Goal: Contribute content: Contribute content

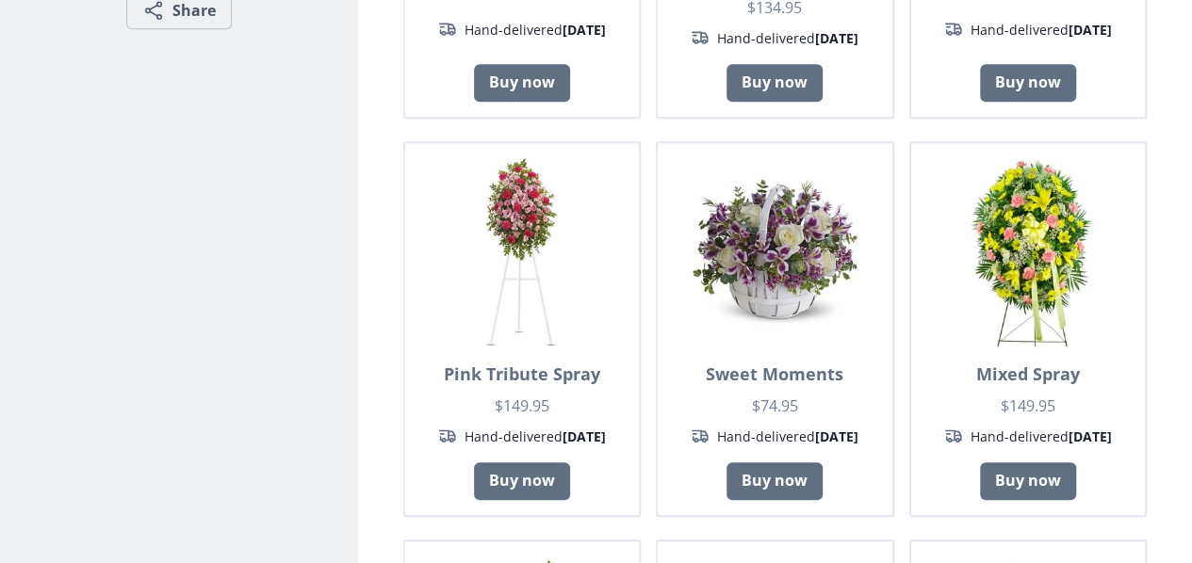
scroll to position [611, 0]
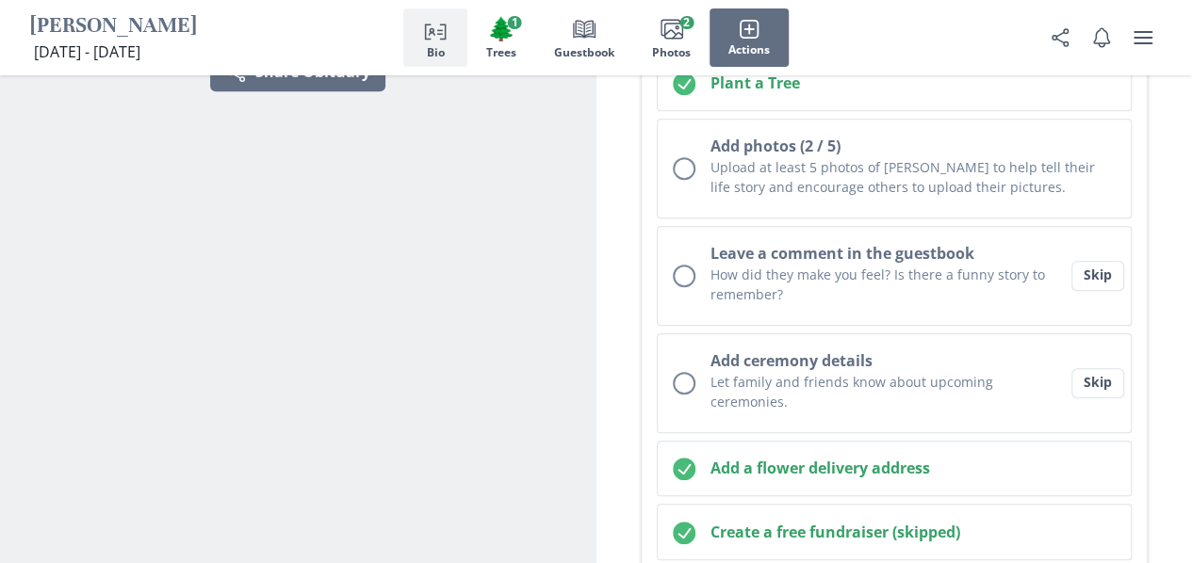
scroll to position [546, 0]
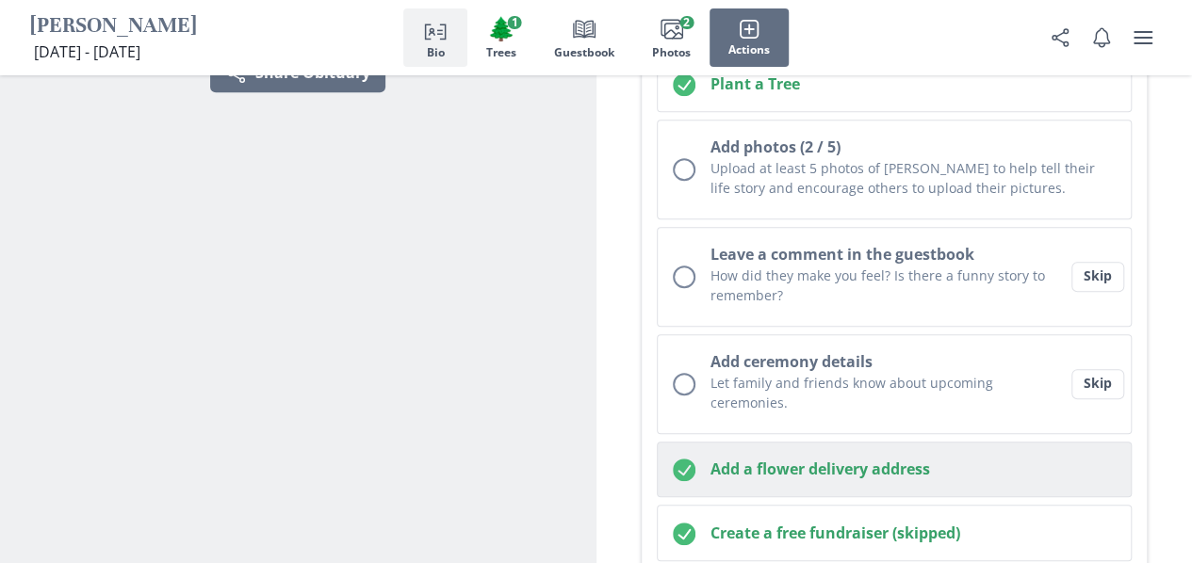
click at [1029, 458] on h2 "Add a flower delivery address" at bounding box center [913, 469] width 406 height 23
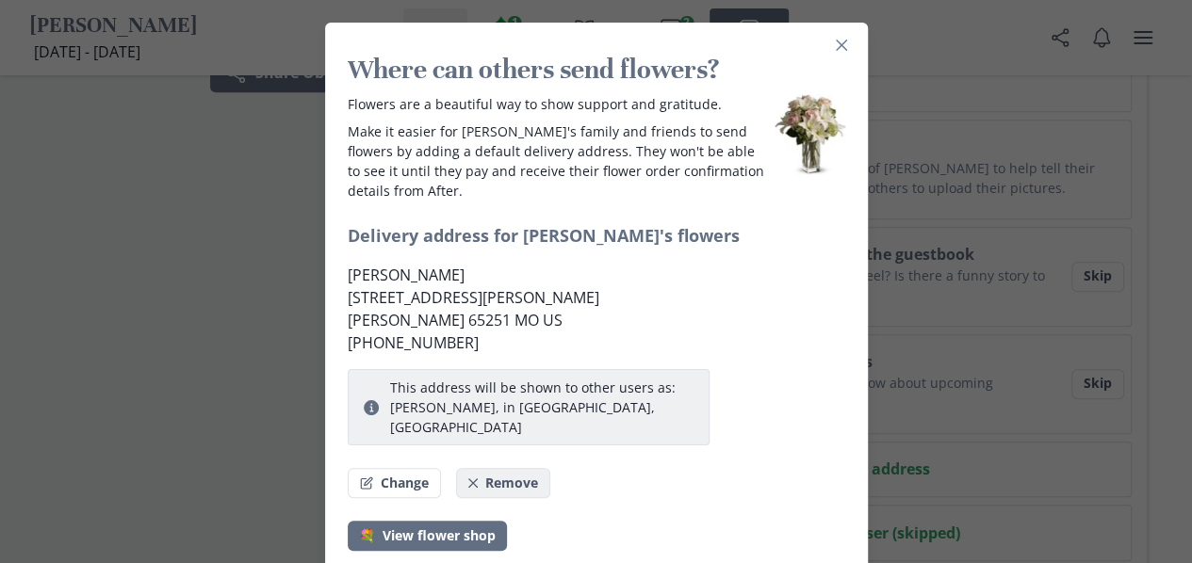
scroll to position [24, 0]
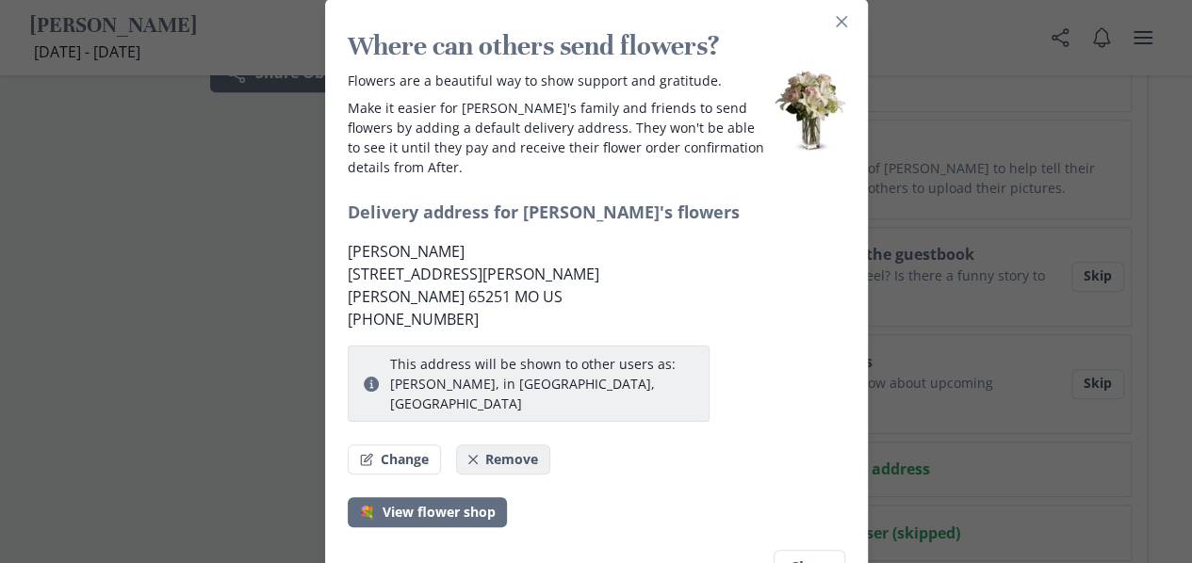
click at [505, 445] on button "Remove" at bounding box center [503, 460] width 95 height 30
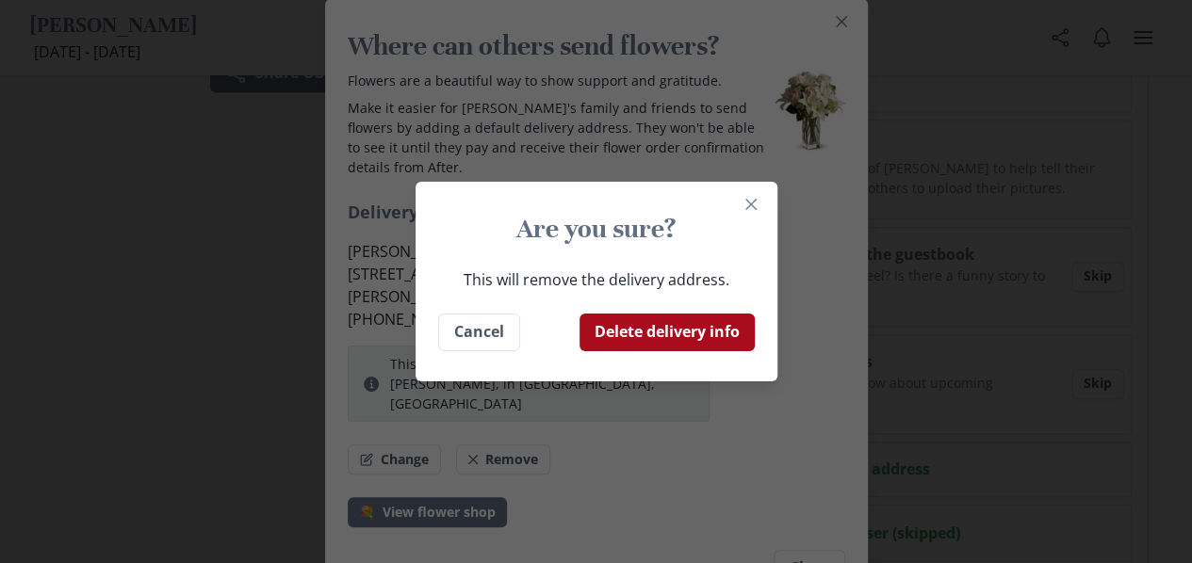
click at [631, 339] on button "Delete delivery info" at bounding box center [666, 333] width 175 height 38
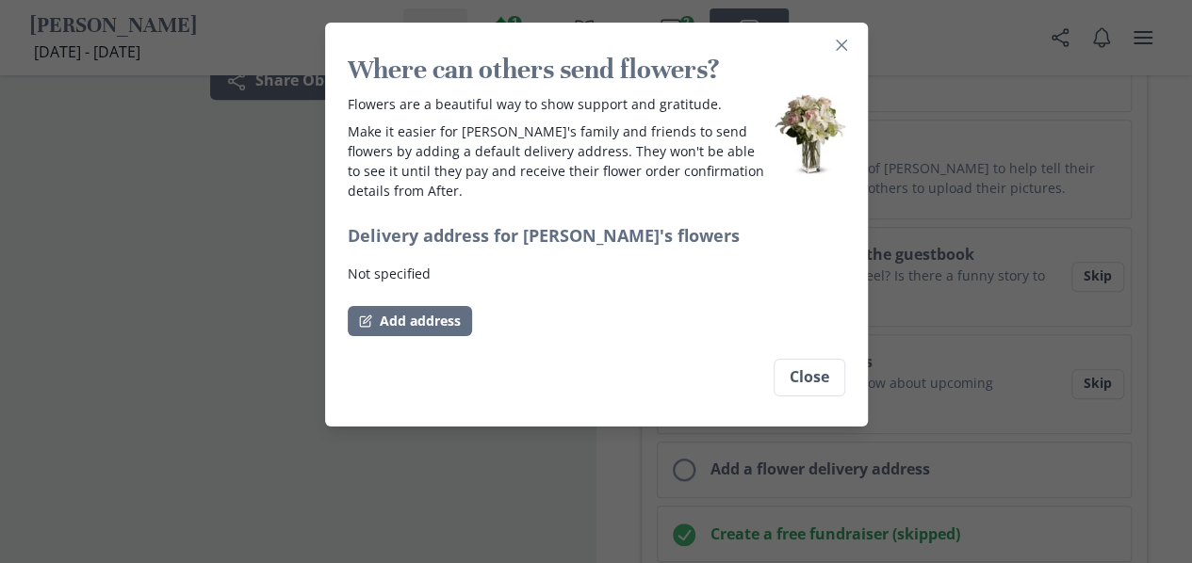
scroll to position [0, 0]
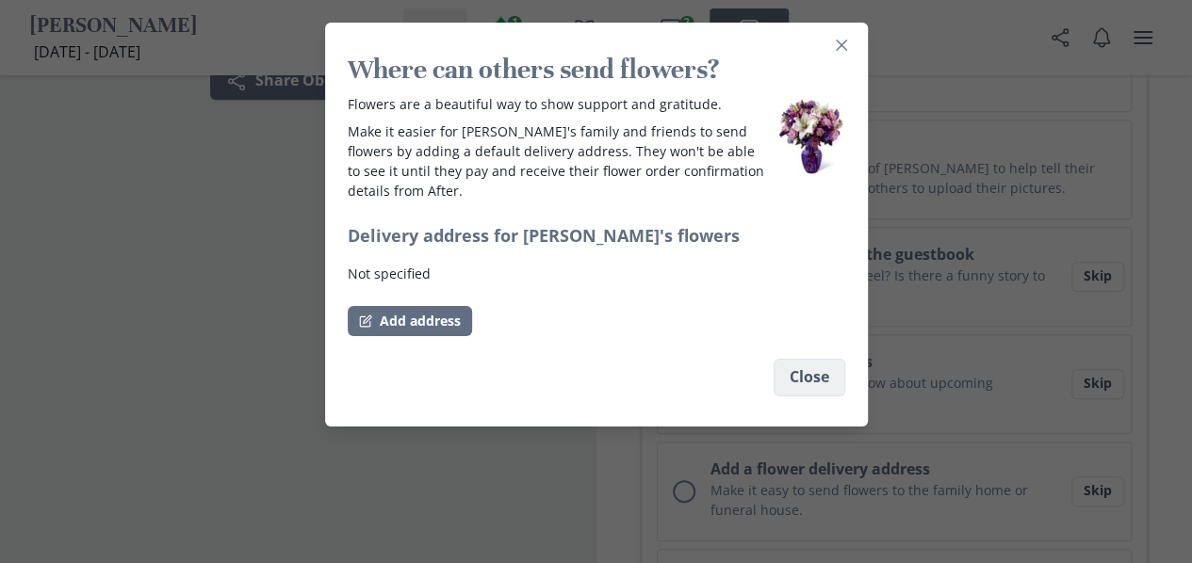
click at [828, 385] on button "Close" at bounding box center [810, 378] width 72 height 38
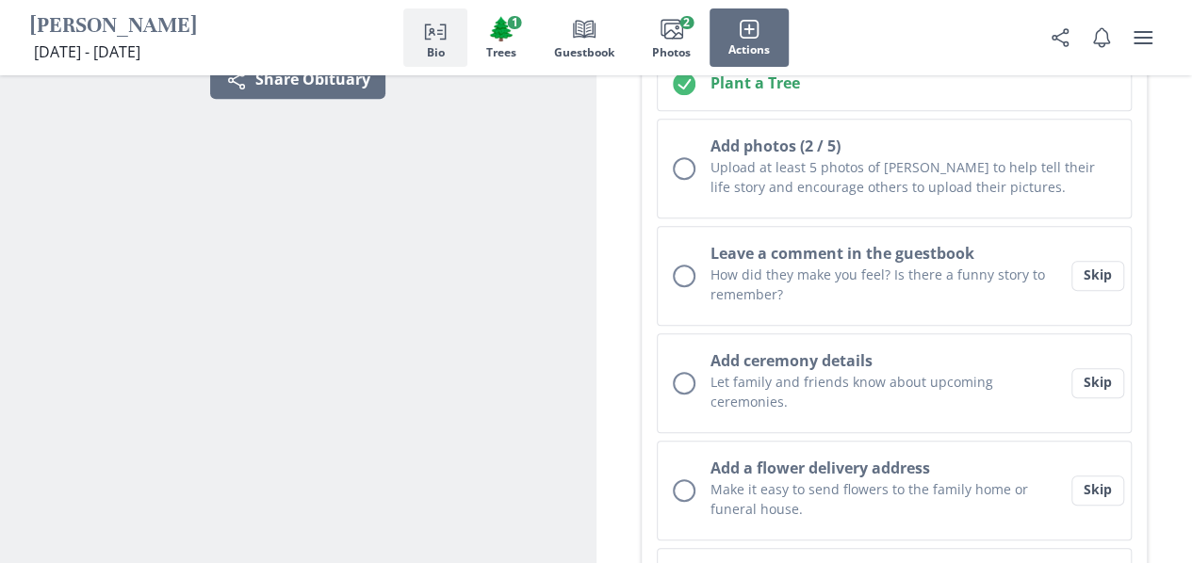
scroll to position [547, 0]
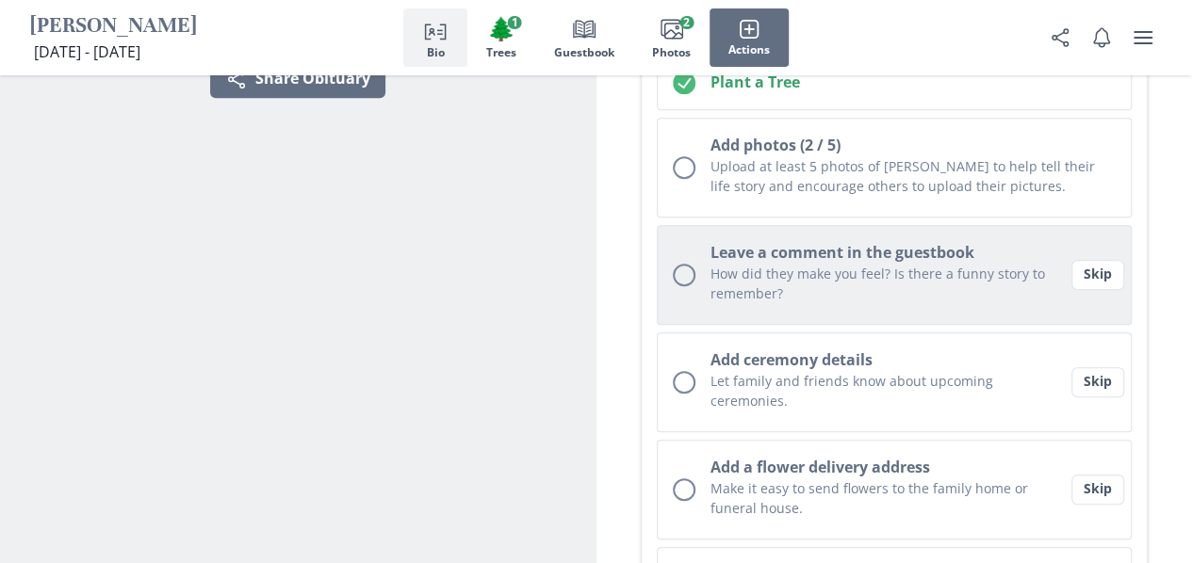
click at [918, 264] on p "How did they make you feel? Is there a funny story to remember?" at bounding box center [890, 284] width 361 height 40
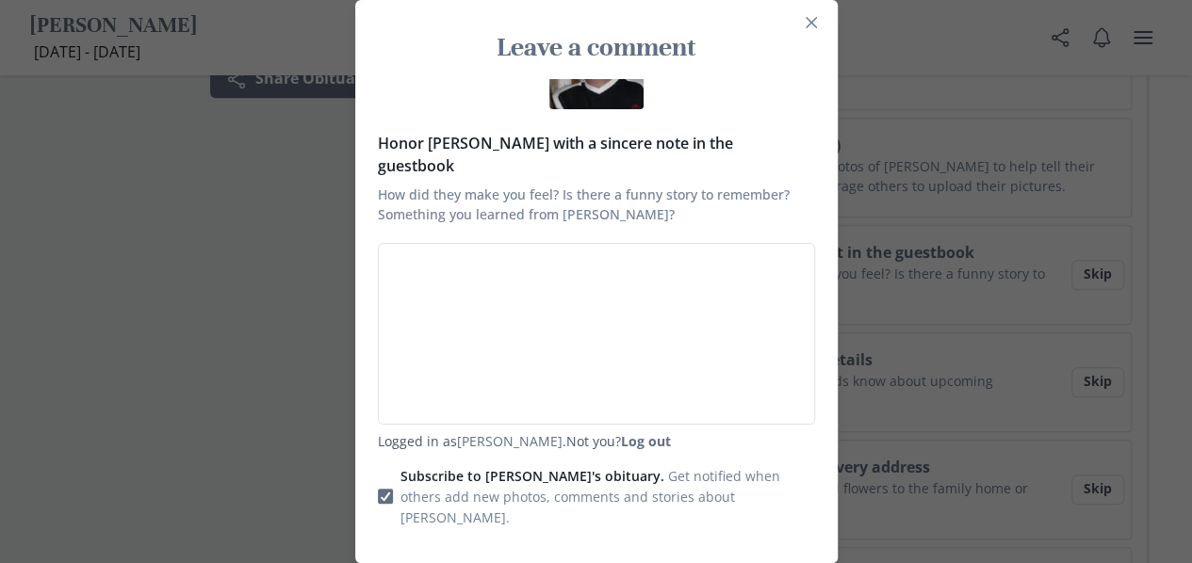
scroll to position [83, 0]
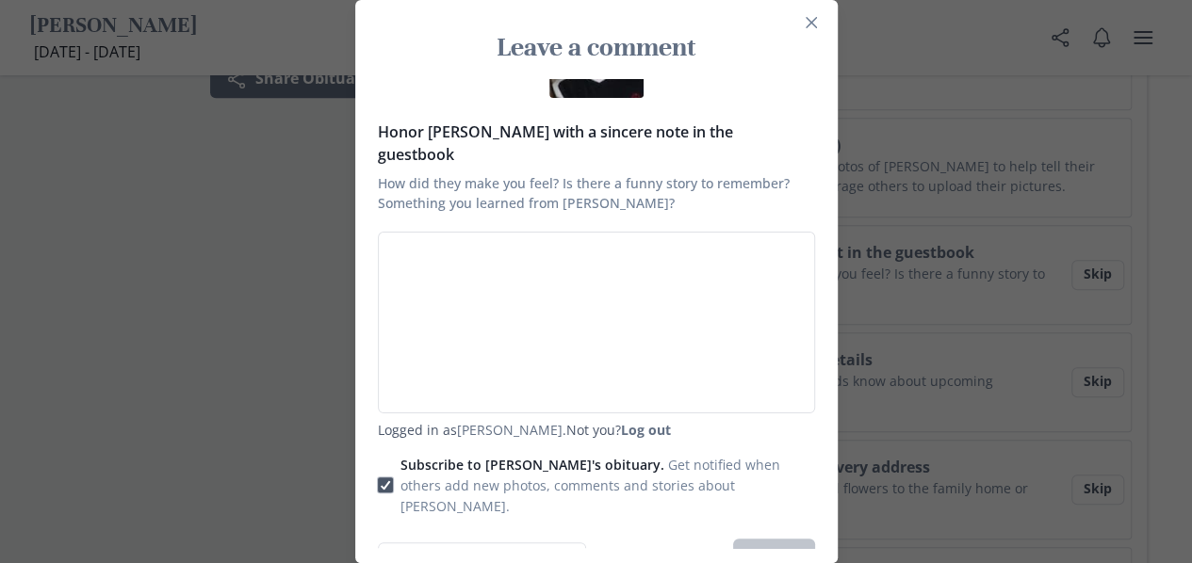
click at [393, 478] on span at bounding box center [385, 485] width 15 height 15
click at [378, 485] on input "Subscribe to [PERSON_NAME]'s obituary. Get notified when others add new photos,…" at bounding box center [377, 485] width 1 height 1
checkbox input "false"
click at [525, 259] on textarea "Honor [PERSON_NAME] with a sincere note in the guestbook How did they make you …" at bounding box center [596, 323] width 437 height 182
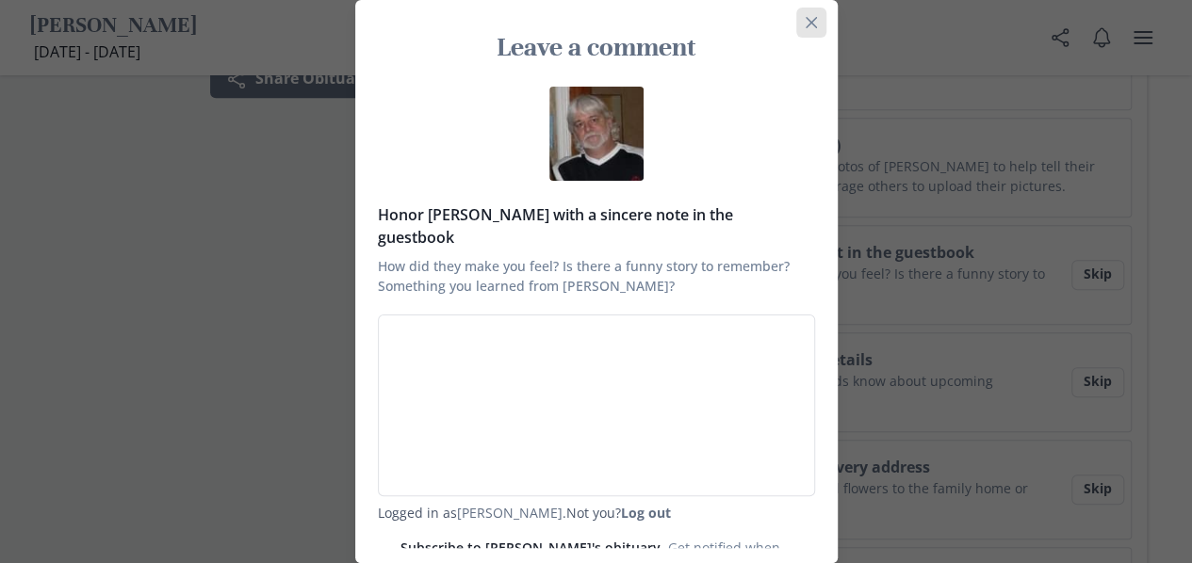
click at [826, 20] on button "Close" at bounding box center [811, 23] width 30 height 30
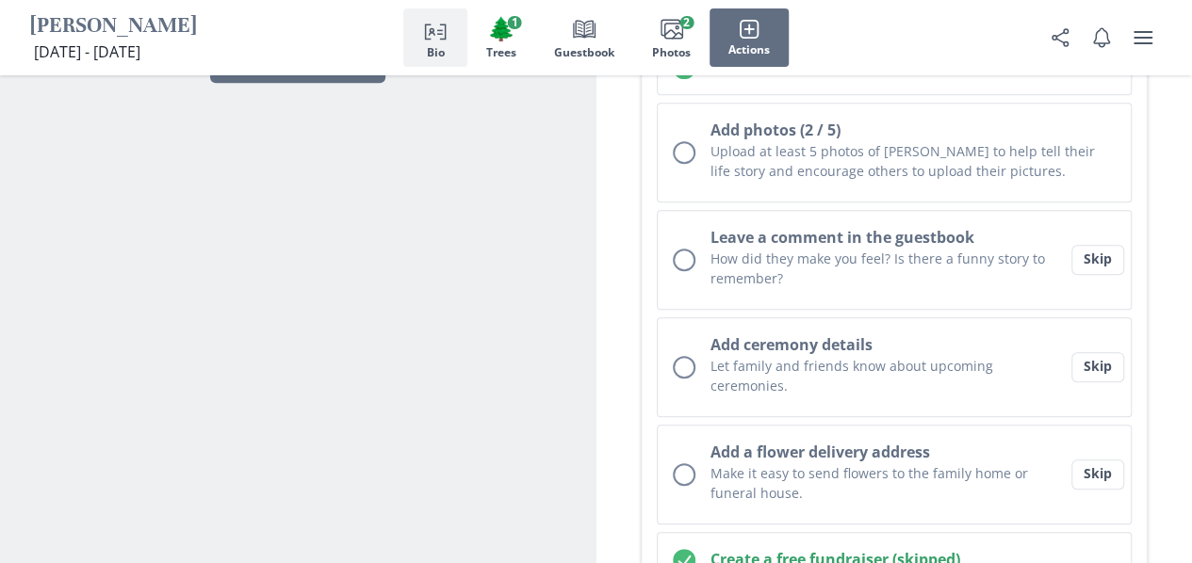
scroll to position [560, 0]
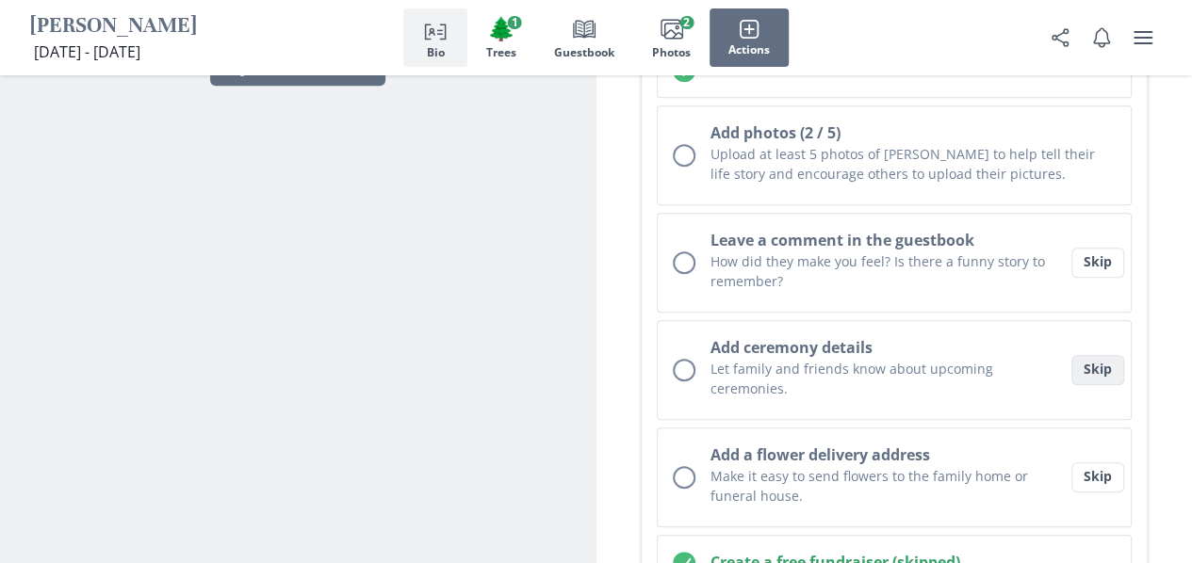
click at [1081, 355] on button "Skip" at bounding box center [1097, 370] width 53 height 30
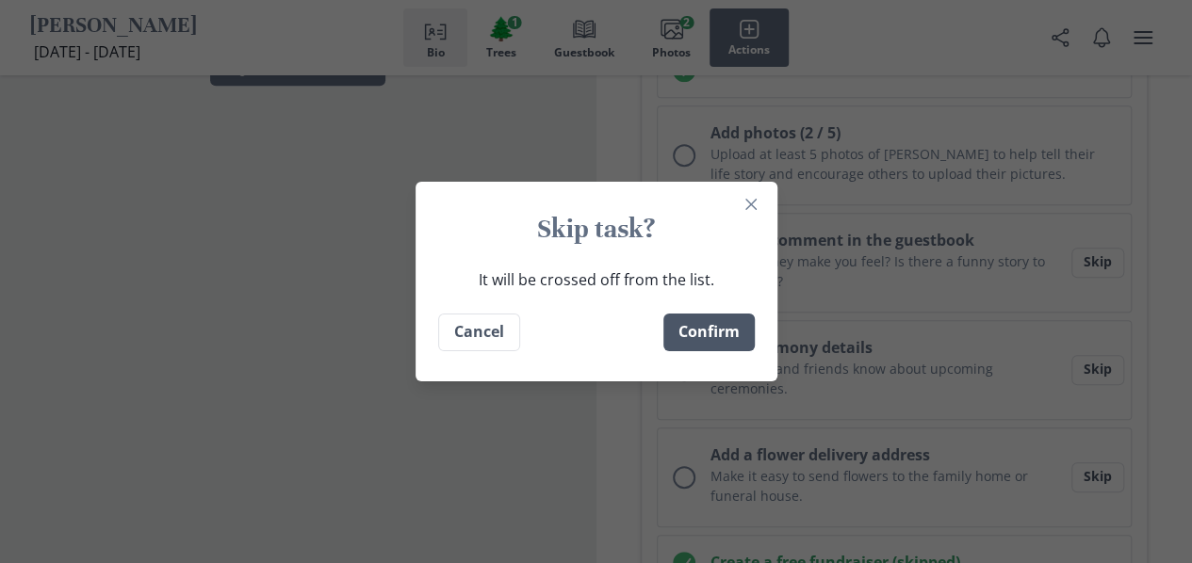
click at [740, 336] on button "Confirm" at bounding box center [708, 333] width 91 height 38
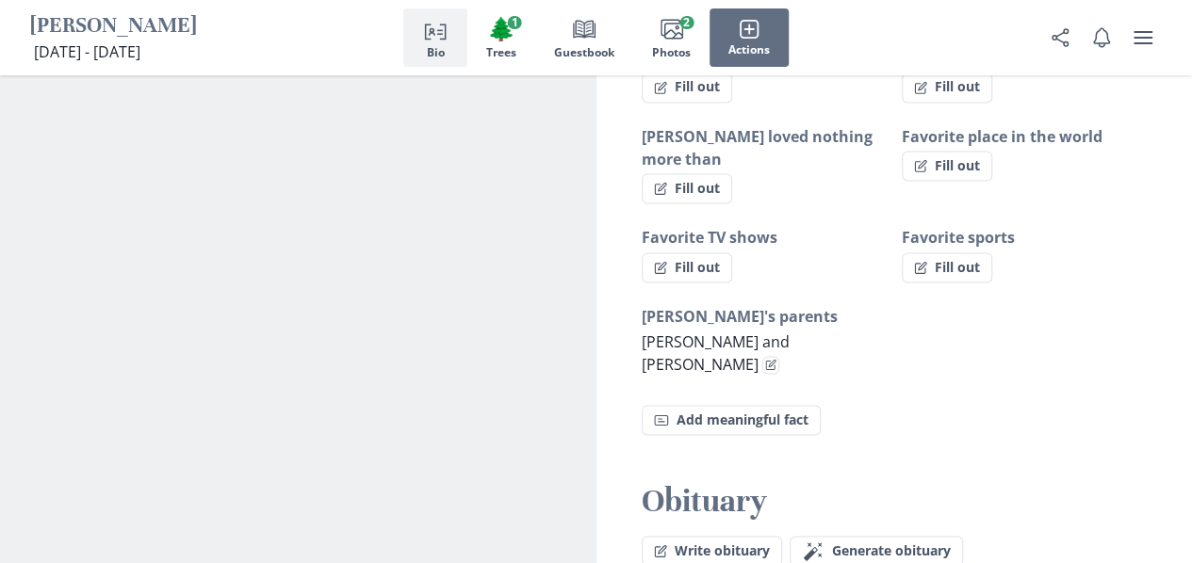
scroll to position [1450, 0]
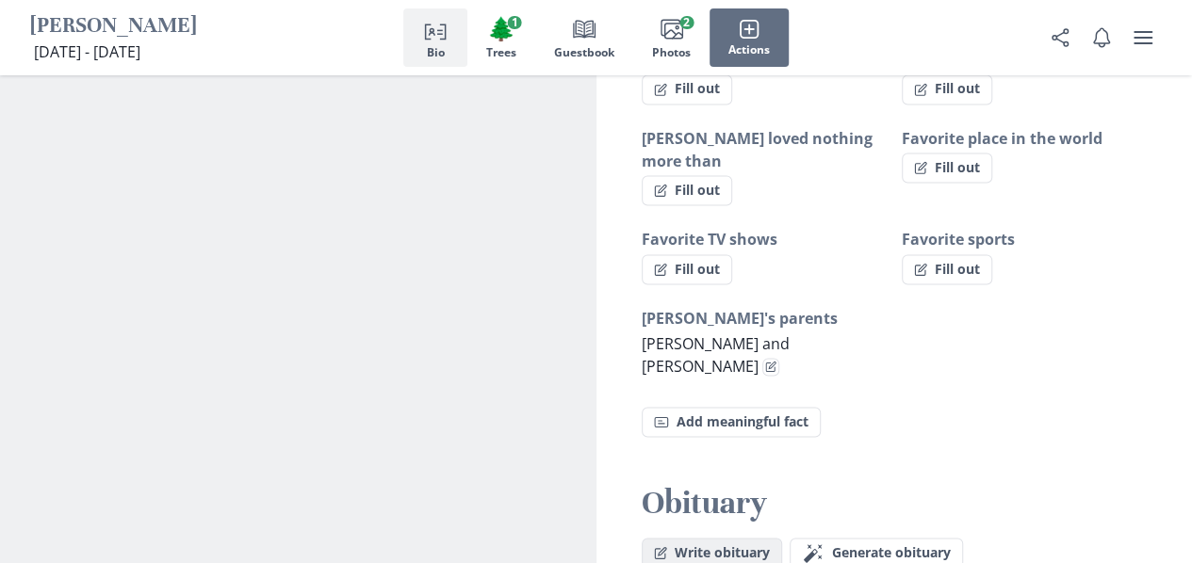
click at [699, 538] on button "Write obituary" at bounding box center [712, 553] width 140 height 30
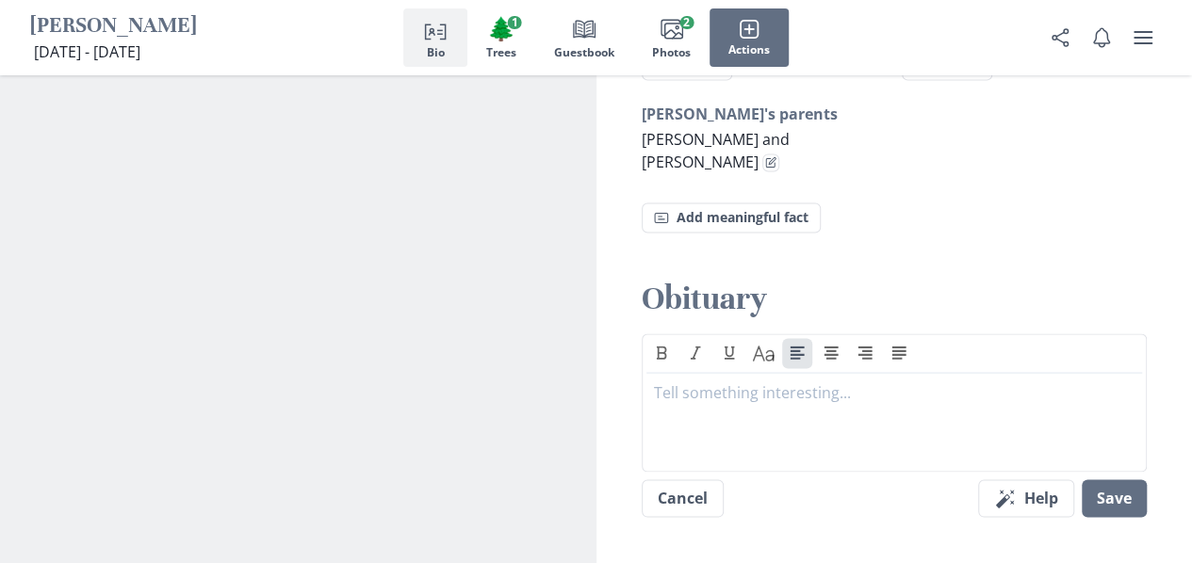
scroll to position [1569, 0]
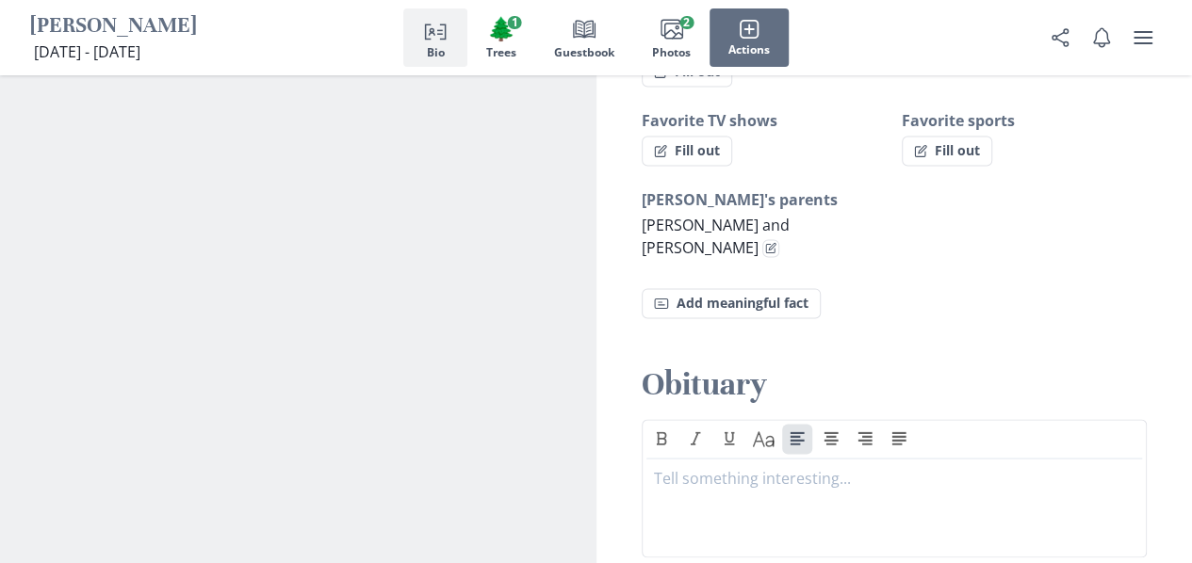
click at [682, 364] on h2 "Obituary" at bounding box center [895, 384] width 506 height 41
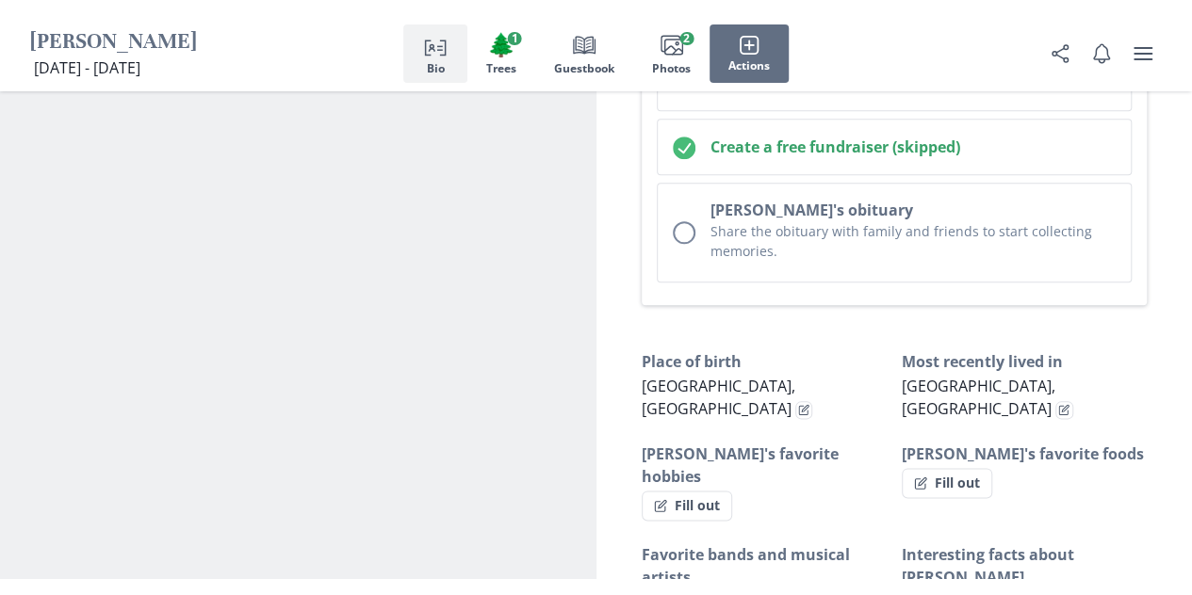
scroll to position [935, 0]
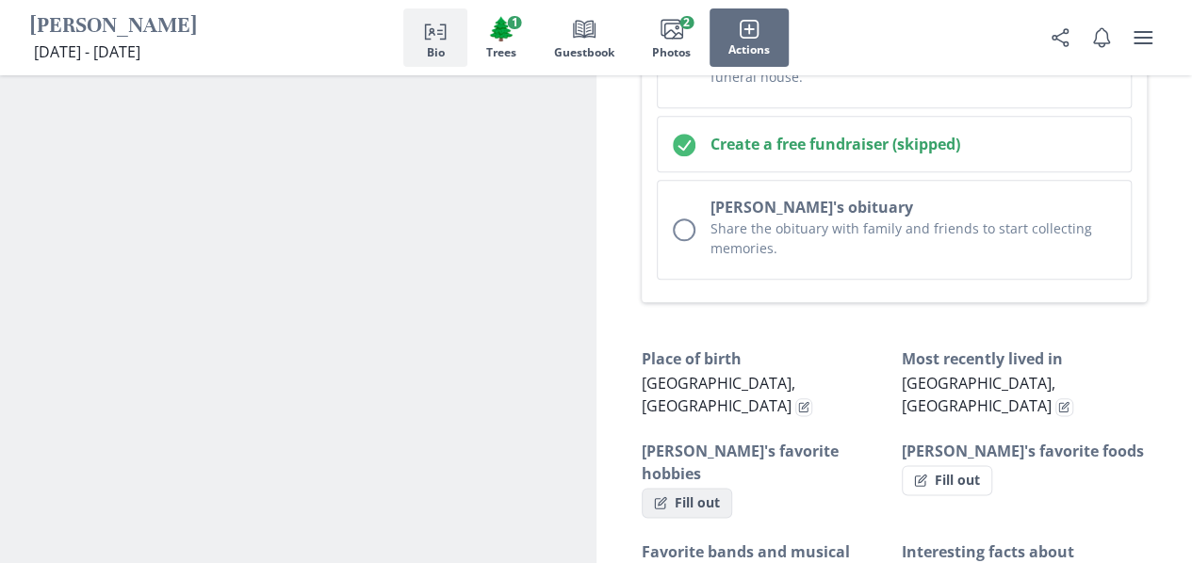
click at [689, 488] on button "Fill out" at bounding box center [687, 503] width 90 height 30
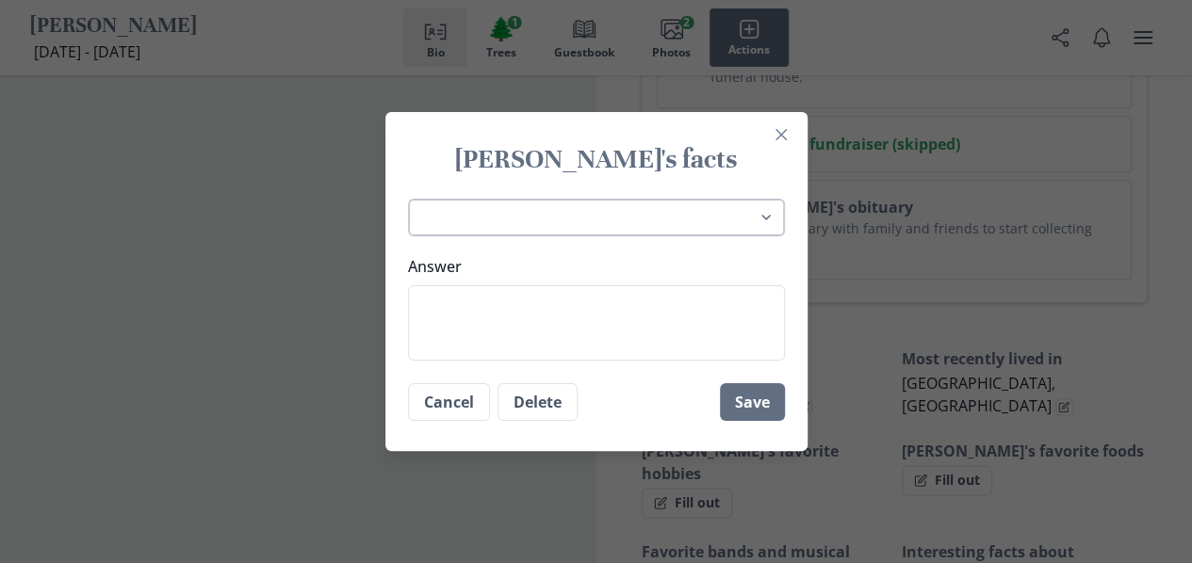
click at [522, 208] on select "Place of birth Most recently lived in [GEOGRAPHIC_DATA]'s favorite hobbies [PER…" at bounding box center [596, 218] width 377 height 39
select select "[PERSON_NAME]'s proudest accomplishments"
click at [415, 199] on select "Place of birth Most recently lived in [GEOGRAPHIC_DATA]'s favorite hobbies [PER…" at bounding box center [596, 218] width 377 height 39
click at [544, 300] on textarea "Answer" at bounding box center [596, 322] width 377 height 75
type textarea "x"
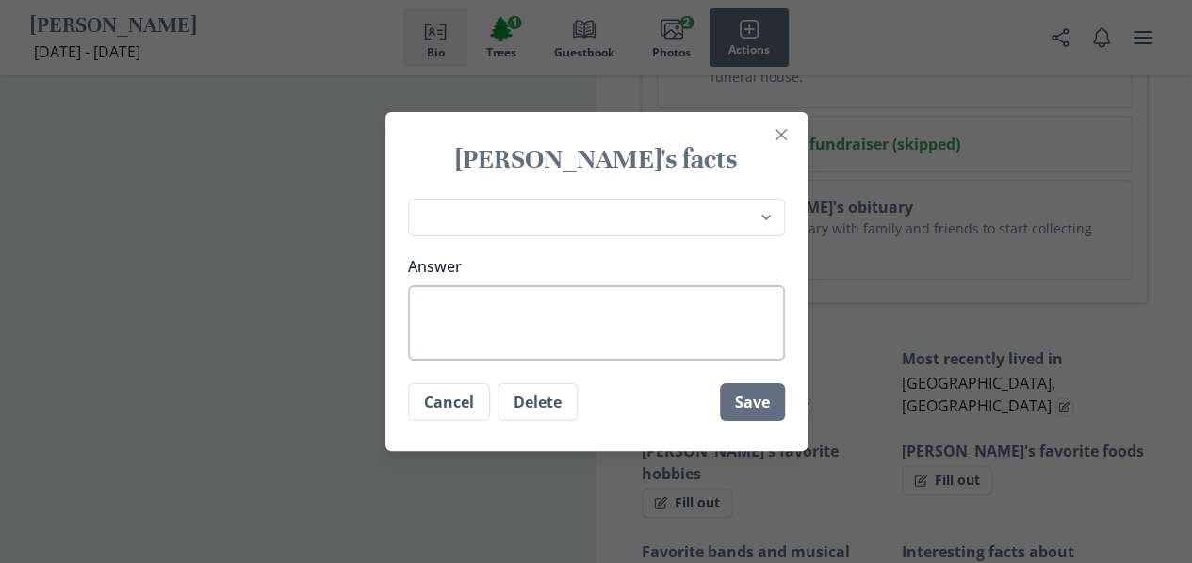
type textarea "h"
type textarea "x"
type textarea "hi"
type textarea "x"
type textarea "him"
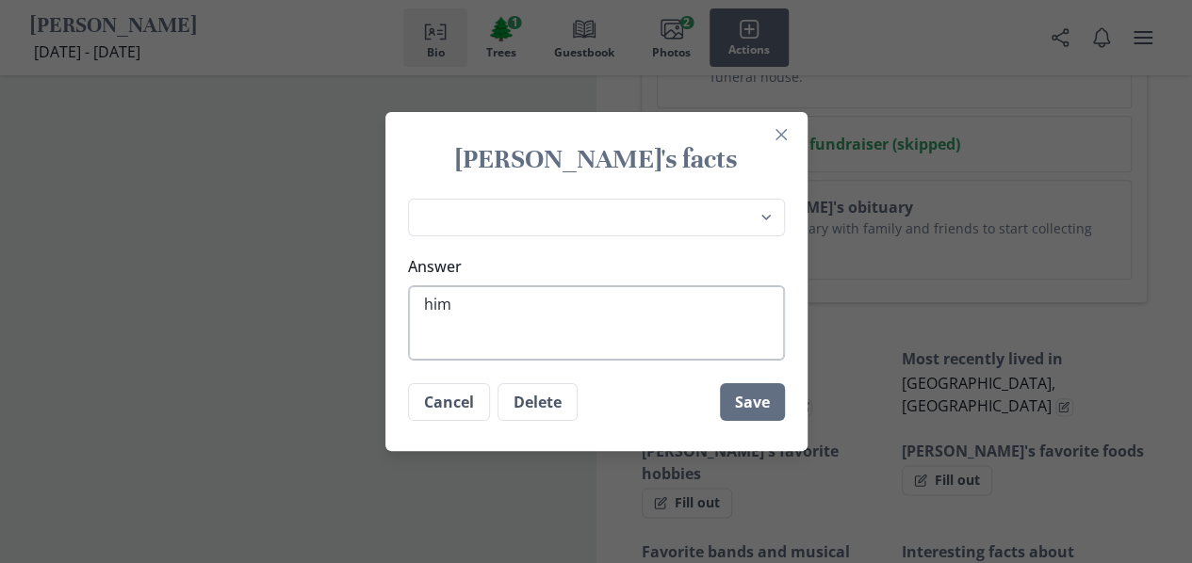
type textarea "x"
type textarea "him"
type textarea "x"
type textarea "him"
type textarea "x"
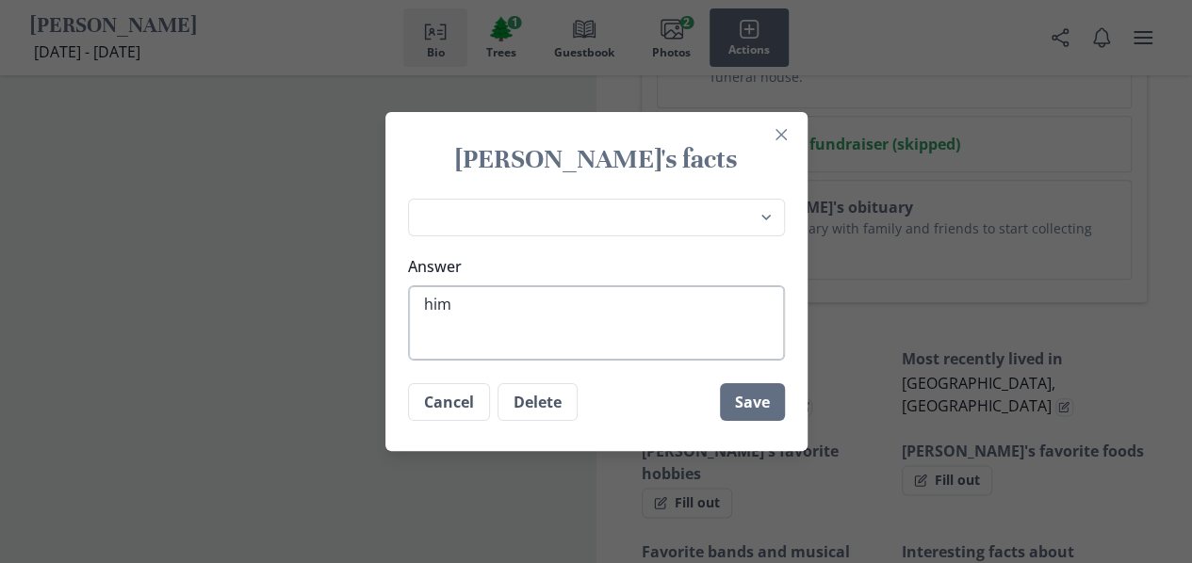
type textarea "hi"
type textarea "x"
type textarea "h"
click at [452, 404] on button "Cancel" at bounding box center [449, 402] width 82 height 38
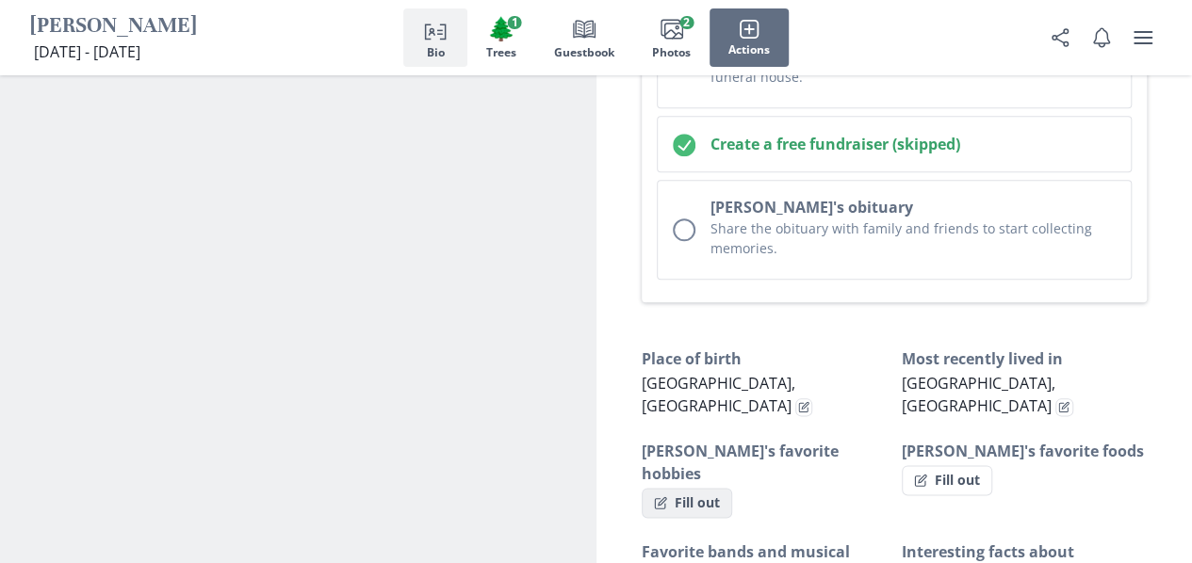
click at [690, 488] on button "Fill out" at bounding box center [687, 503] width 90 height 30
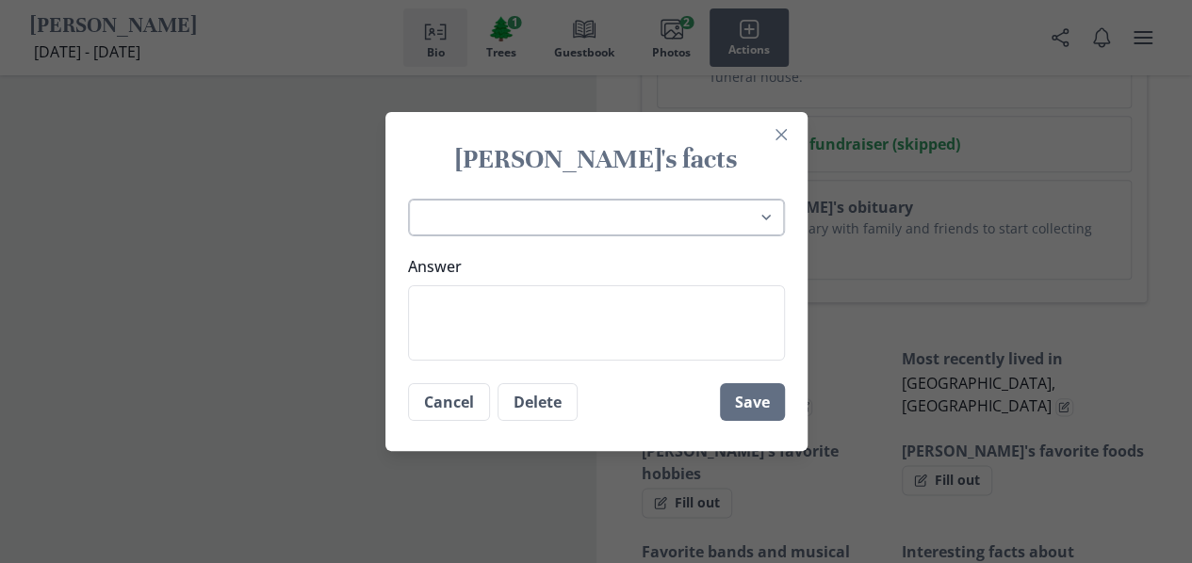
click at [591, 216] on select "Place of birth Most recently lived in [GEOGRAPHIC_DATA]'s favorite hobbies [PER…" at bounding box center [596, 218] width 377 height 39
select select "High School attended"
click at [415, 199] on select "Place of birth Most recently lived in [GEOGRAPHIC_DATA]'s favorite hobbies [PER…" at bounding box center [596, 218] width 377 height 39
click at [595, 295] on textarea "Answer" at bounding box center [596, 322] width 377 height 75
click at [433, 404] on button "Cancel" at bounding box center [449, 402] width 82 height 38
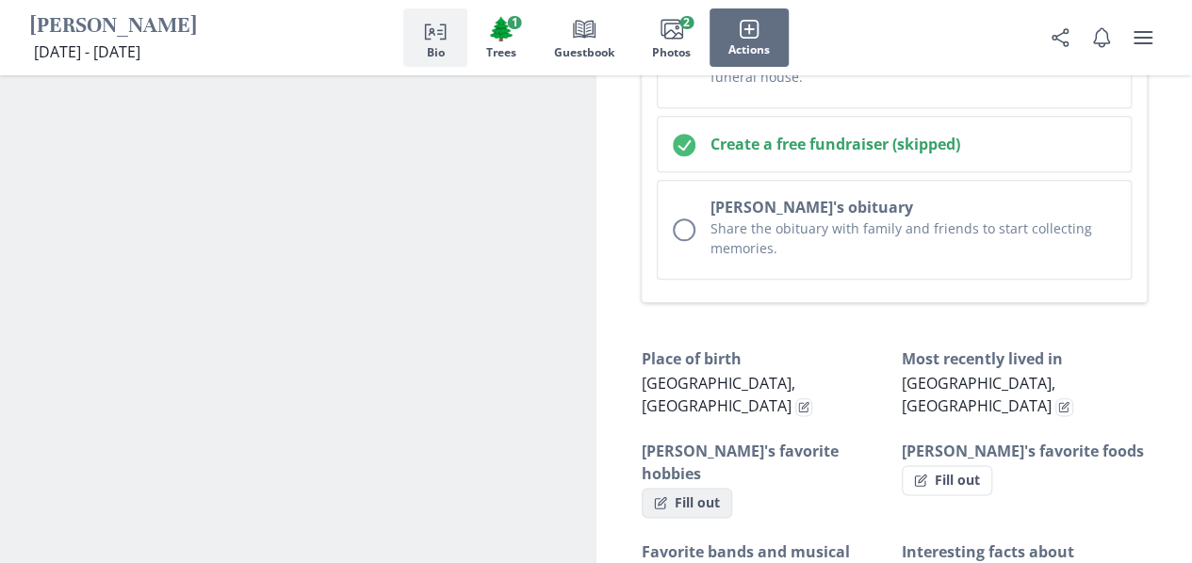
click at [711, 488] on button "Fill out" at bounding box center [687, 503] width 90 height 30
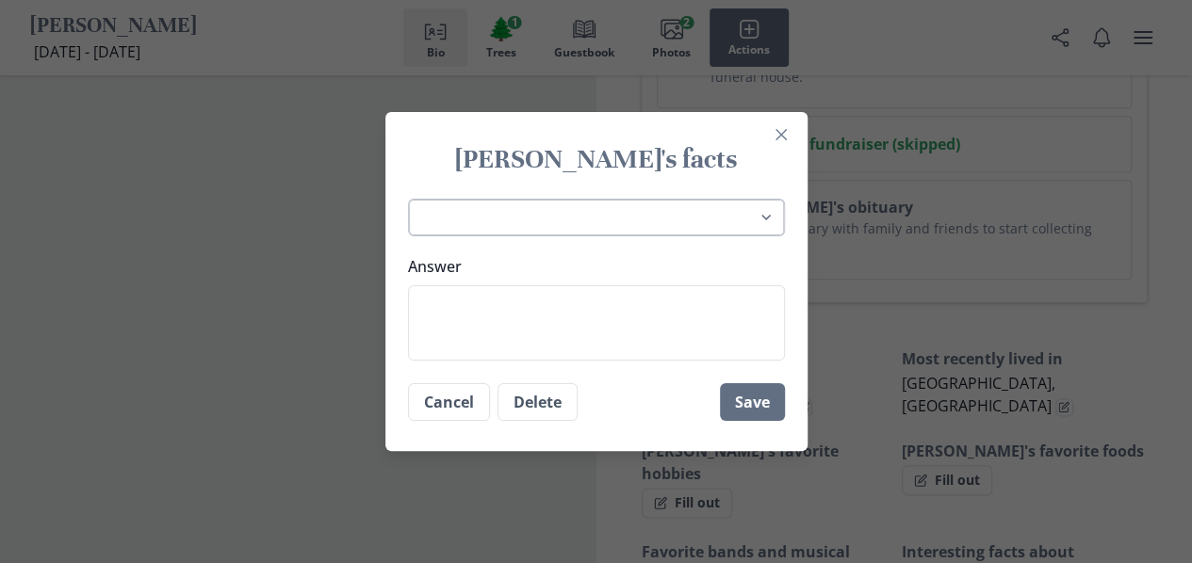
click at [557, 208] on select "Place of birth Most recently lived in [GEOGRAPHIC_DATA]'s favorite hobbies [PER…" at bounding box center [596, 218] width 377 height 39
select select "[PERSON_NAME]'s siblings"
click at [415, 199] on select "Place of birth Most recently lived in [GEOGRAPHIC_DATA]'s favorite hobbies [PER…" at bounding box center [596, 218] width 377 height 39
click at [499, 311] on textarea "Answer" at bounding box center [596, 322] width 377 height 75
type textarea "x"
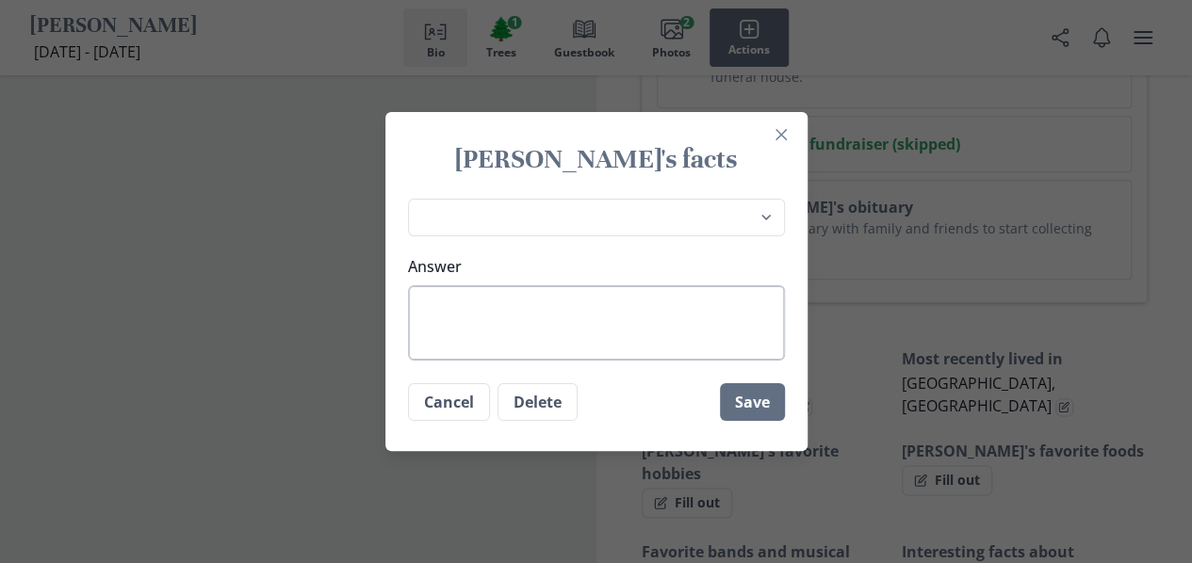
type textarea "b"
type textarea "x"
type textarea "B"
type textarea "x"
type textarea "Br"
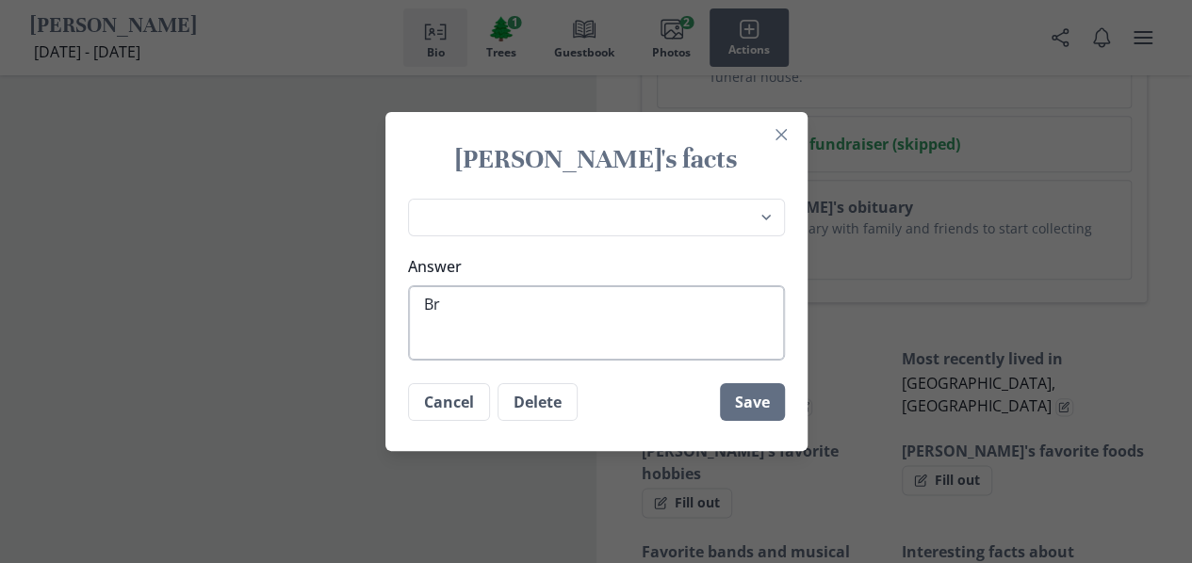
type textarea "x"
type textarea "Bre"
type textarea "x"
type textarea "Bren"
type textarea "x"
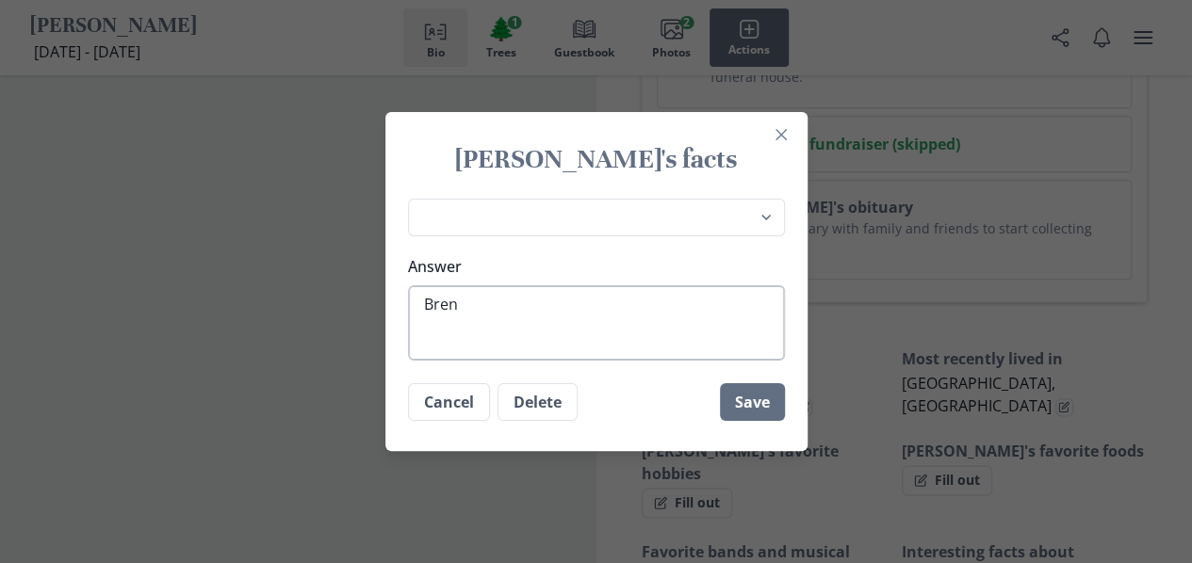
type textarea "Brend"
type textarea "x"
type textarea "[PERSON_NAME]"
type textarea "x"
type textarea "[PERSON_NAME]"
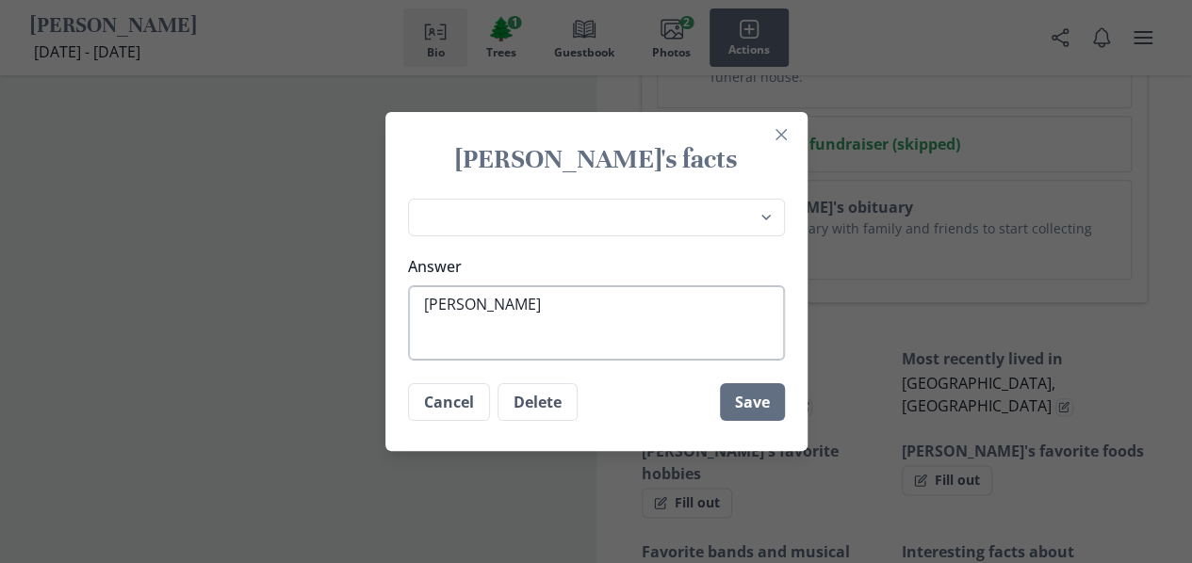
type textarea "x"
type textarea "[PERSON_NAME]"
type textarea "x"
type textarea "[PERSON_NAME]"
type textarea "x"
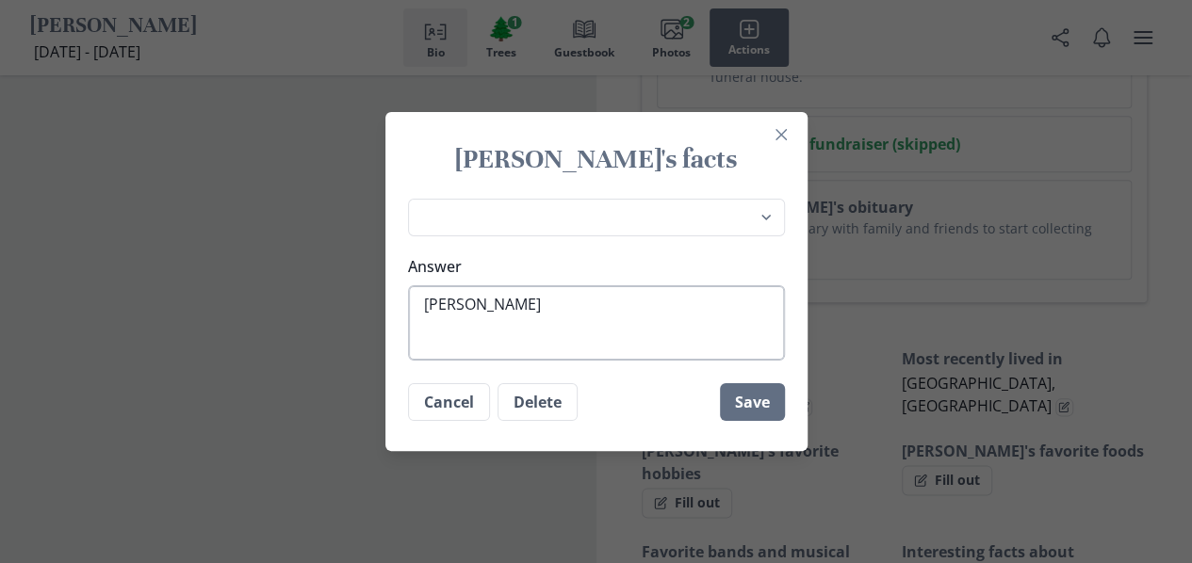
type textarea "[PERSON_NAME]"
type textarea "x"
type textarea "[PERSON_NAME]"
type textarea "x"
type textarea "[PERSON_NAME]"
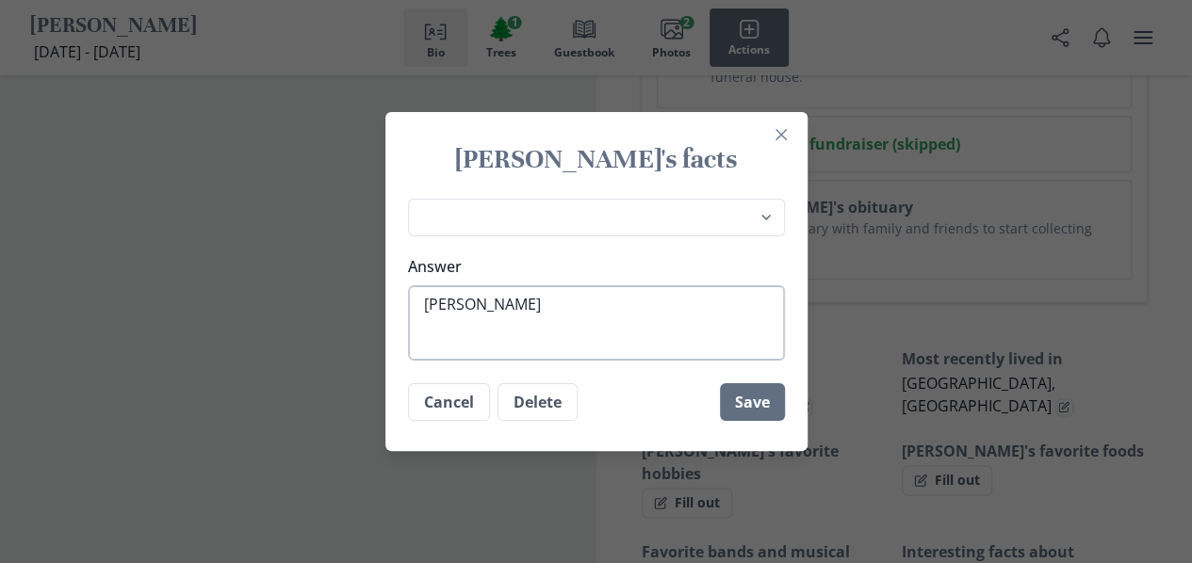
type textarea "x"
type textarea "[PERSON_NAME] o"
type textarea "x"
type textarea "[PERSON_NAME] of"
type textarea "x"
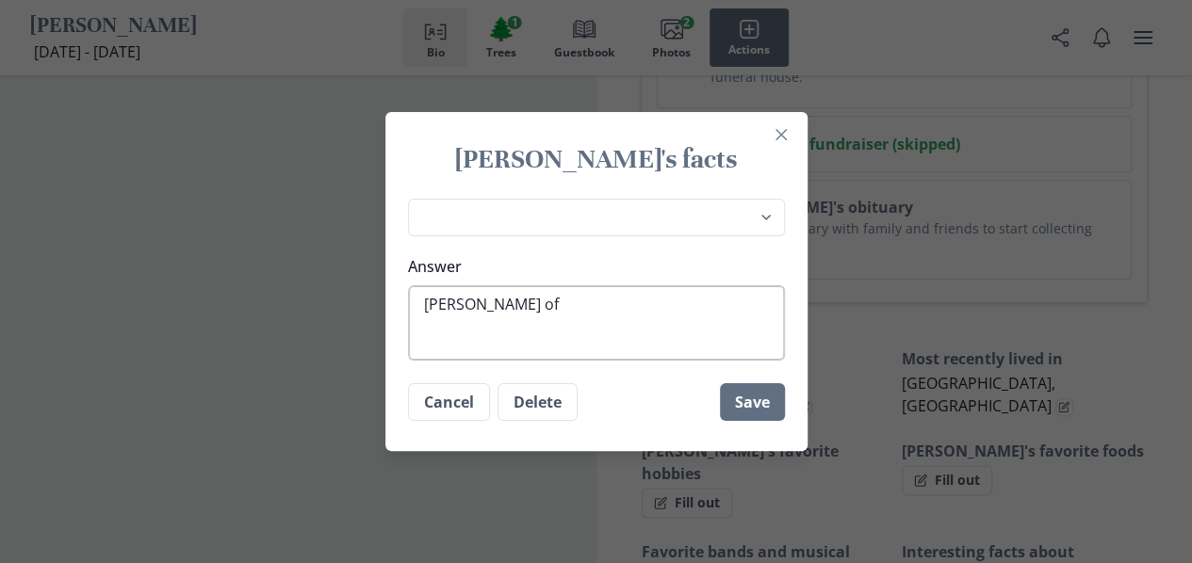
type textarea "[PERSON_NAME] of"
type textarea "x"
type textarea "[PERSON_NAME] of m"
type textarea "x"
type textarea "[PERSON_NAME] of mo"
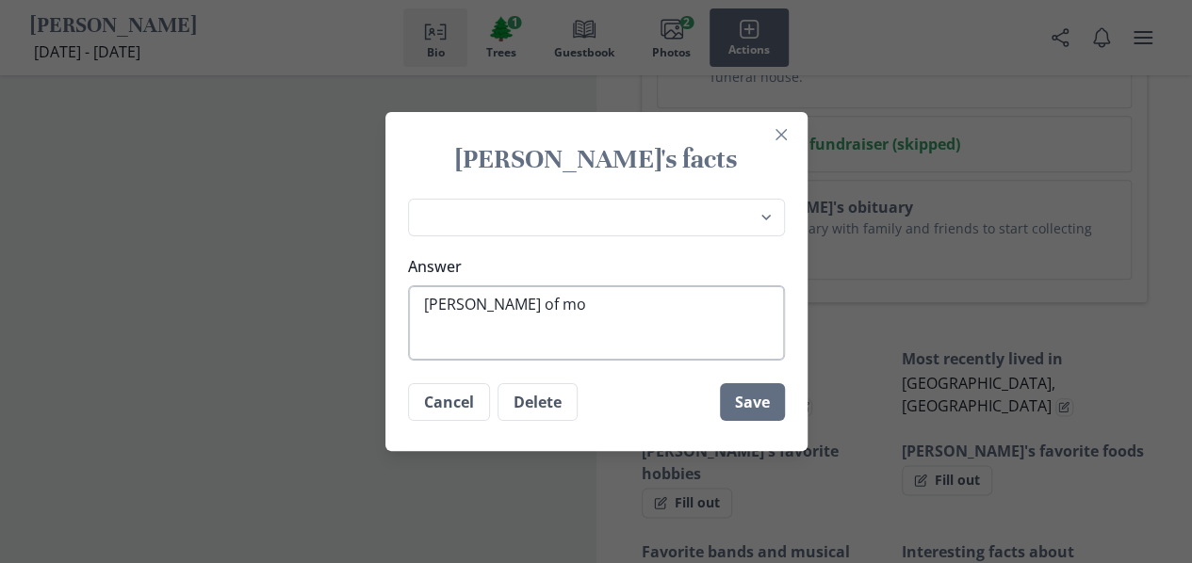
type textarea "x"
type textarea "[PERSON_NAME] of mon"
type textarea "x"
type textarea "[PERSON_NAME] of [PERSON_NAME]"
type textarea "x"
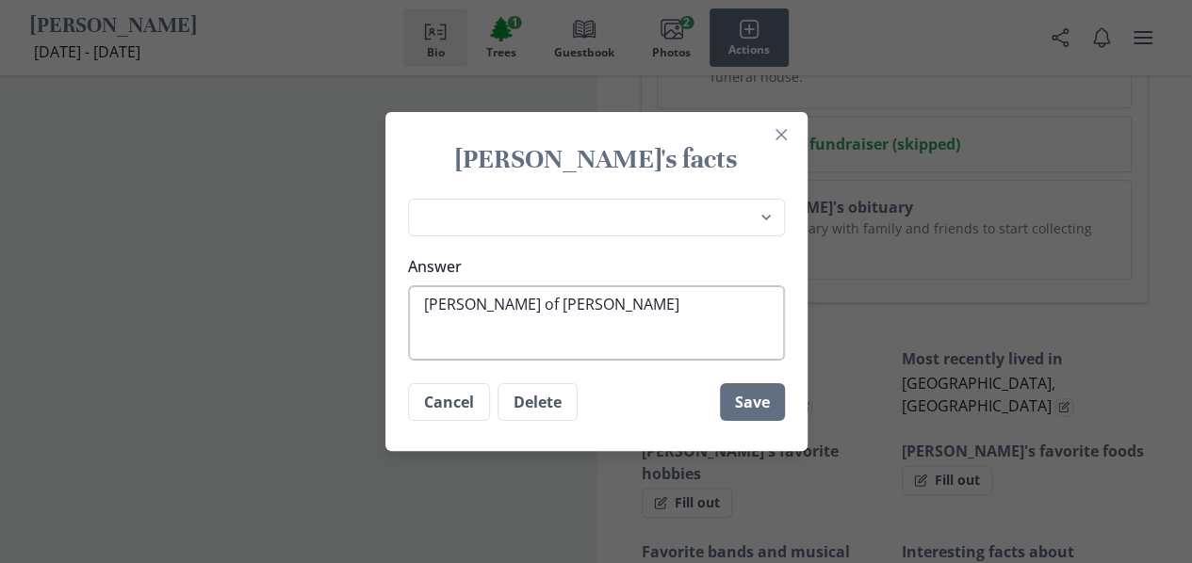
type textarea "[PERSON_NAME] of mon"
type textarea "x"
type textarea "[PERSON_NAME] of mone"
type textarea "x"
type textarea "[PERSON_NAME] of monet"
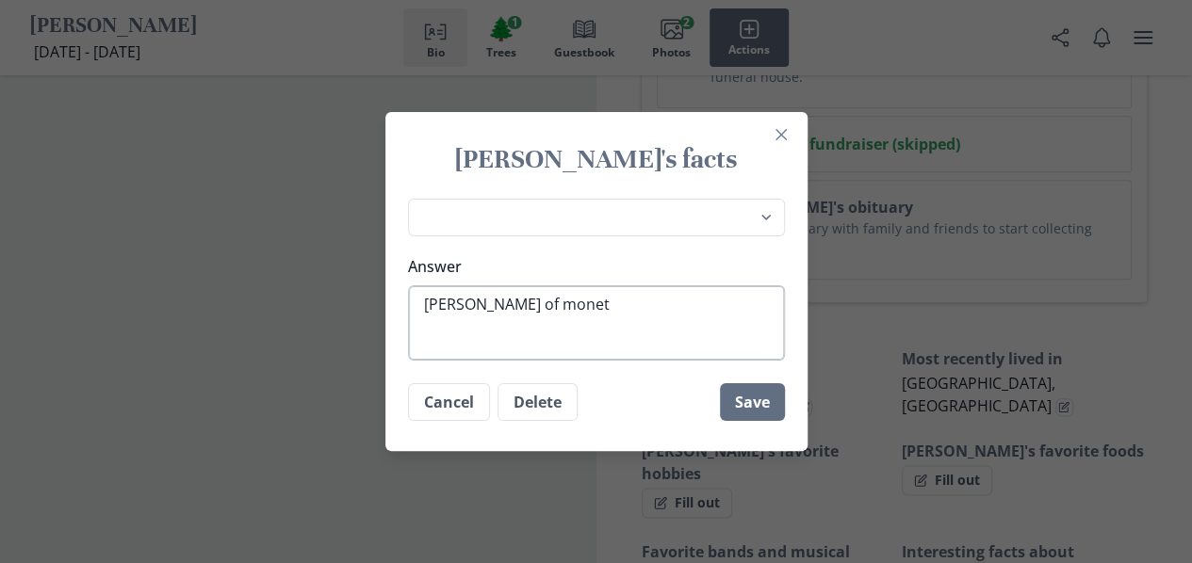
type textarea "x"
type textarea "[PERSON_NAME] of [PERSON_NAME]"
type textarea "x"
type textarea "[PERSON_NAME] of [PERSON_NAME] 2q3zsc v"
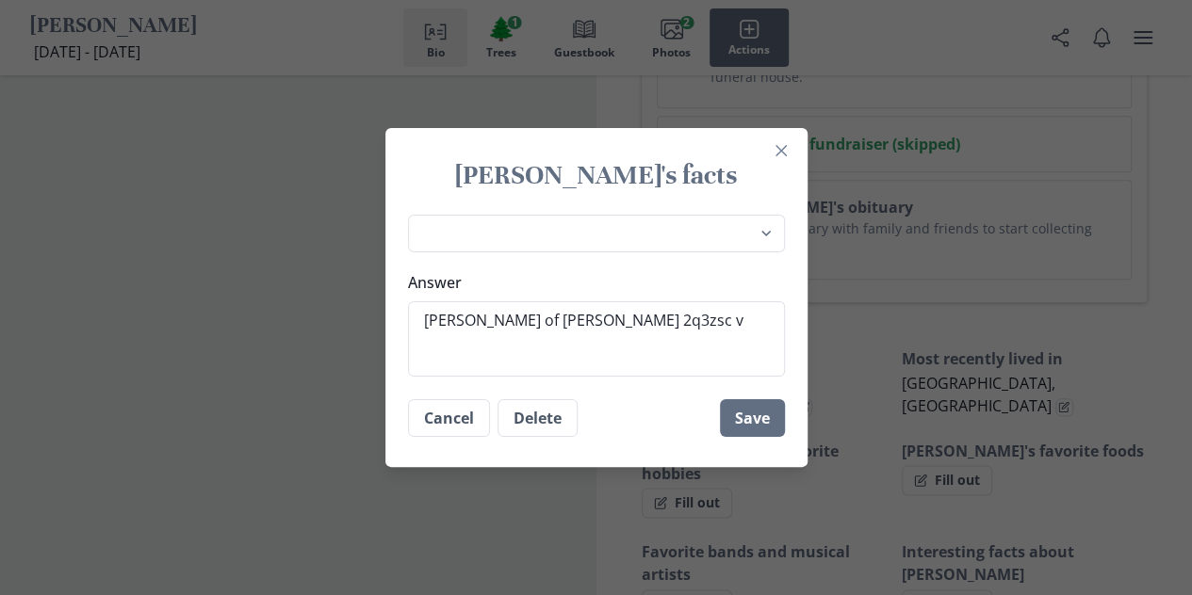
click at [554, 390] on footer "Cancel Delete Save" at bounding box center [596, 418] width 422 height 68
click at [701, 323] on textarea "[PERSON_NAME] of [PERSON_NAME] 2q3zsc v" at bounding box center [596, 338] width 377 height 75
type textarea "x"
type textarea "[PERSON_NAME] of [PERSON_NAME] 2q3zsc"
type textarea "x"
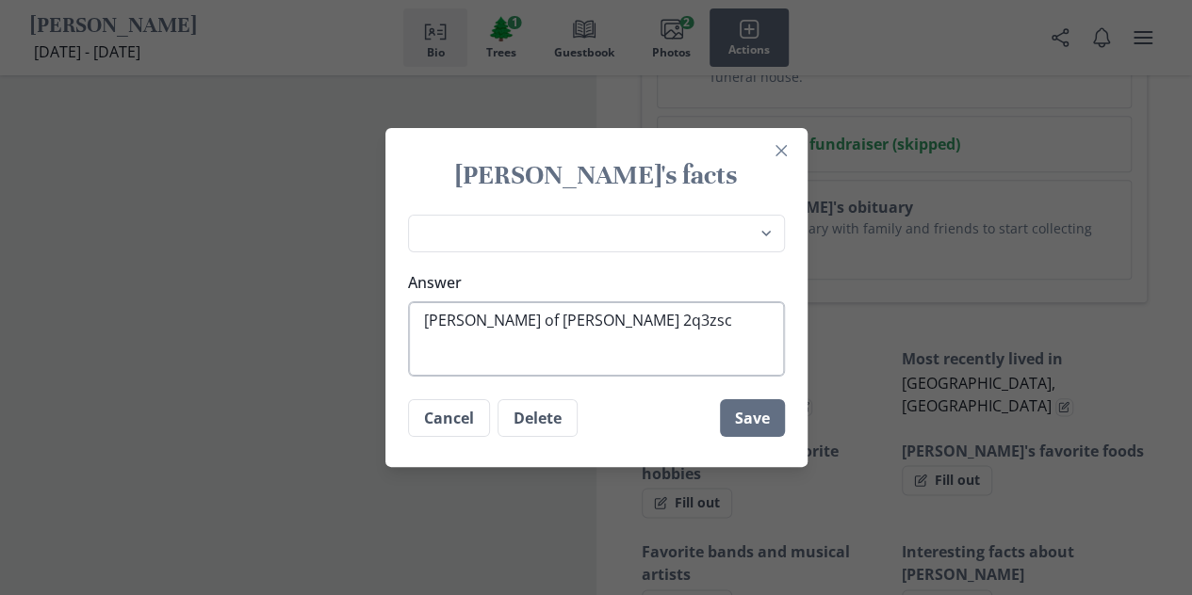
type textarea "[PERSON_NAME] of [PERSON_NAME] 2q3zsc"
type textarea "x"
type textarea "[PERSON_NAME] of [PERSON_NAME] 2q3zs"
type textarea "x"
type textarea "[PERSON_NAME] of [PERSON_NAME] 2q3z"
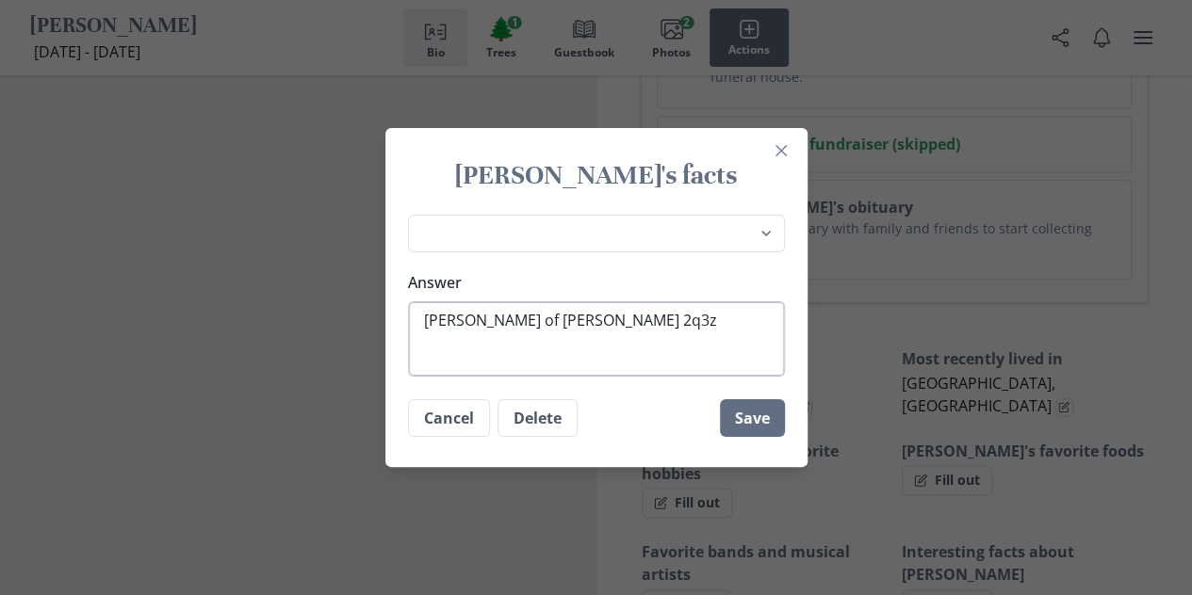
type textarea "x"
type textarea "[PERSON_NAME] of [PERSON_NAME] 2q3"
type textarea "x"
type textarea "[PERSON_NAME] of [PERSON_NAME] 2q"
type textarea "x"
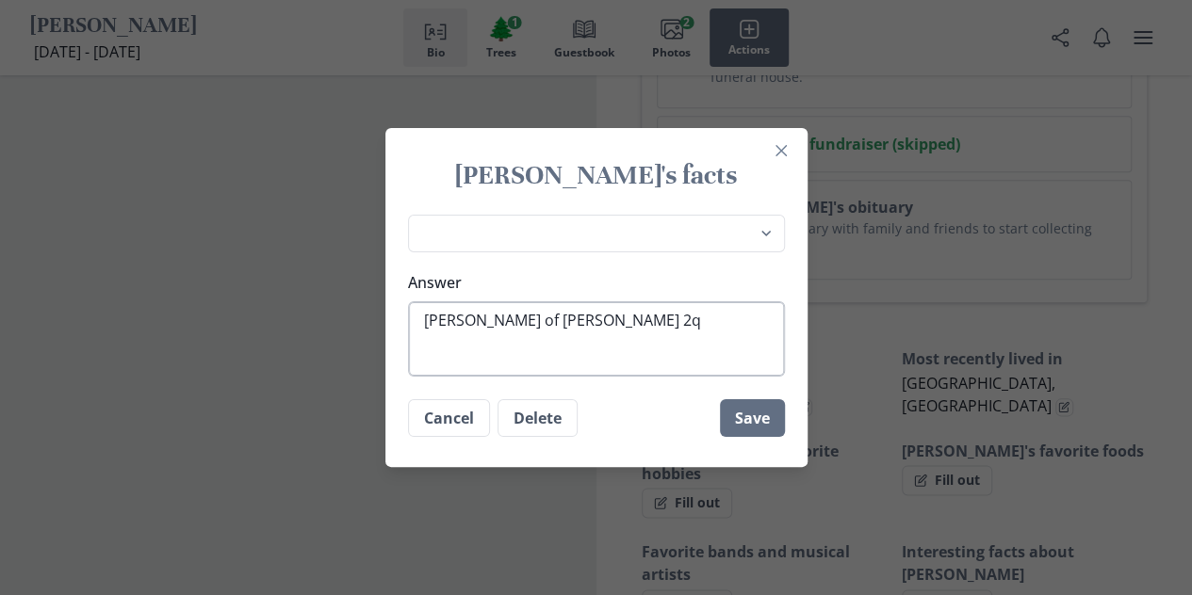
type textarea "[PERSON_NAME] of [PERSON_NAME] 2"
type textarea "x"
type textarea "[PERSON_NAME] of [PERSON_NAME]"
type textarea "x"
type textarea "[PERSON_NAME] of [PERSON_NAME]"
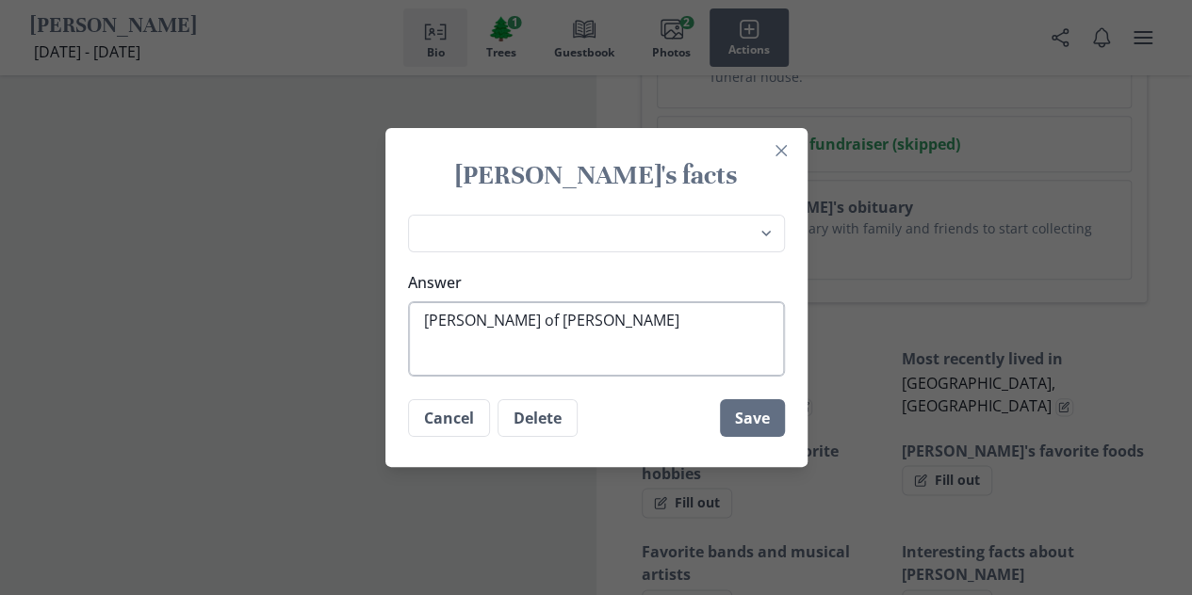
type textarea "x"
type textarea "[PERSON_NAME] of [PERSON_NAME]"
type textarea "x"
type textarea "[PERSON_NAME] of [PERSON_NAME]"
type textarea "x"
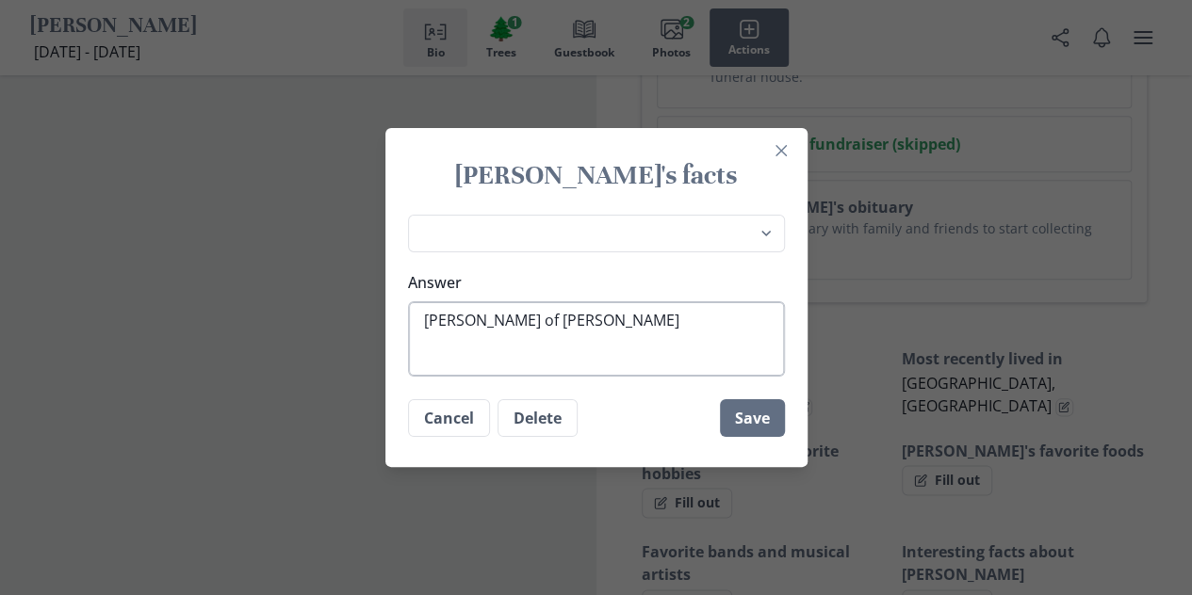
type textarea "[PERSON_NAME] of monet"
type textarea "x"
type textarea "[PERSON_NAME] of mone"
type textarea "x"
type textarea "[PERSON_NAME] of mon"
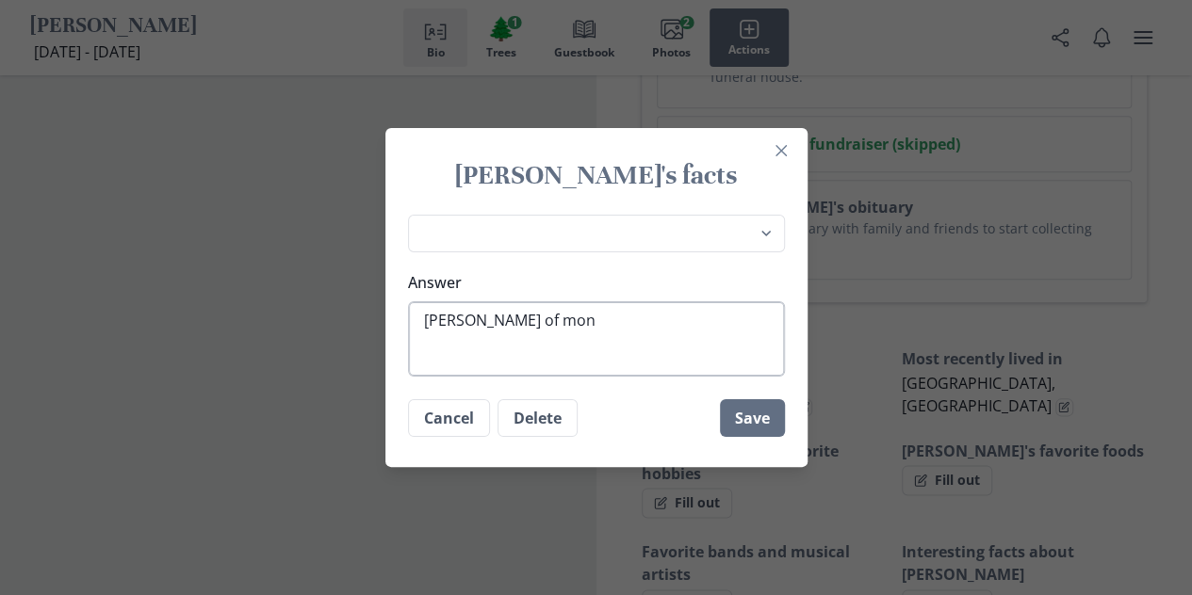
type textarea "x"
type textarea "[PERSON_NAME] of mo"
type textarea "x"
type textarea "[PERSON_NAME] of m"
type textarea "x"
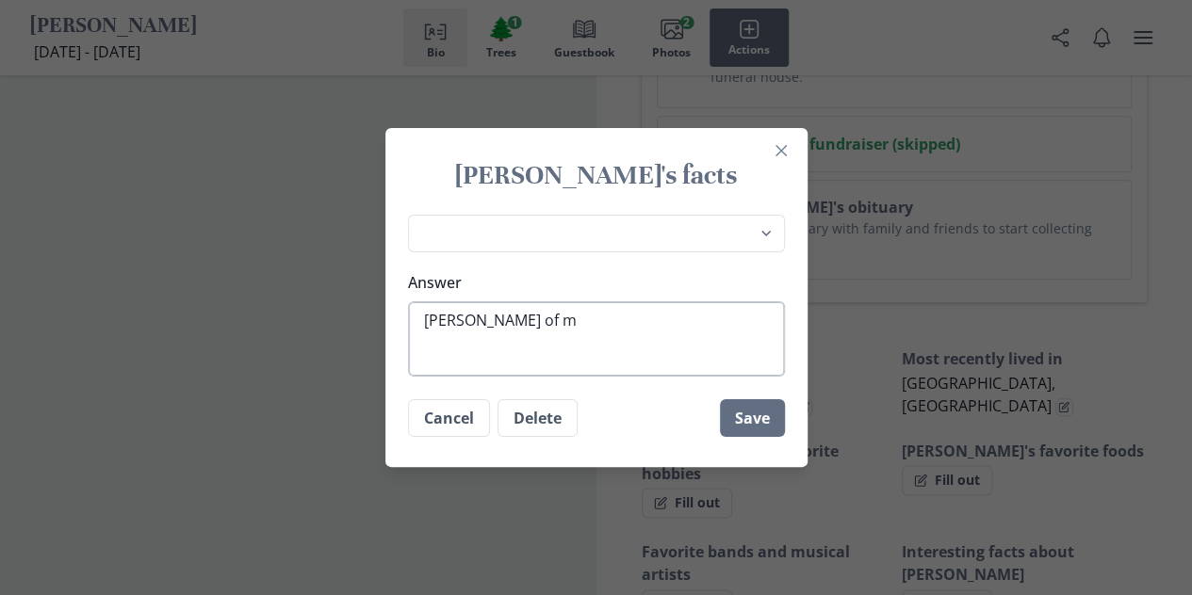
type textarea "[PERSON_NAME] of"
type textarea "x"
type textarea "[PERSON_NAME] of"
type textarea "x"
type textarea "[PERSON_NAME] o"
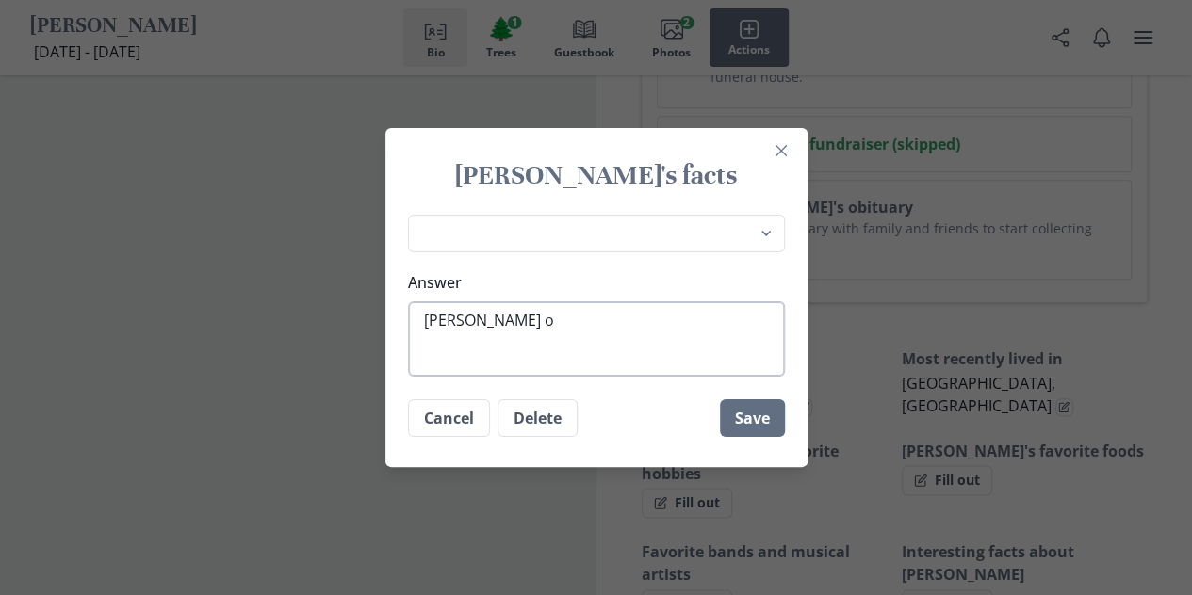
type textarea "x"
type textarea "[PERSON_NAME]"
type textarea "x"
type textarea "[PERSON_NAME]"
type textarea "x"
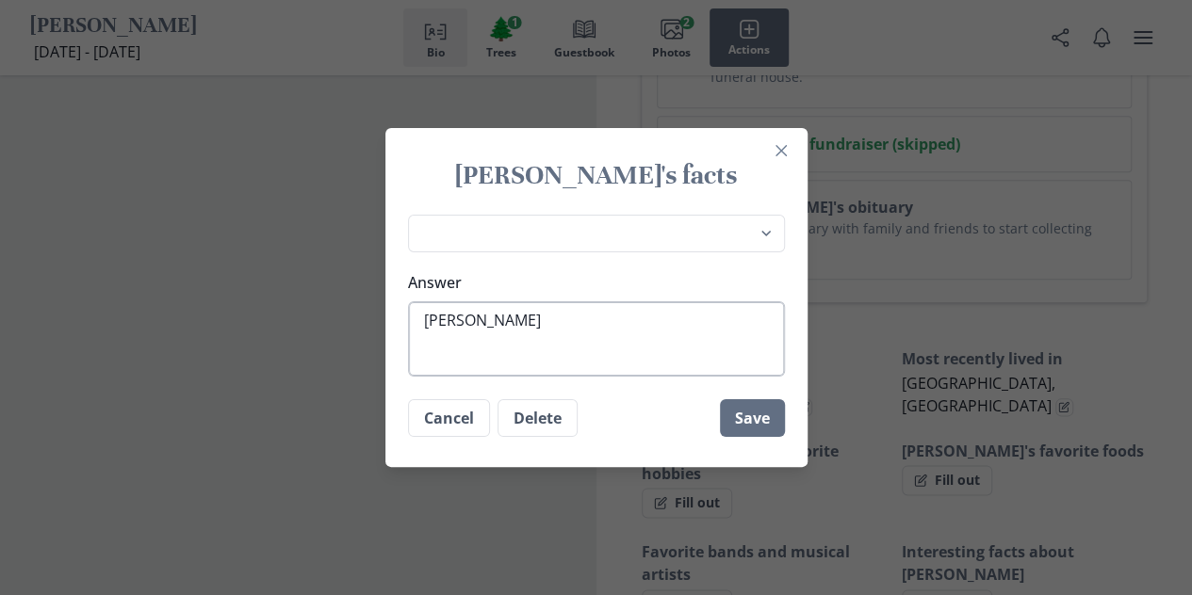
type textarea "[PERSON_NAME]"
type textarea "x"
type textarea "[PERSON_NAME]"
type textarea "x"
type textarea "[PERSON_NAME]"
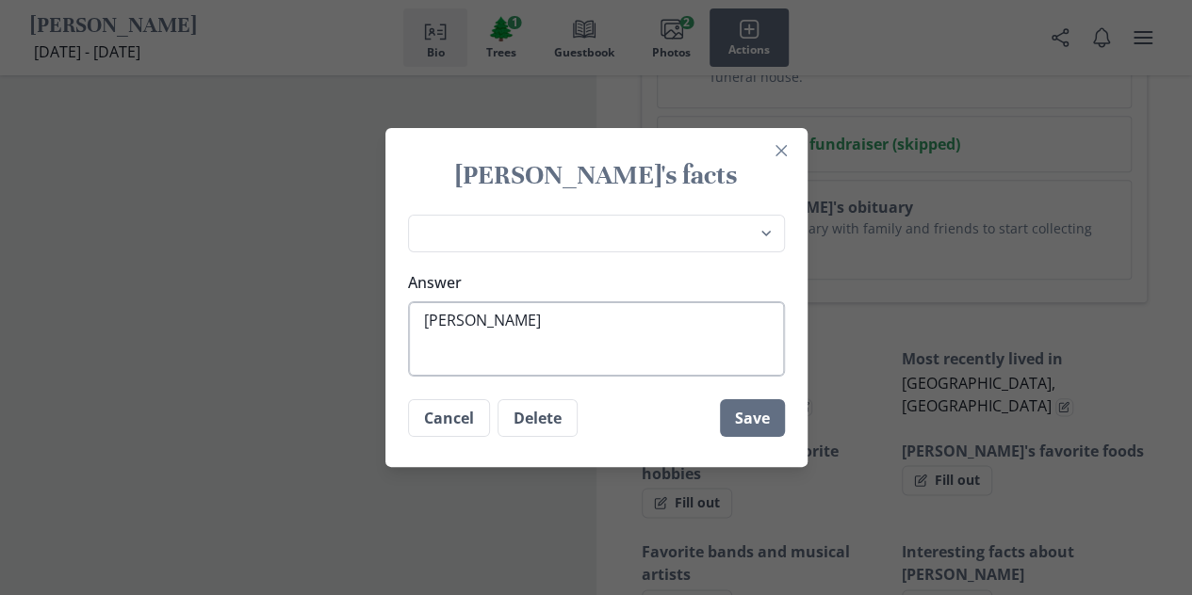
type textarea "x"
type textarea "[PERSON_NAME]"
type textarea "x"
type textarea "[PERSON_NAME]"
type textarea "x"
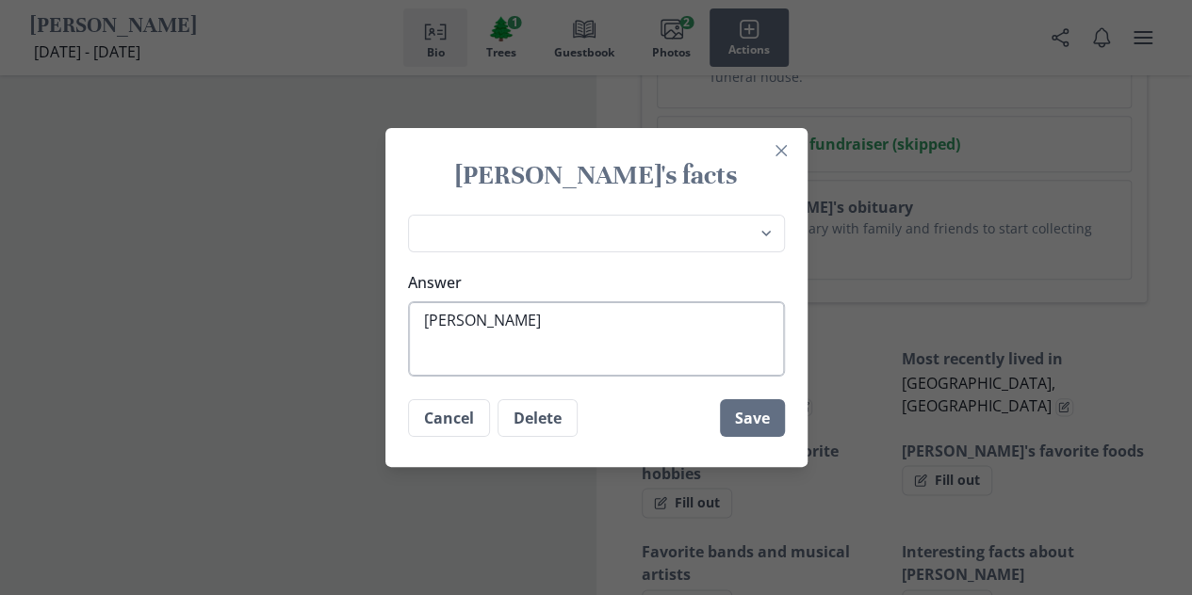
type textarea "[PERSON_NAME]"
type textarea "x"
type textarea "[PERSON_NAME]"
type textarea "x"
type textarea "[PERSON_NAME]"
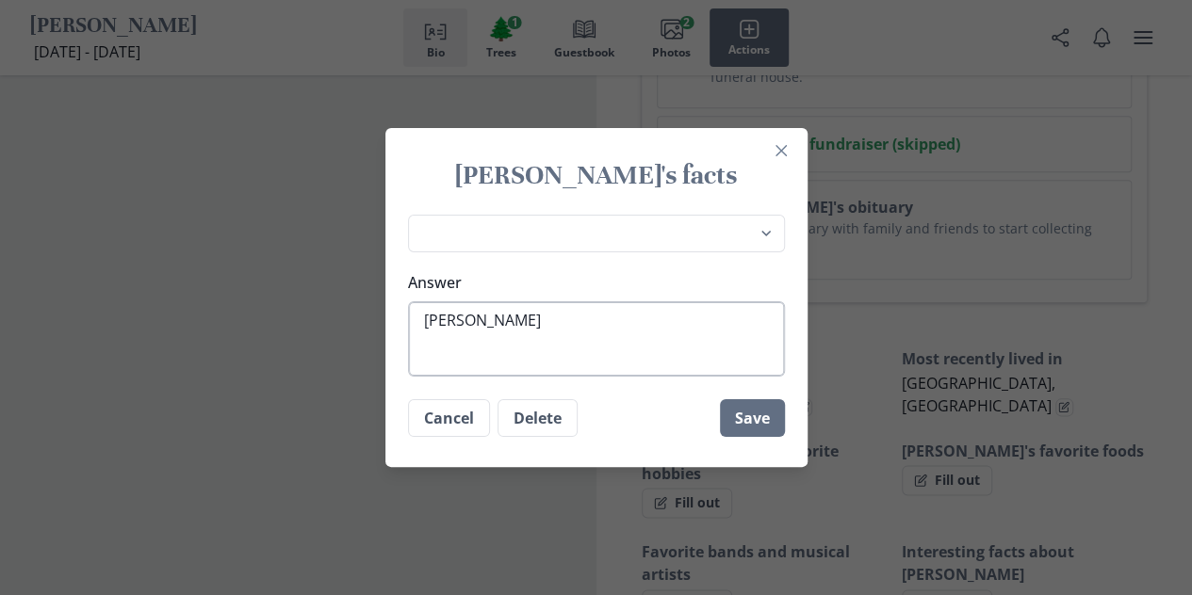
type textarea "x"
type textarea "[PERSON_NAME],"
type textarea "x"
type textarea "[PERSON_NAME],"
type textarea "x"
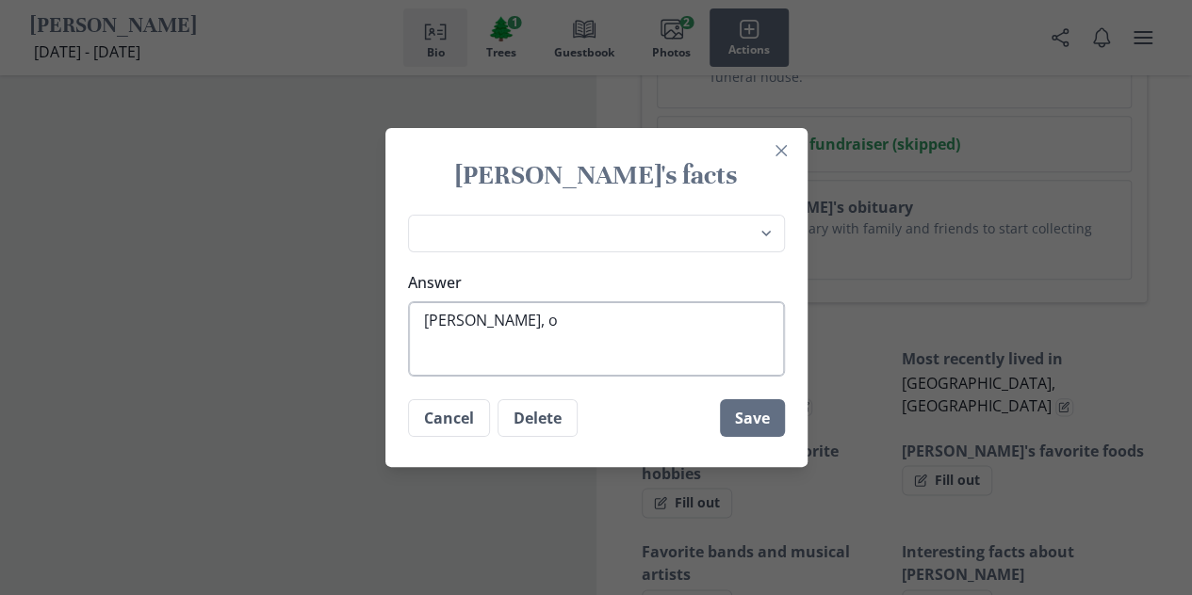
type textarea "[PERSON_NAME], of"
type textarea "x"
type textarea "[PERSON_NAME], of"
type textarea "x"
type textarea "[PERSON_NAME], of M"
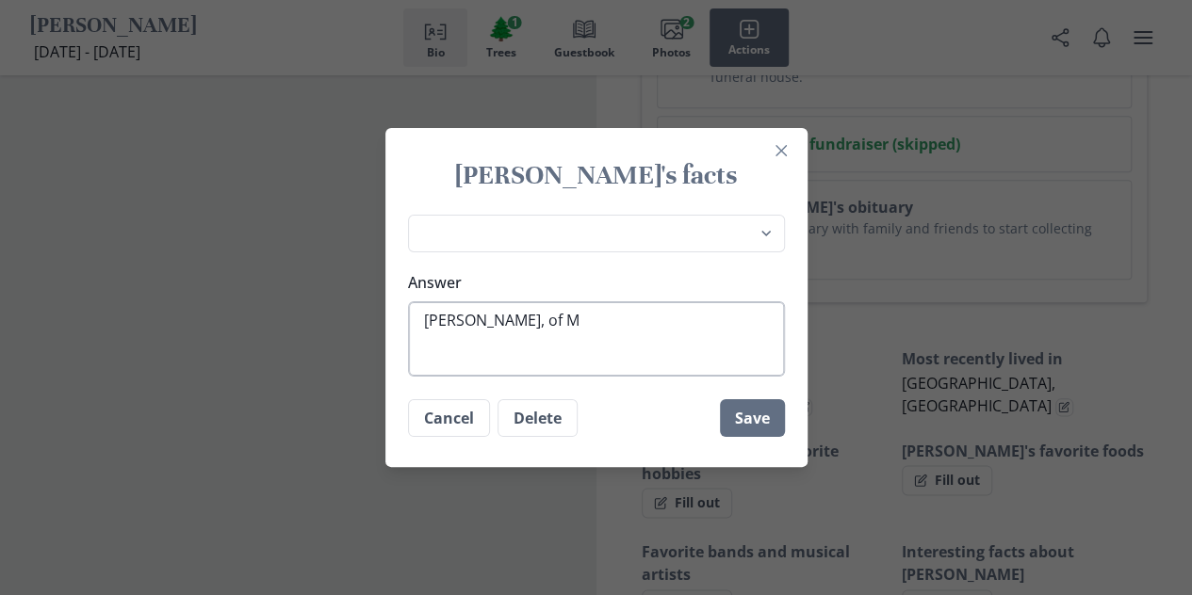
type textarea "x"
type textarea "[PERSON_NAME], of Mo"
type textarea "x"
type textarea "[PERSON_NAME], of Mon"
type textarea "x"
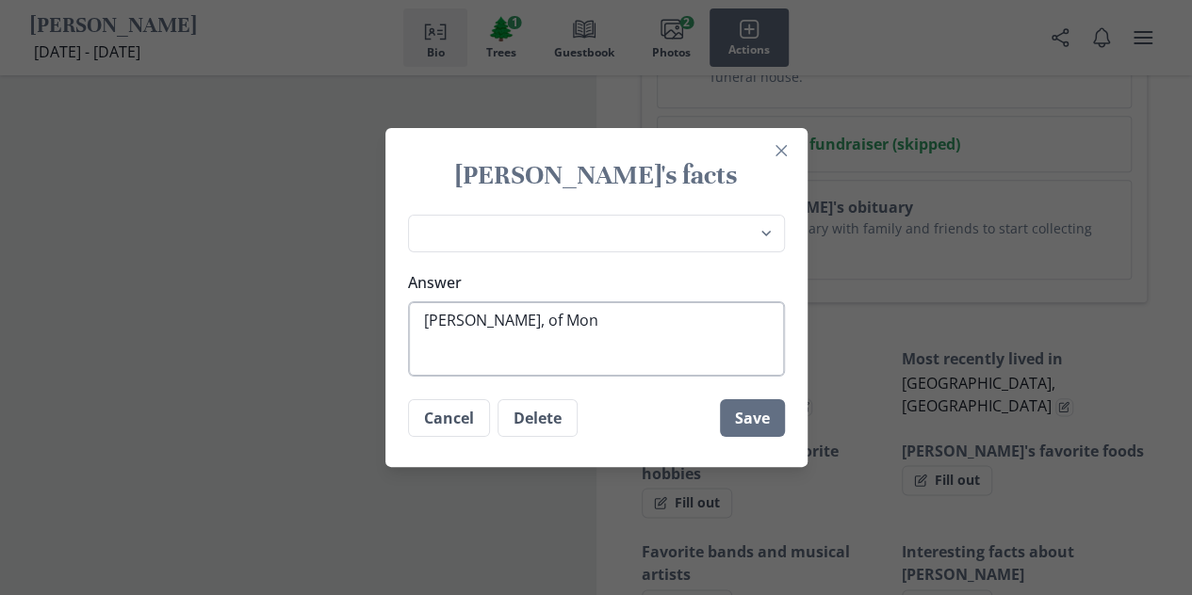
type textarea "[PERSON_NAME], of [PERSON_NAME]"
type textarea "x"
type textarea "[PERSON_NAME], of Mon"
type textarea "x"
type textarea "[PERSON_NAME], of Mone"
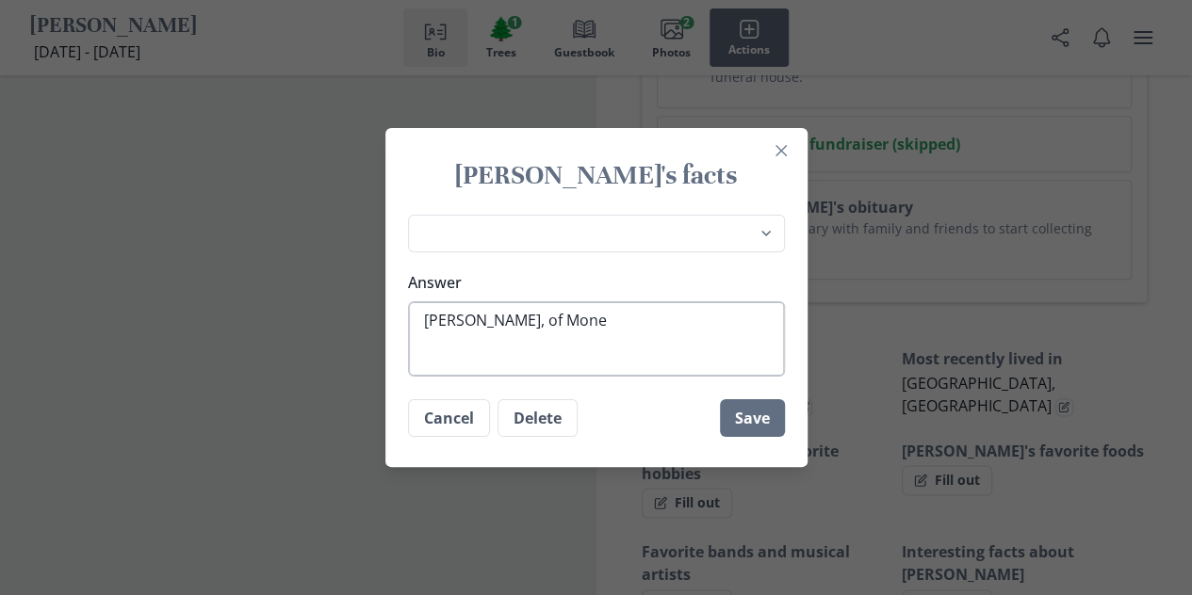
type textarea "x"
type textarea "[PERSON_NAME], of [PERSON_NAME]"
type textarea "x"
type textarea "[PERSON_NAME], of [PERSON_NAME]"
type textarea "x"
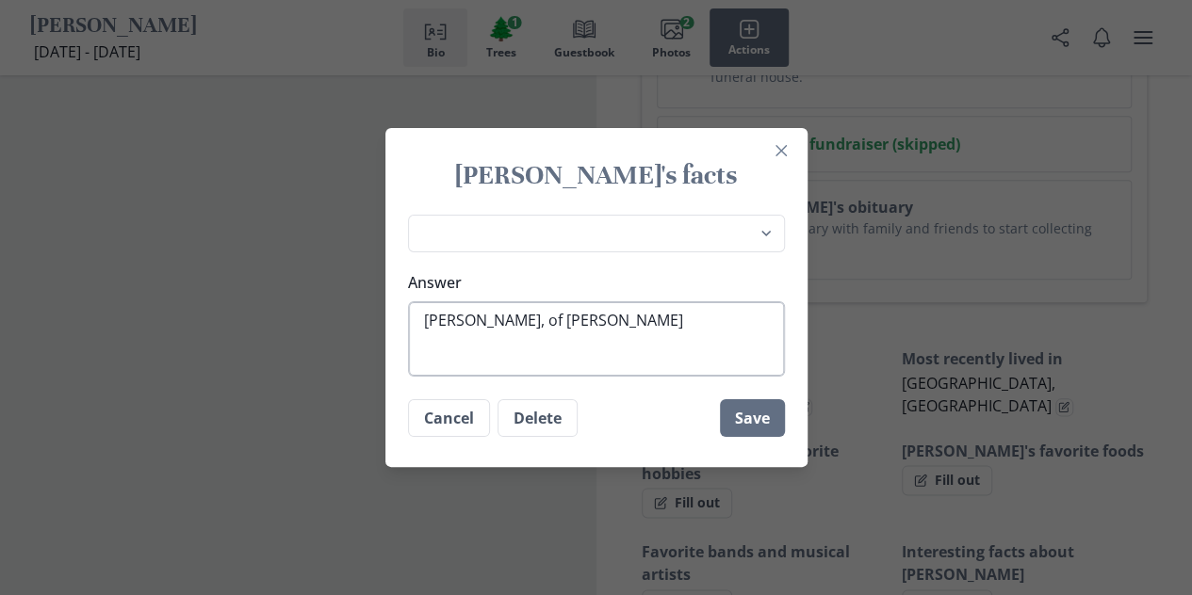
type textarea "[PERSON_NAME], of [PERSON_NAME],"
type textarea "x"
type textarea "[PERSON_NAME], of [PERSON_NAME],"
type textarea "x"
type textarea "[PERSON_NAME], of [PERSON_NAME], A"
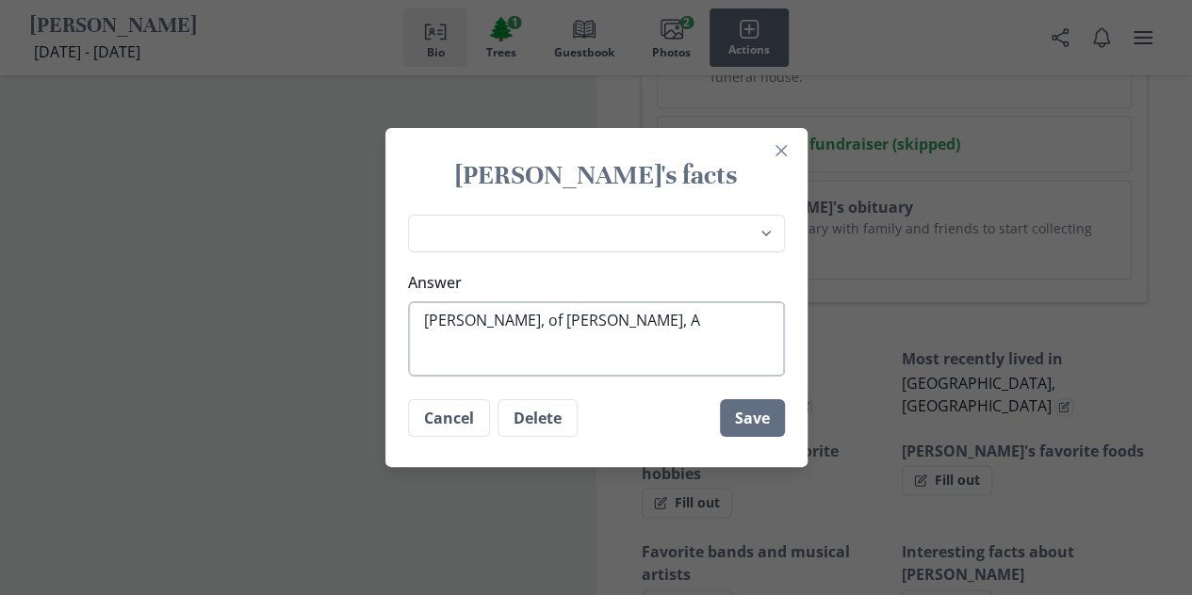
type textarea "x"
type textarea "[PERSON_NAME], of [PERSON_NAME], An"
type textarea "x"
type textarea "[PERSON_NAME], of [PERSON_NAME], And"
type textarea "x"
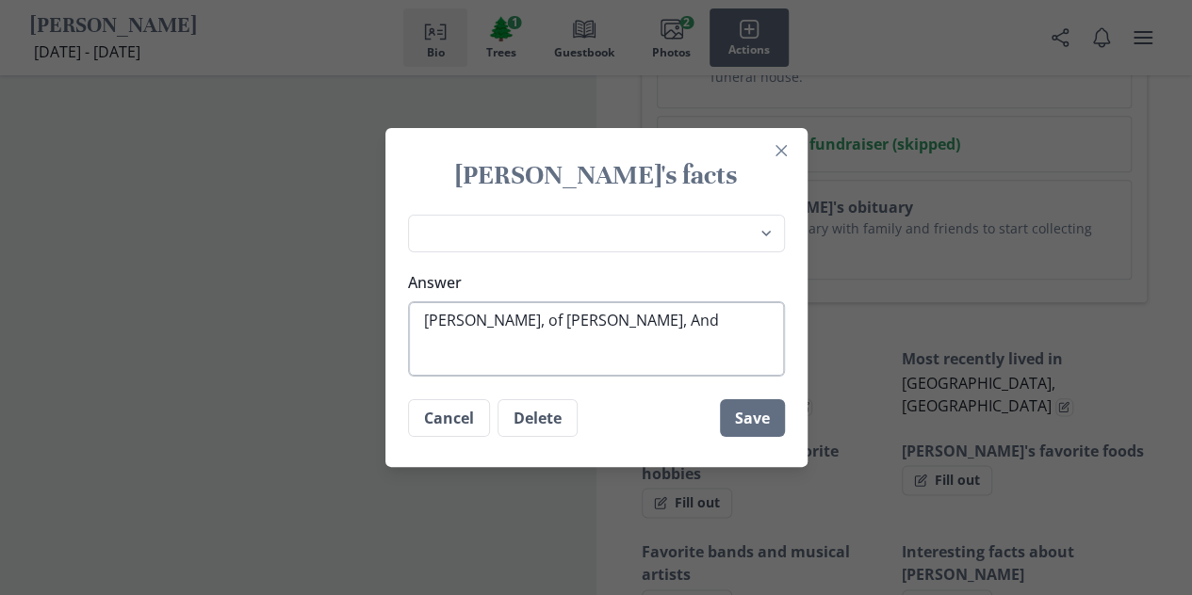
type textarea "[PERSON_NAME], of [PERSON_NAME], And"
type textarea "x"
type textarea "[PERSON_NAME], of [PERSON_NAME], And l"
type textarea "x"
type textarea "[PERSON_NAME], of [PERSON_NAME], And"
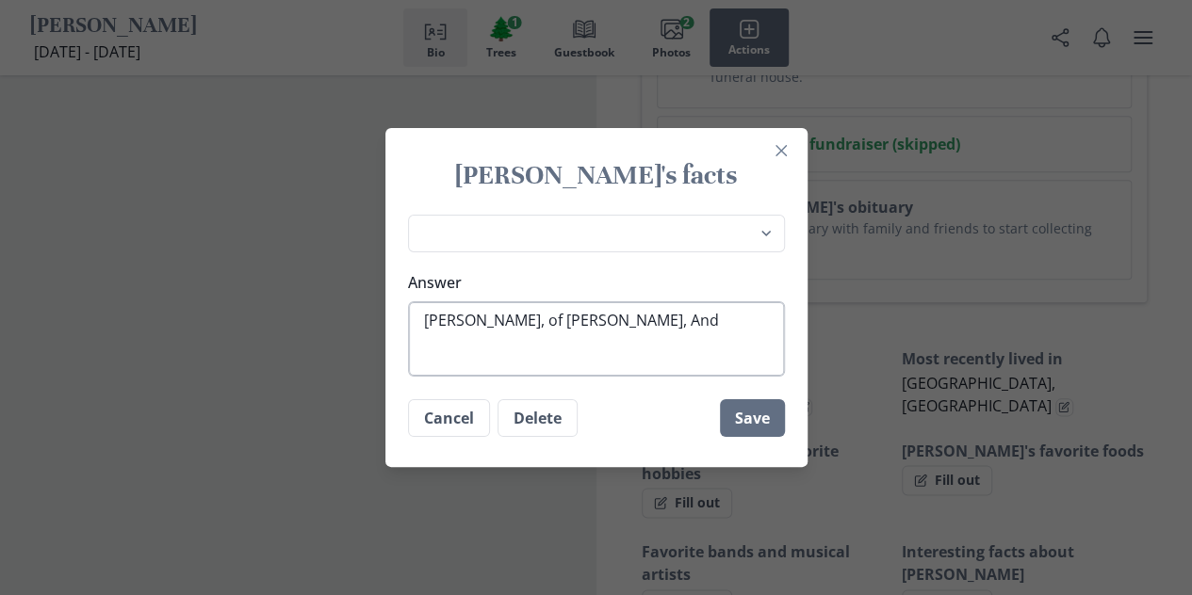
type textarea "x"
type textarea "[PERSON_NAME], of [PERSON_NAME], And K"
type textarea "x"
type textarea "[PERSON_NAME], of [PERSON_NAME], And Ka"
type textarea "x"
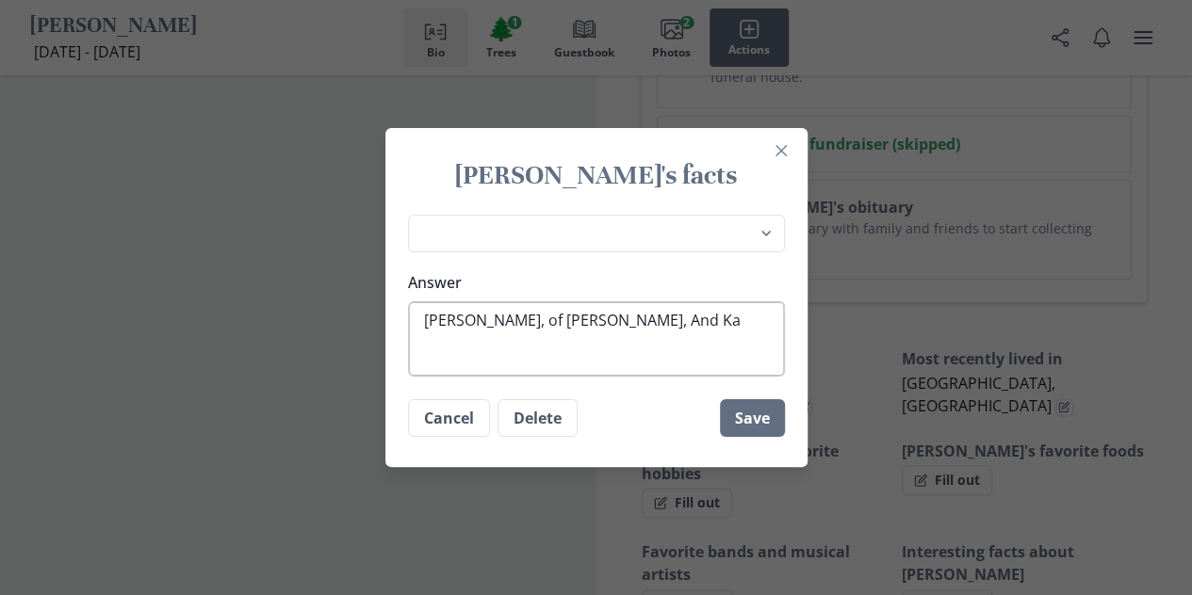
type textarea "[PERSON_NAME], of [PERSON_NAME], And [PERSON_NAME]"
type textarea "x"
type textarea "[PERSON_NAME], of [PERSON_NAME], And [PERSON_NAME]"
type textarea "x"
type textarea "[PERSON_NAME], of [PERSON_NAME], And [PERSON_NAME]"
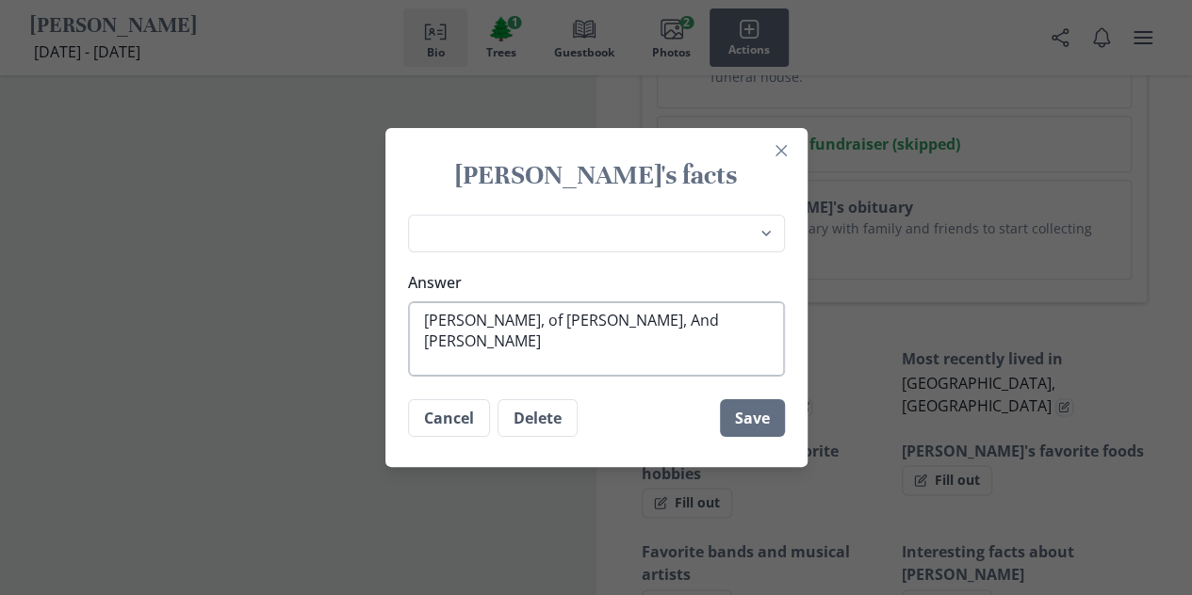
type textarea "x"
type textarea "[PERSON_NAME], of [PERSON_NAME], And [PERSON_NAME]"
type textarea "x"
type textarea "[PERSON_NAME], of [PERSON_NAME], And [PERSON_NAME]"
type textarea "x"
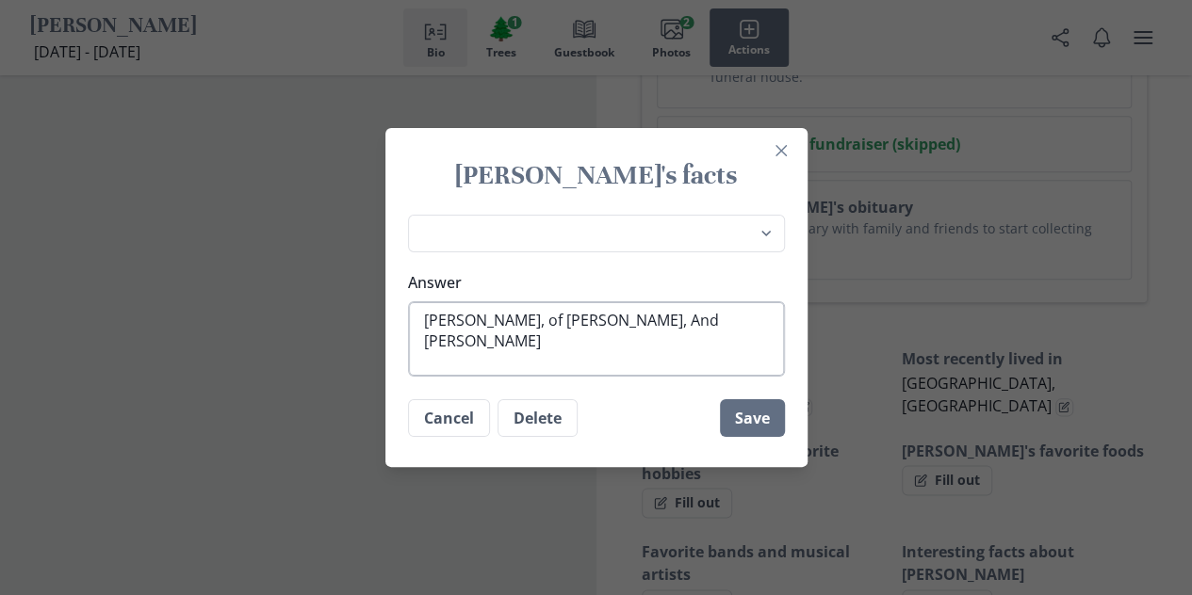
type textarea "[PERSON_NAME], of [PERSON_NAME], And [PERSON_NAME] p"
type textarea "x"
type textarea "[PERSON_NAME], of [PERSON_NAME], And [PERSON_NAME]"
type textarea "x"
type textarea "[PERSON_NAME], of [PERSON_NAME], And [PERSON_NAME]"
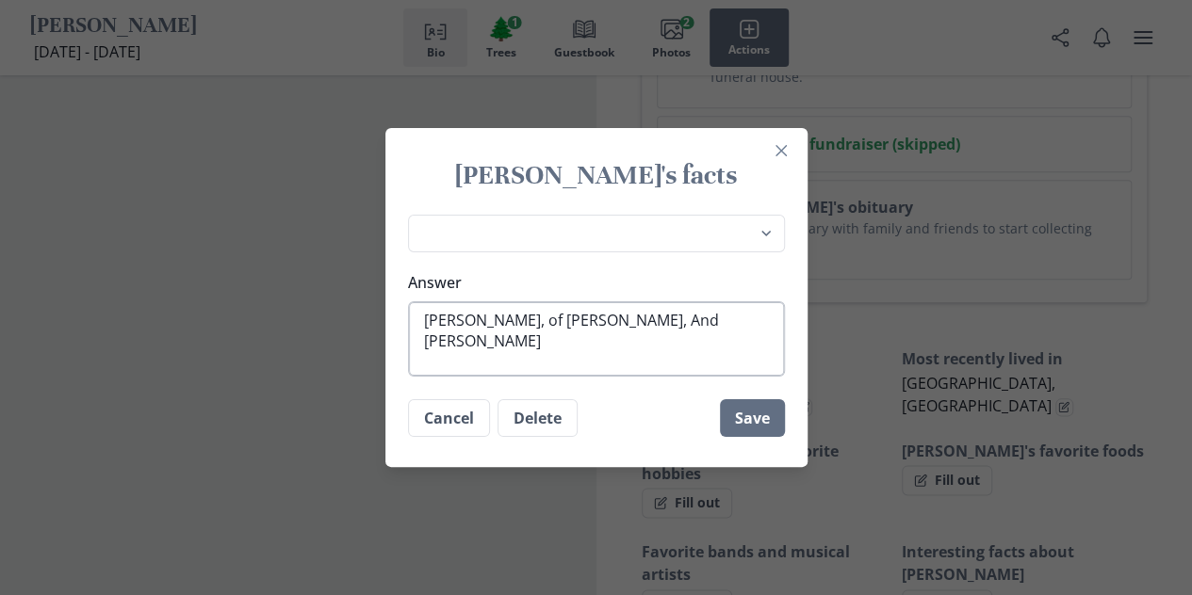
type textarea "x"
type textarea "[PERSON_NAME], of [PERSON_NAME], And [PERSON_NAME]"
type textarea "x"
type textarea "[PERSON_NAME], of [PERSON_NAME], And [PERSON_NAME]"
type textarea "x"
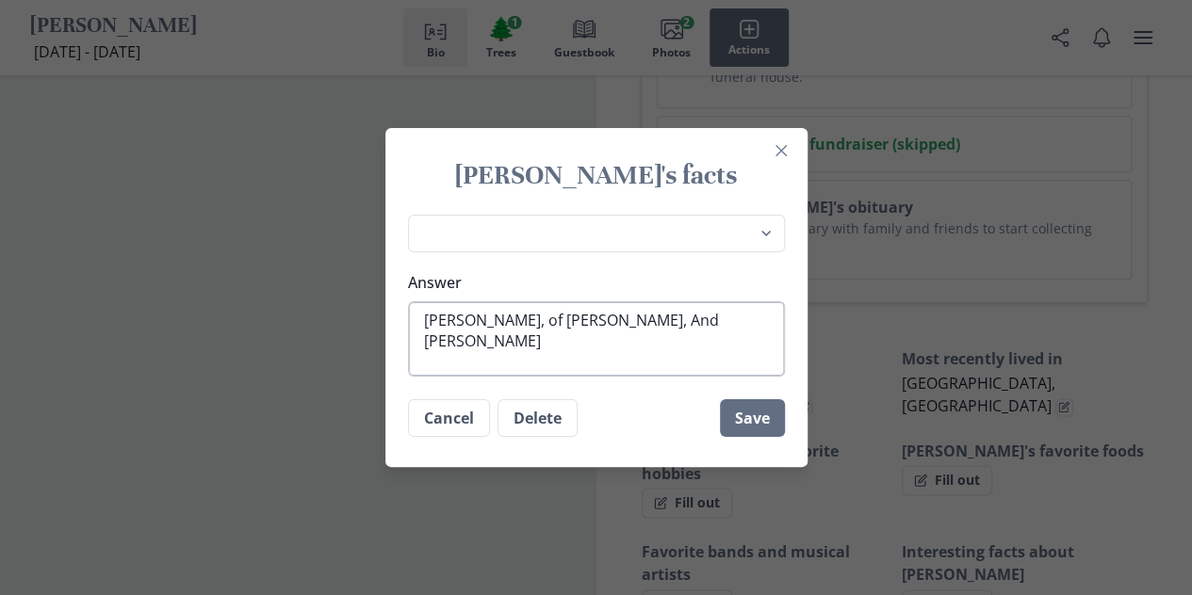
type textarea "[PERSON_NAME], of [PERSON_NAME], And [PERSON_NAME]"
type textarea "x"
type textarea "[PERSON_NAME], of [PERSON_NAME], And [PERSON_NAME]"
type textarea "x"
type textarea "[PERSON_NAME], of [PERSON_NAME], And [PERSON_NAME]"
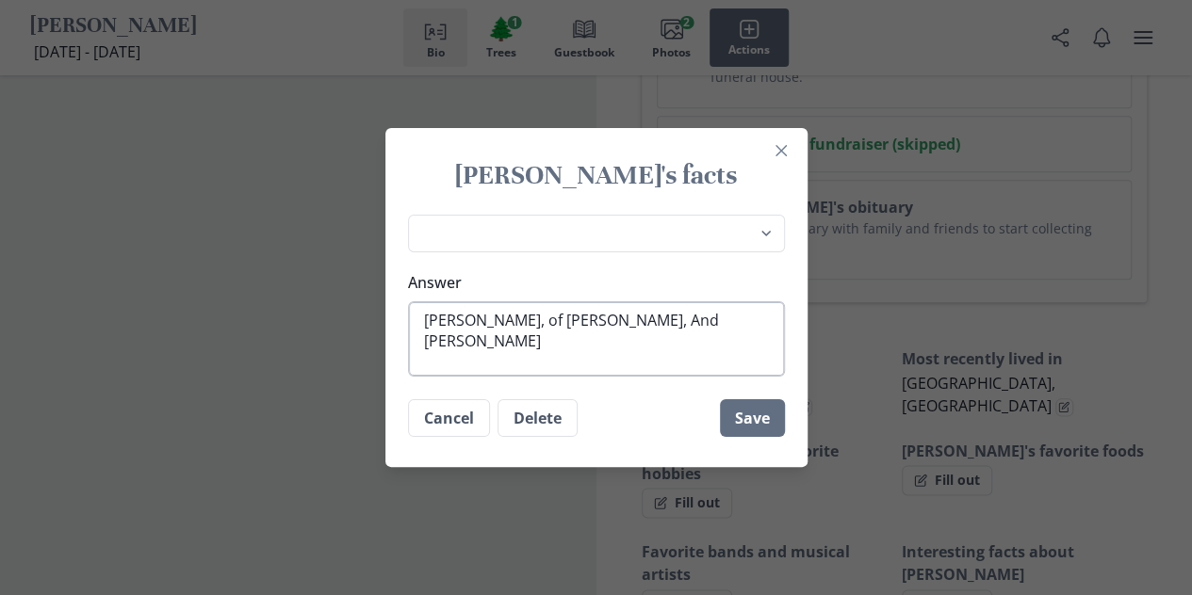
type textarea "x"
type textarea "[PERSON_NAME], of [PERSON_NAME], And [PERSON_NAME]"
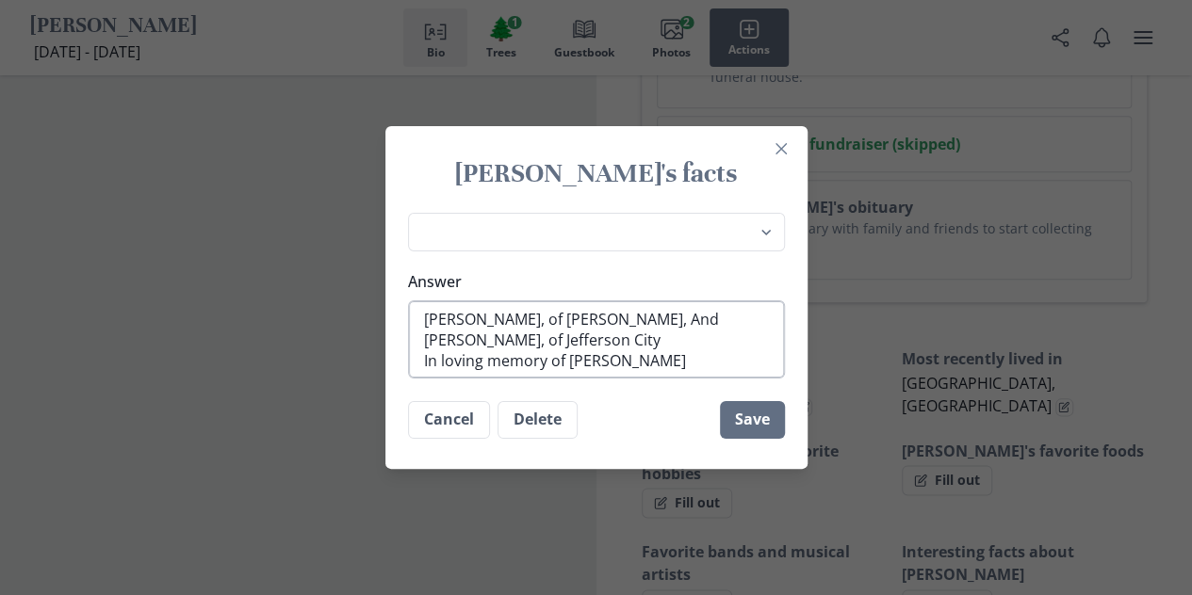
click at [575, 365] on textarea "[PERSON_NAME], of [PERSON_NAME], And [PERSON_NAME], of Jefferson City In loving…" at bounding box center [596, 340] width 377 height 78
click at [752, 365] on textarea "[PERSON_NAME], of [PERSON_NAME], And [PERSON_NAME], of Jefferson City In loving…" at bounding box center [596, 340] width 377 height 78
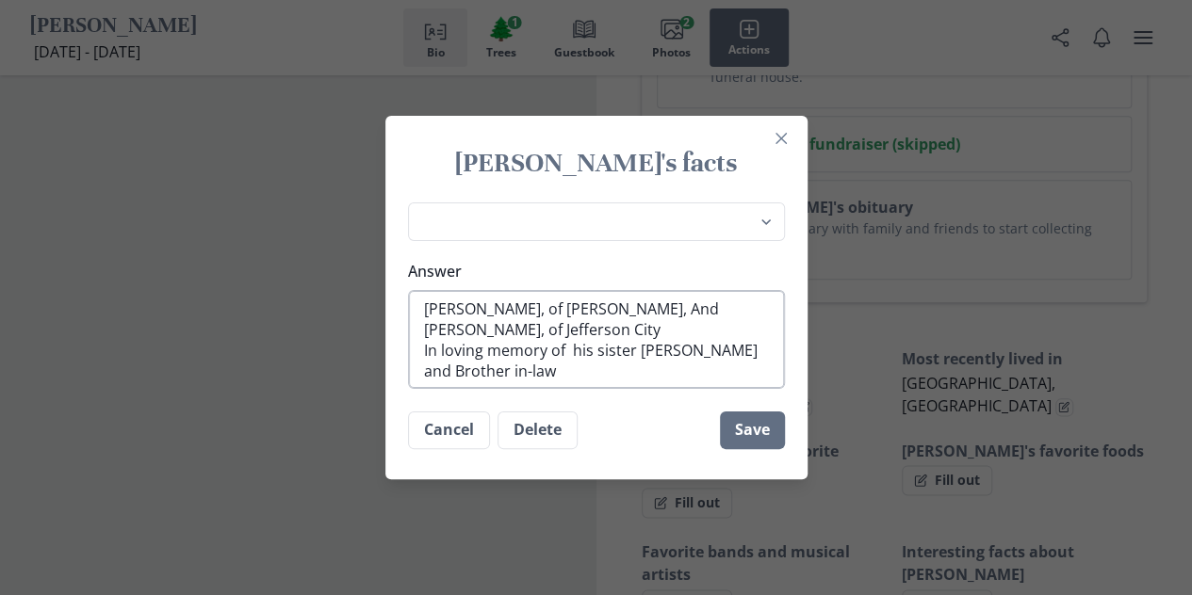
click at [576, 354] on textarea "[PERSON_NAME], of [PERSON_NAME], And [PERSON_NAME], of Jefferson City In loving…" at bounding box center [596, 339] width 377 height 99
click at [583, 375] on textarea "[PERSON_NAME], of [PERSON_NAME], And [PERSON_NAME], of Jefferson City In loving…" at bounding box center [596, 339] width 377 height 99
click at [776, 433] on button "Save" at bounding box center [752, 431] width 65 height 38
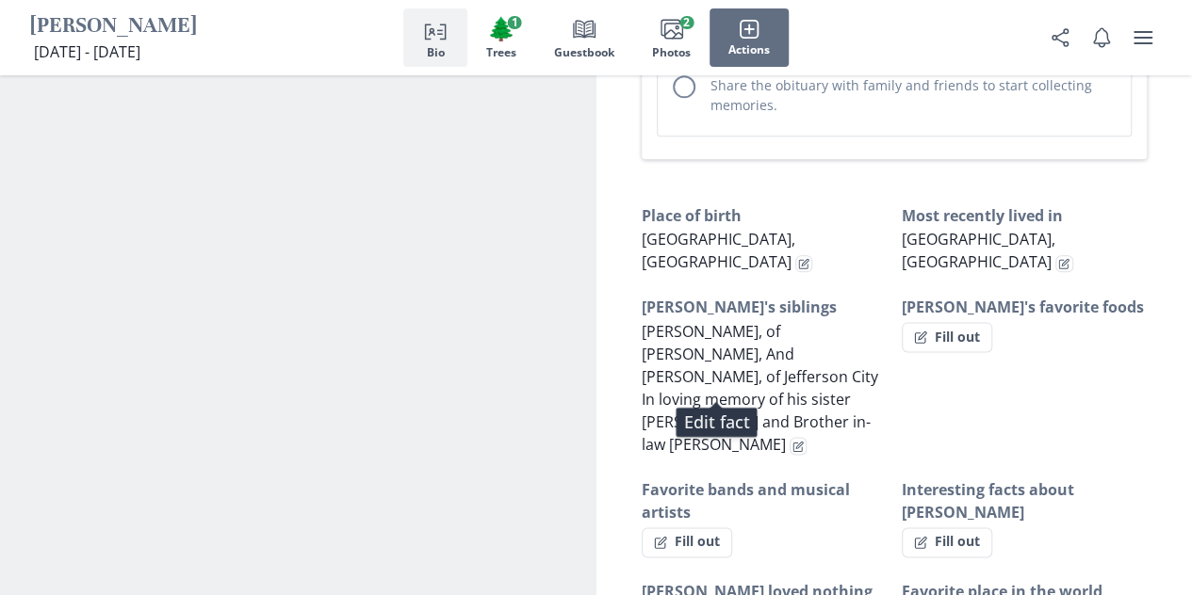
scroll to position [1032, 0]
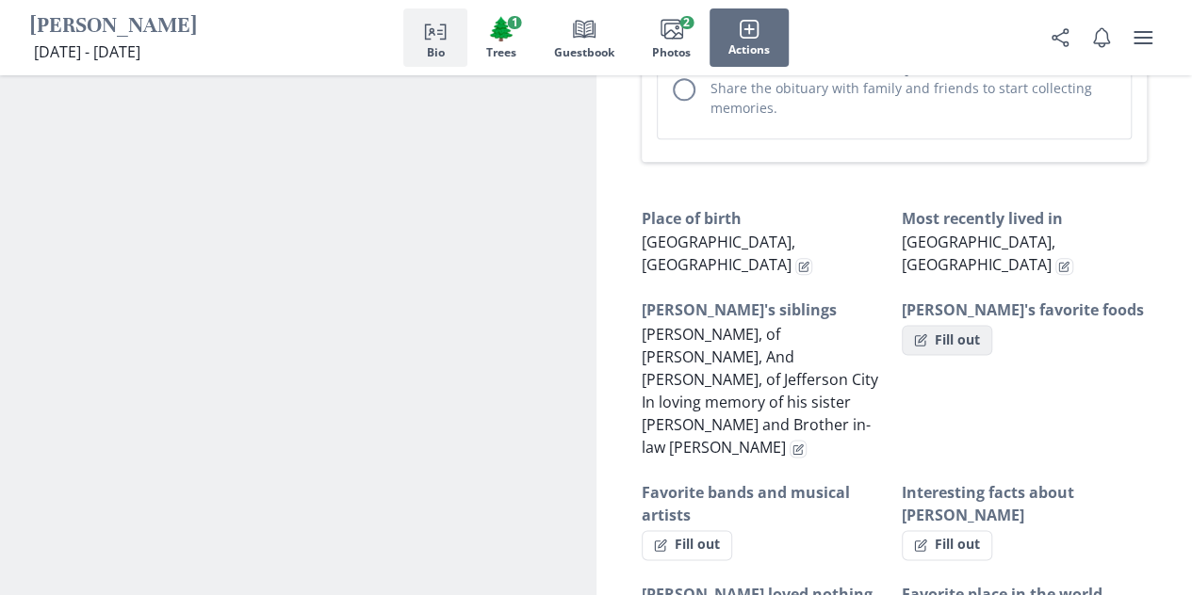
click at [938, 325] on button "Fill out" at bounding box center [947, 340] width 90 height 30
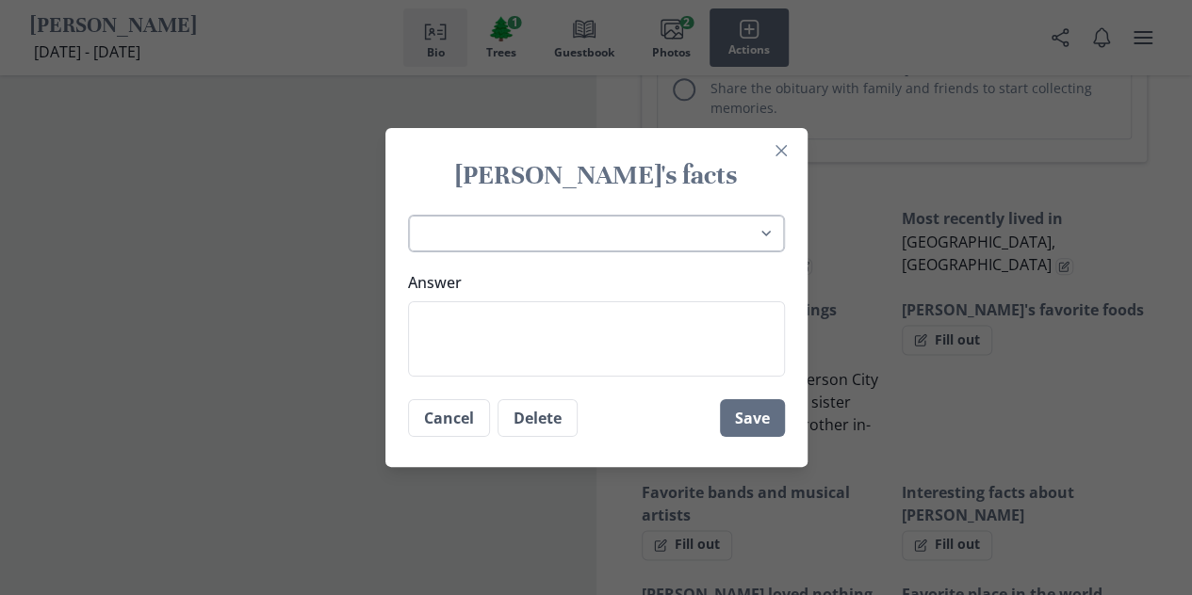
click at [486, 241] on select "Place of birth Most recently lived in [GEOGRAPHIC_DATA]'s favorite hobbies [PER…" at bounding box center [596, 234] width 377 height 39
click at [415, 215] on select "Place of birth Most recently lived in [GEOGRAPHIC_DATA]'s favorite hobbies [PER…" at bounding box center [596, 234] width 377 height 39
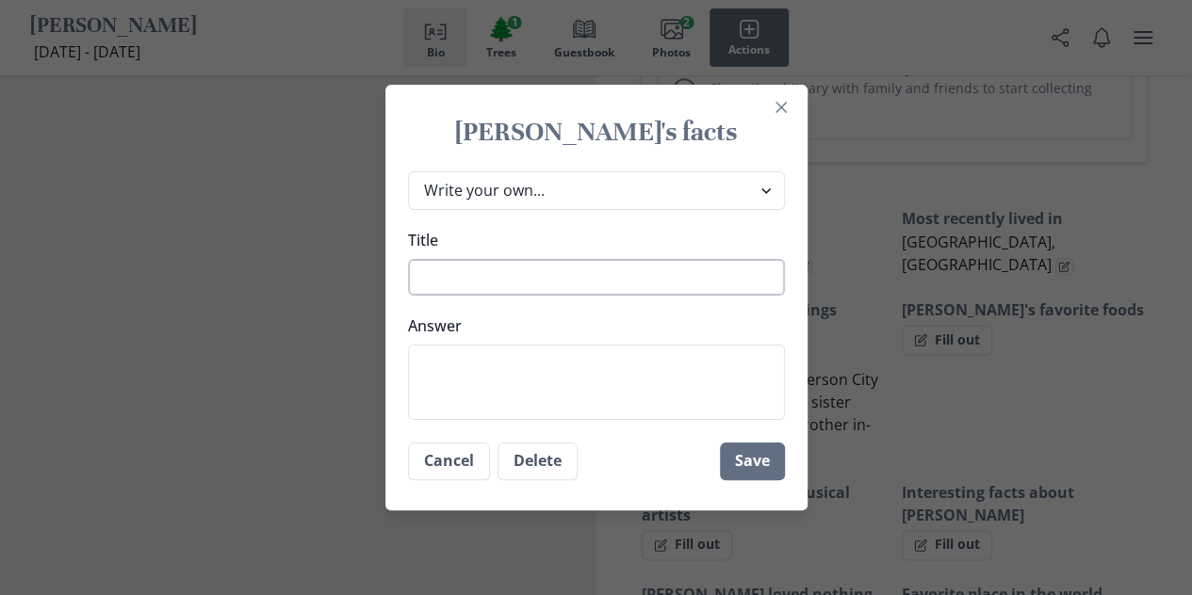
click at [563, 282] on textarea "Title" at bounding box center [596, 277] width 377 height 37
paste textarea "nephew/niece"
click at [564, 278] on textarea "[PERSON_NAME]'s nephew/[PERSON_NAME]" at bounding box center [596, 277] width 377 height 37
click at [564, 278] on textarea "[PERSON_NAME]'s niece" at bounding box center [596, 277] width 377 height 37
paste textarea "nephew/niece"
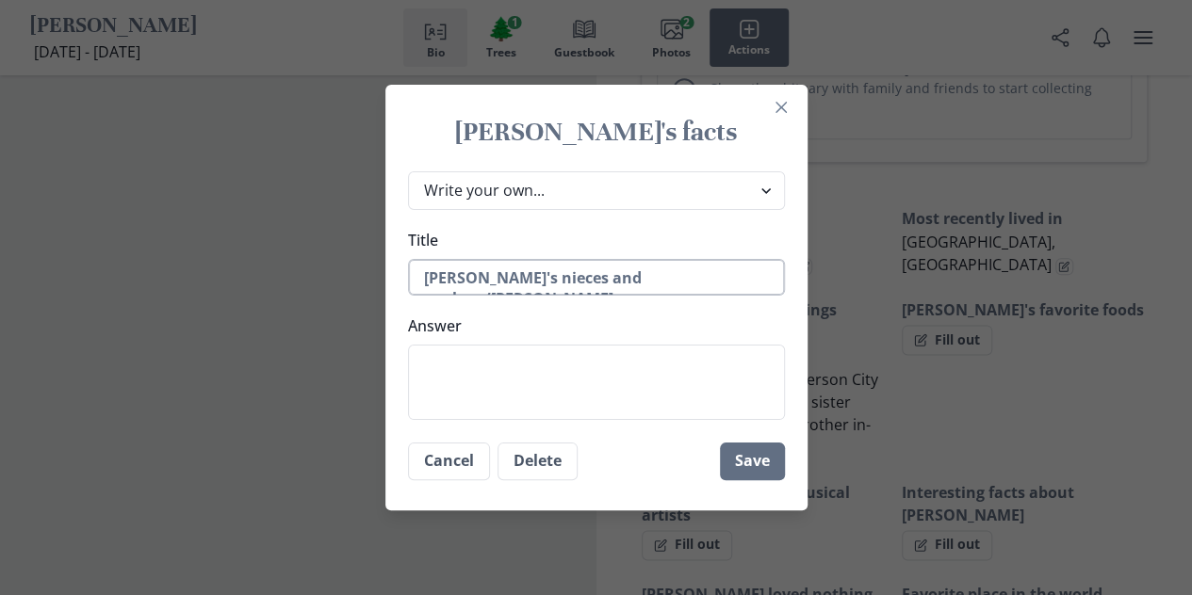
drag, startPoint x: 709, startPoint y: 276, endPoint x: 648, endPoint y: 274, distance: 61.3
click at [648, 274] on textarea "[PERSON_NAME]'s nieces and nephew/[PERSON_NAME]" at bounding box center [596, 277] width 377 height 37
click at [635, 357] on textarea "Answer" at bounding box center [596, 382] width 377 height 75
click at [570, 365] on textarea "[PERSON_NAME], of [GEOGRAPHIC_DATA]" at bounding box center [596, 382] width 377 height 75
click at [637, 365] on textarea "[PERSON_NAME], of [GEOGRAPHIC_DATA]" at bounding box center [596, 382] width 377 height 75
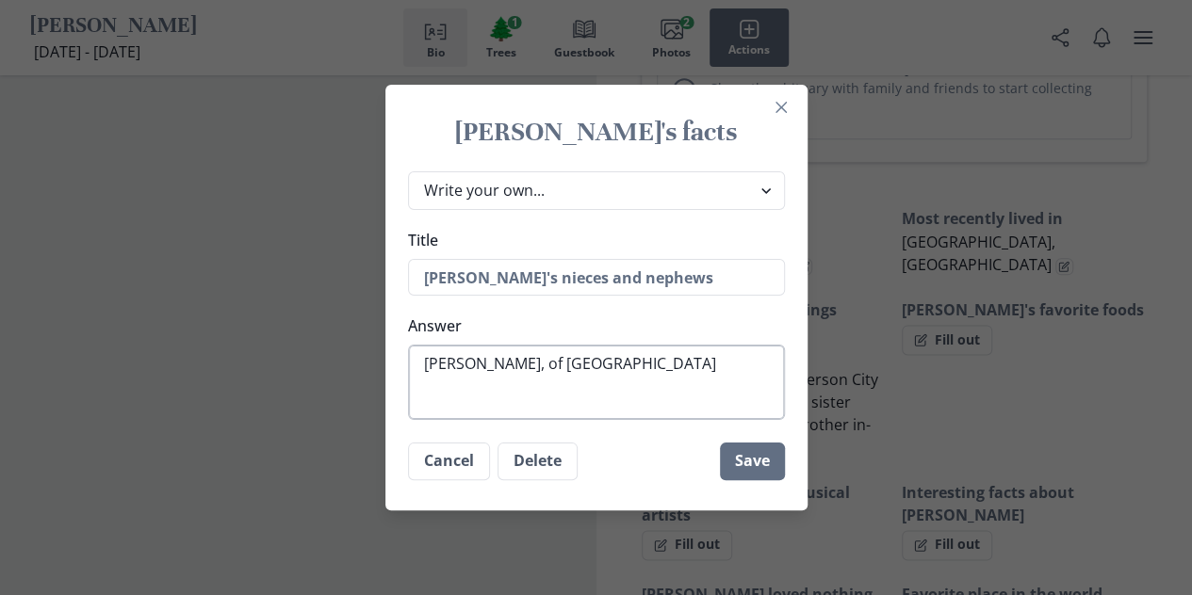
click at [685, 367] on textarea "[PERSON_NAME], of [GEOGRAPHIC_DATA]" at bounding box center [596, 382] width 377 height 75
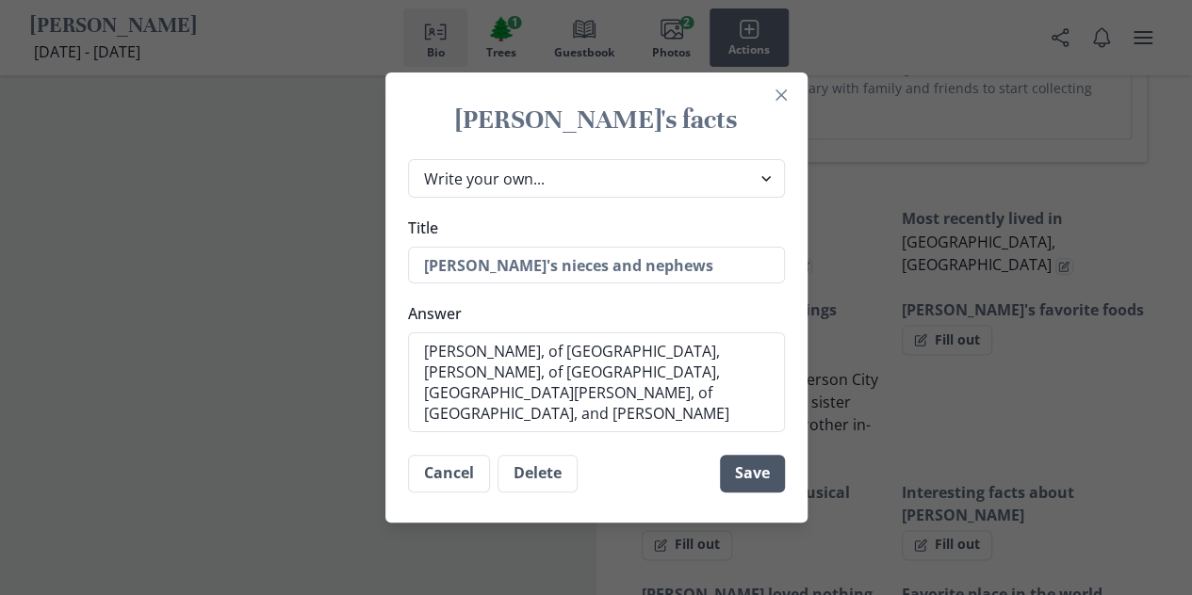
click at [752, 466] on button "Save" at bounding box center [752, 474] width 65 height 38
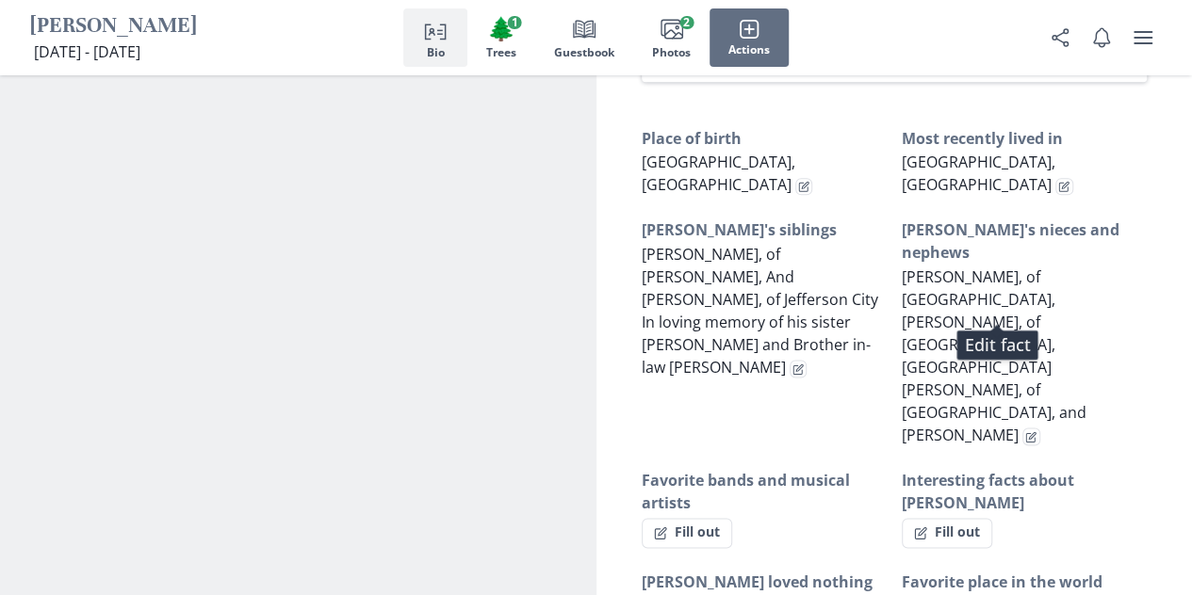
scroll to position [1185, 0]
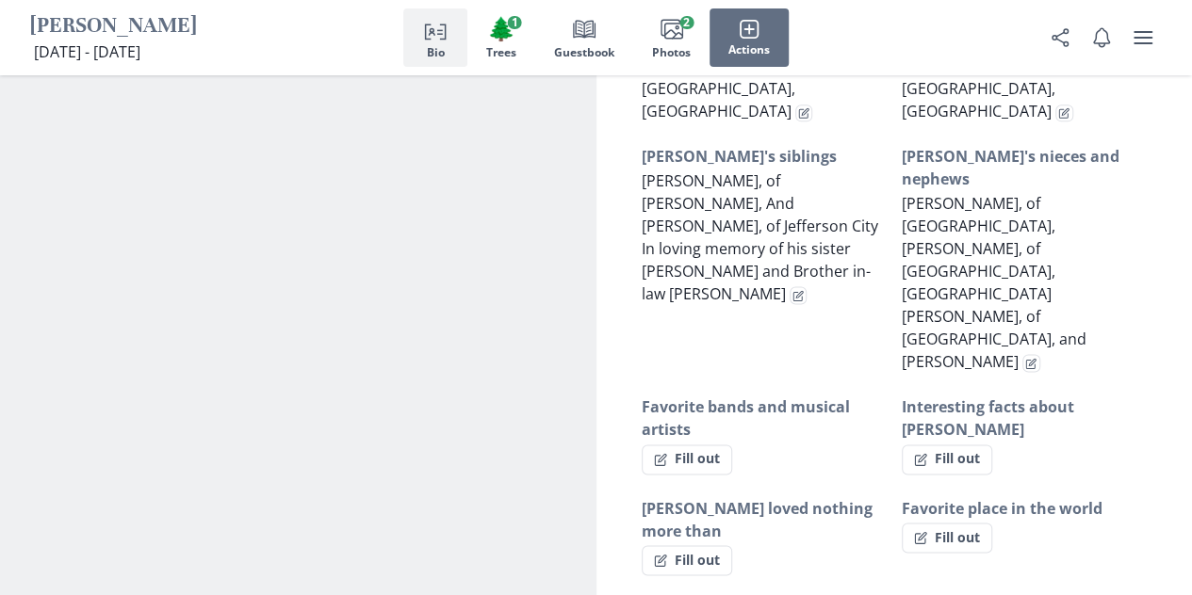
click at [1141, 396] on h3 "Interesting facts about [PERSON_NAME]" at bounding box center [1024, 418] width 245 height 45
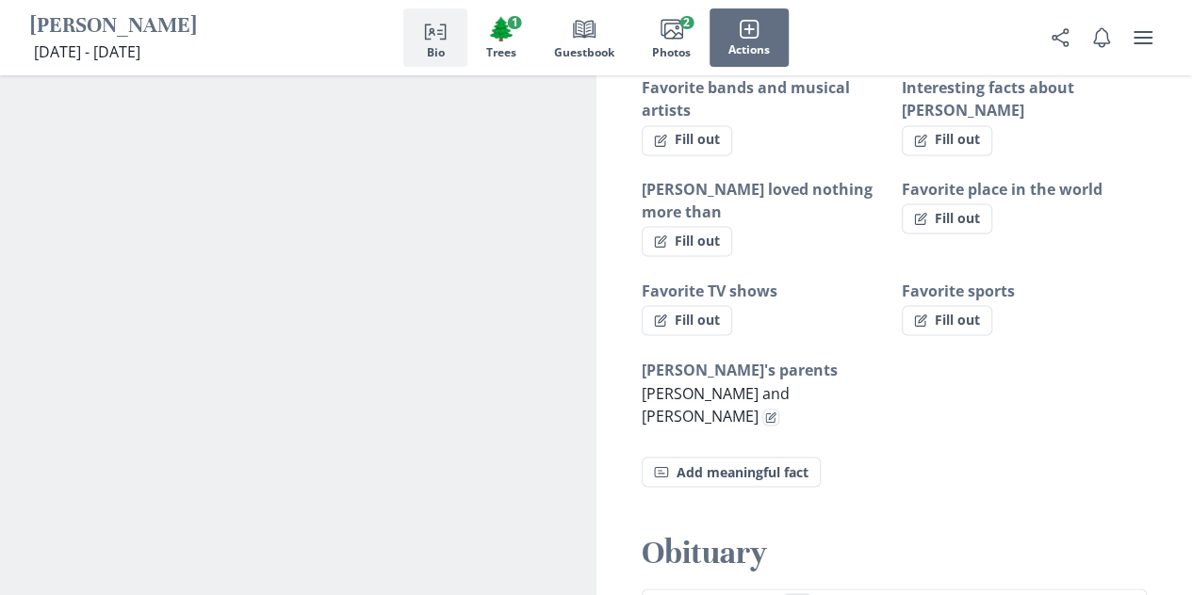
scroll to position [1500, 0]
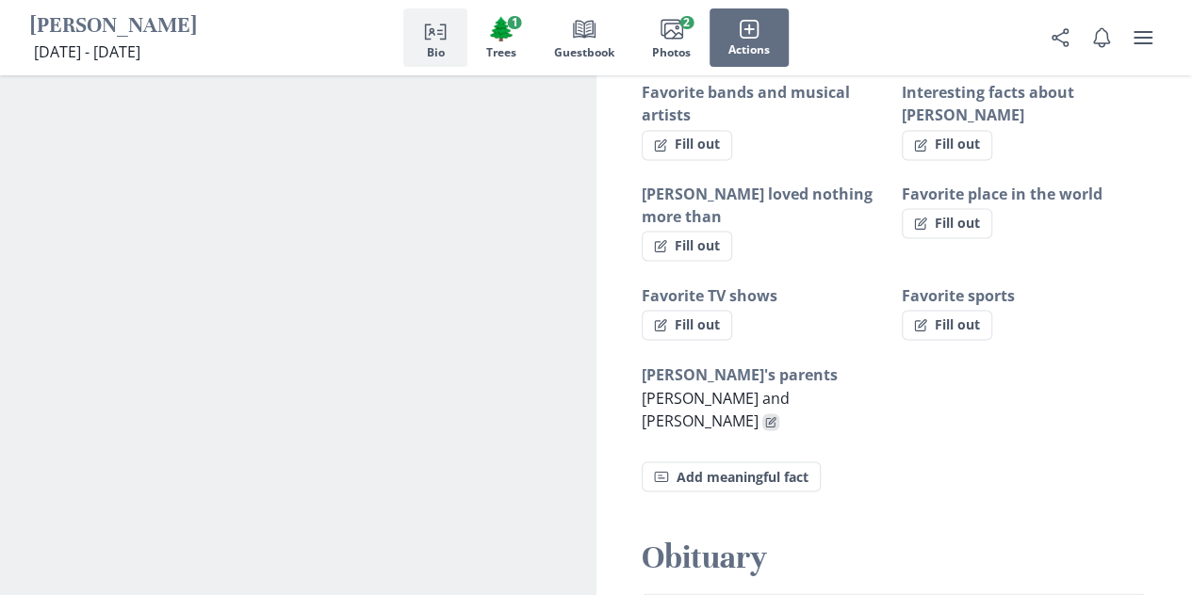
click at [762, 414] on button "Edit fact" at bounding box center [771, 423] width 18 height 18
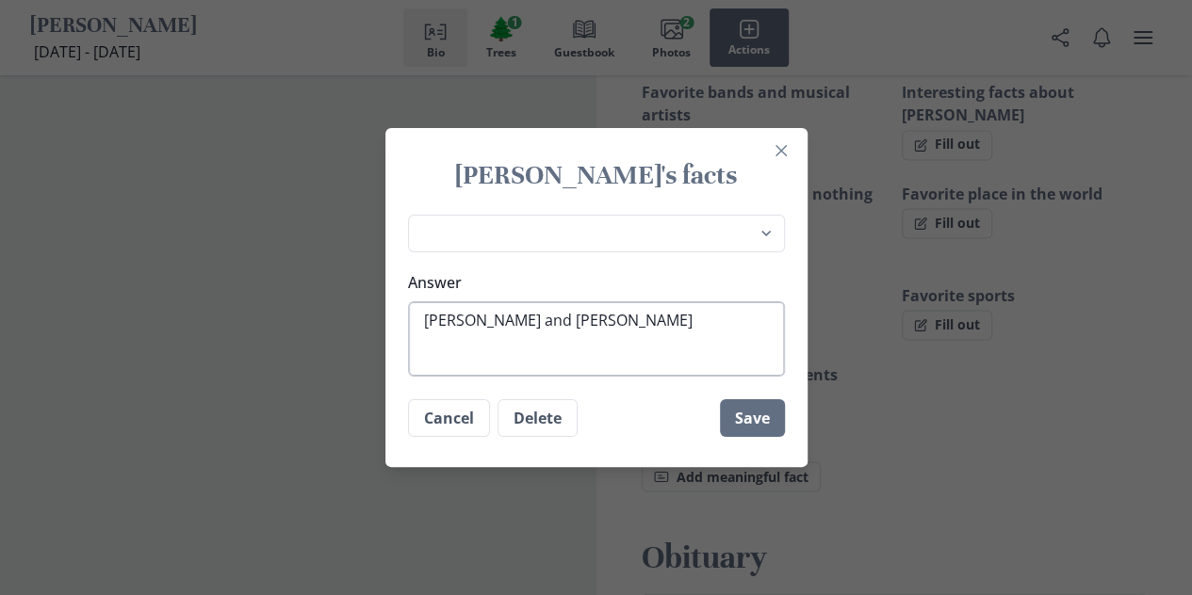
click at [429, 323] on textarea "[PERSON_NAME] and [PERSON_NAME]" at bounding box center [596, 338] width 377 height 75
click at [581, 328] on textarea "in loving memory of [PERSON_NAME] and [PERSON_NAME]" at bounding box center [596, 338] width 377 height 75
click at [636, 324] on textarea "in loving memory of [PERSON_NAME] and [PERSON_NAME]" at bounding box center [596, 338] width 377 height 75
click at [432, 343] on textarea "in loving memory of [PERSON_NAME] and [PERSON_NAME]" at bounding box center [596, 338] width 377 height 75
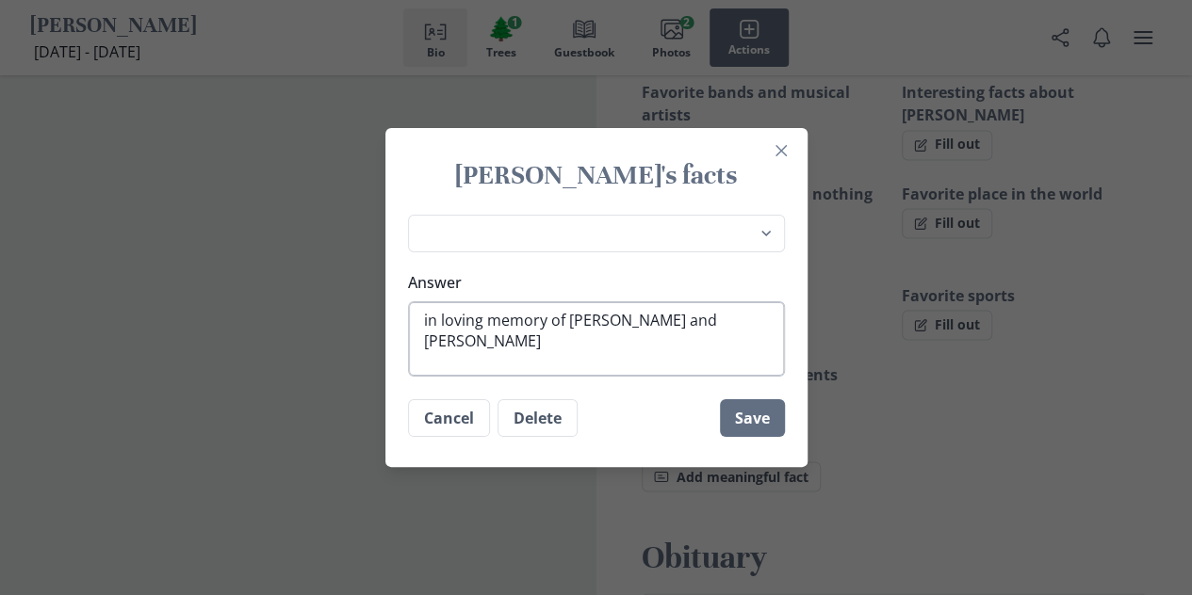
click at [478, 344] on textarea "in loving memory of [PERSON_NAME] and [PERSON_NAME]" at bounding box center [596, 338] width 377 height 75
click at [511, 346] on textarea "in loving memory of [PERSON_NAME] and [PERSON_NAME]" at bounding box center [596, 338] width 377 height 75
click at [745, 419] on button "Save" at bounding box center [752, 418] width 65 height 38
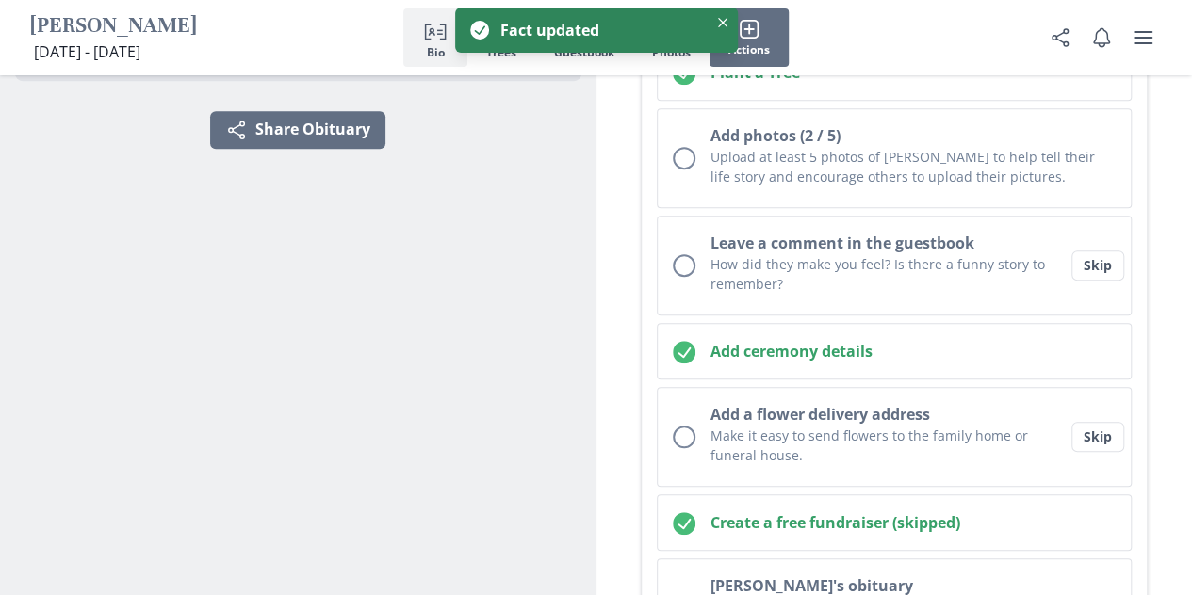
scroll to position [509, 0]
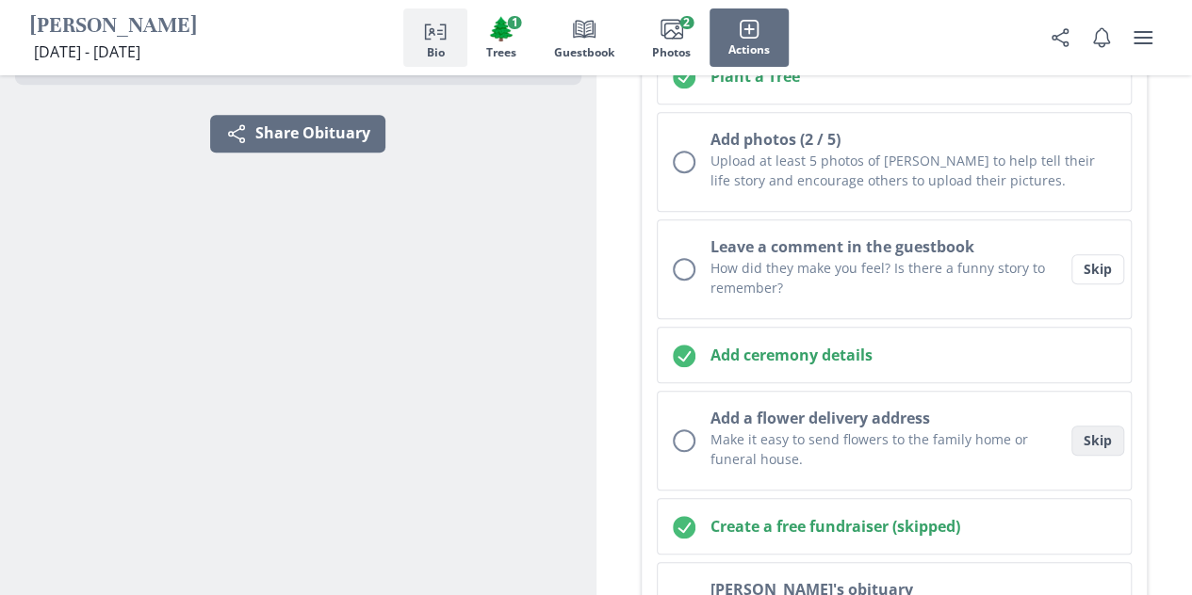
click at [1071, 438] on button "Skip" at bounding box center [1097, 441] width 53 height 30
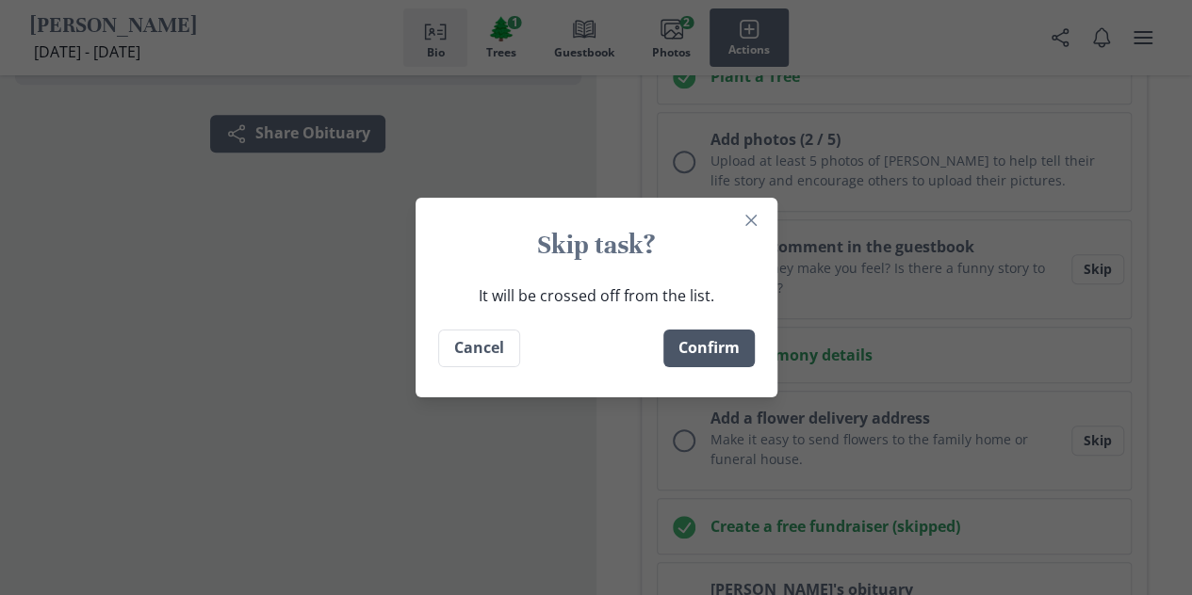
click at [733, 345] on button "Confirm" at bounding box center [708, 349] width 91 height 38
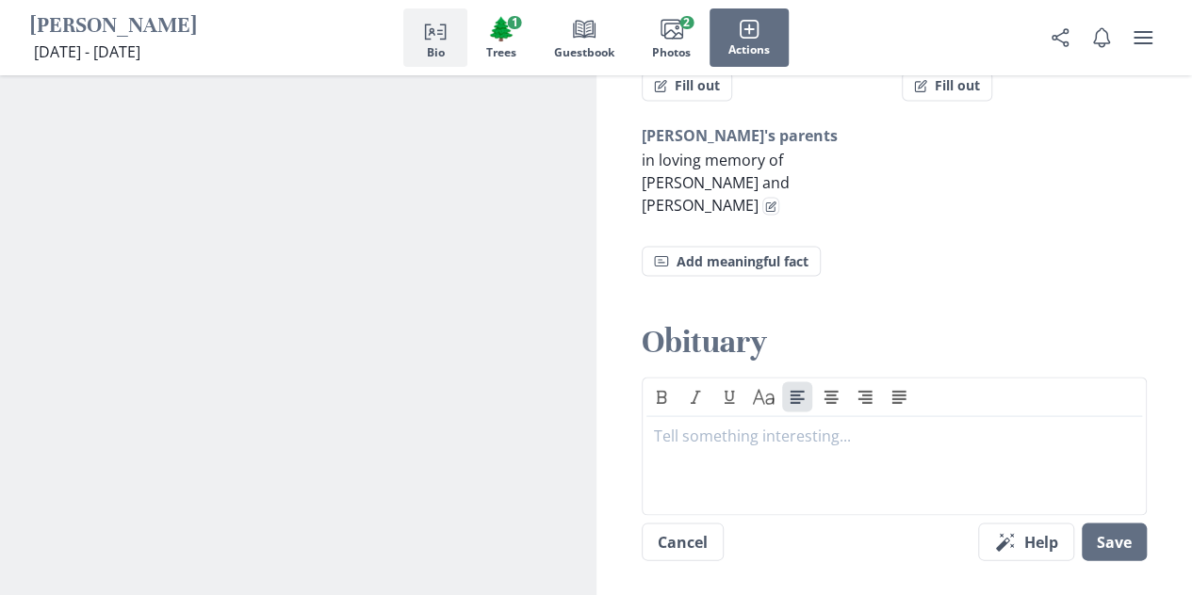
scroll to position [1756, 0]
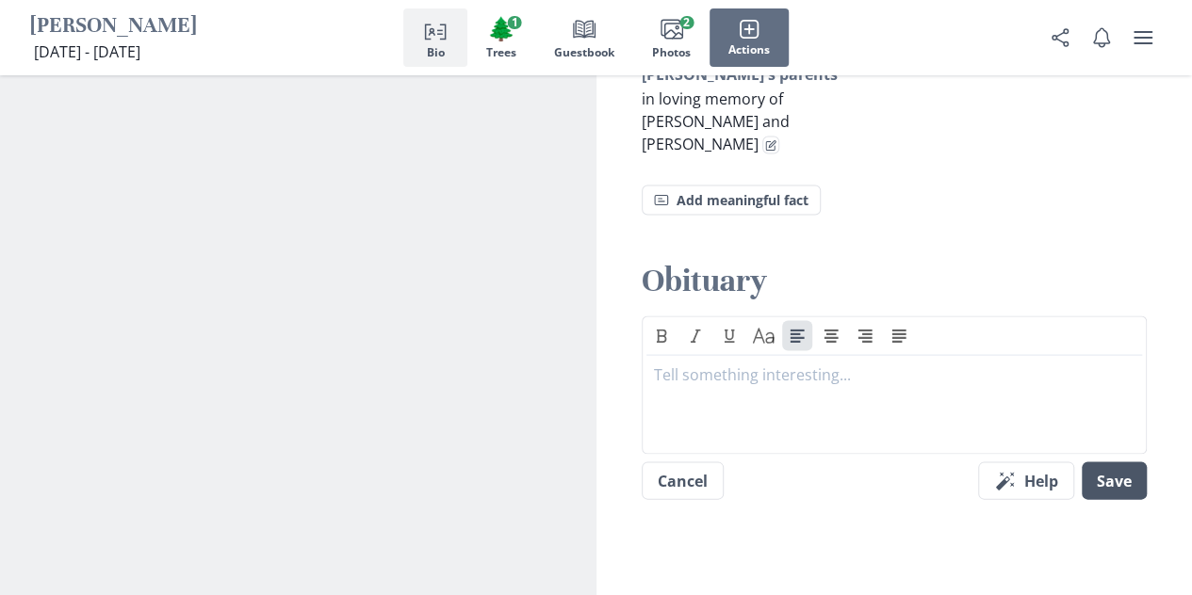
click at [1110, 462] on button "Save" at bounding box center [1114, 481] width 65 height 38
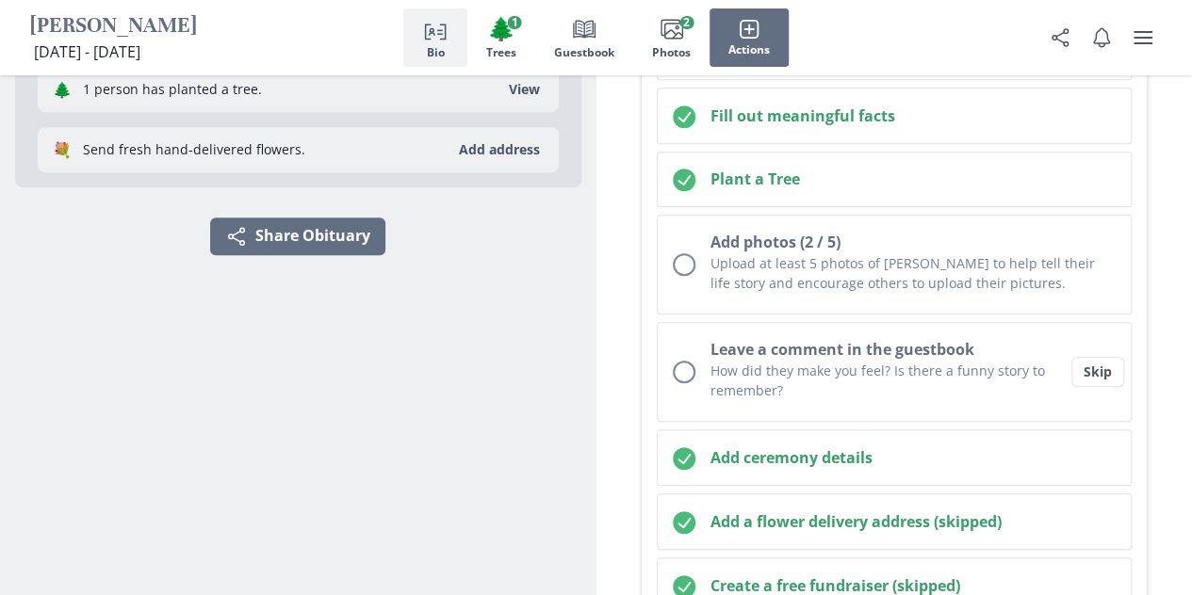
scroll to position [407, 0]
click at [1080, 373] on button "Skip" at bounding box center [1097, 371] width 53 height 30
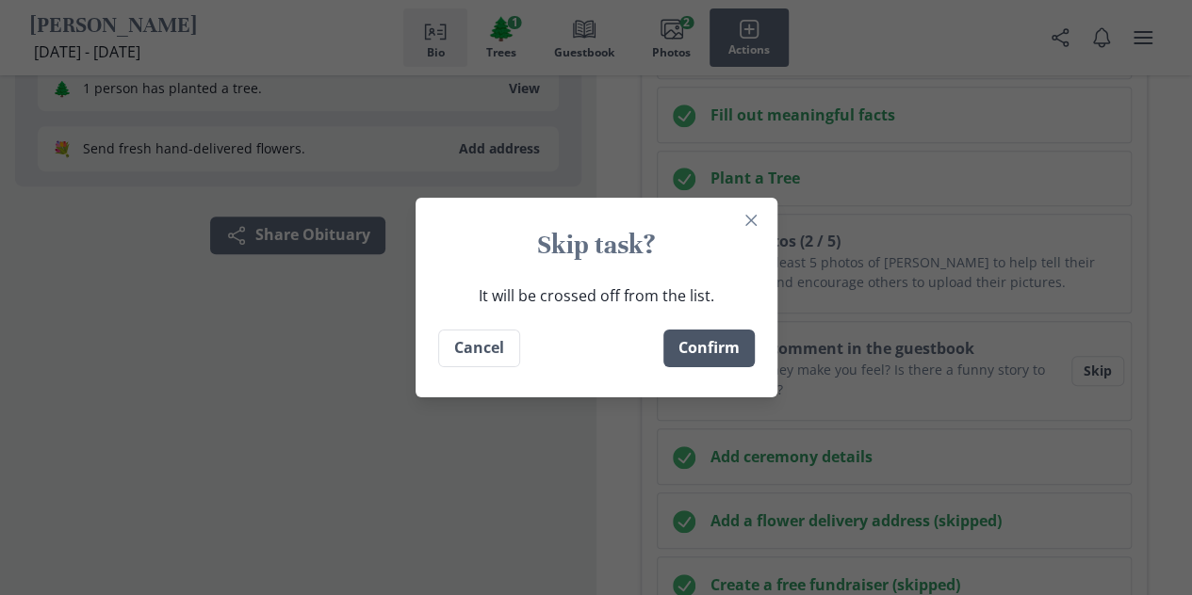
click at [750, 363] on button "Confirm" at bounding box center [708, 349] width 91 height 38
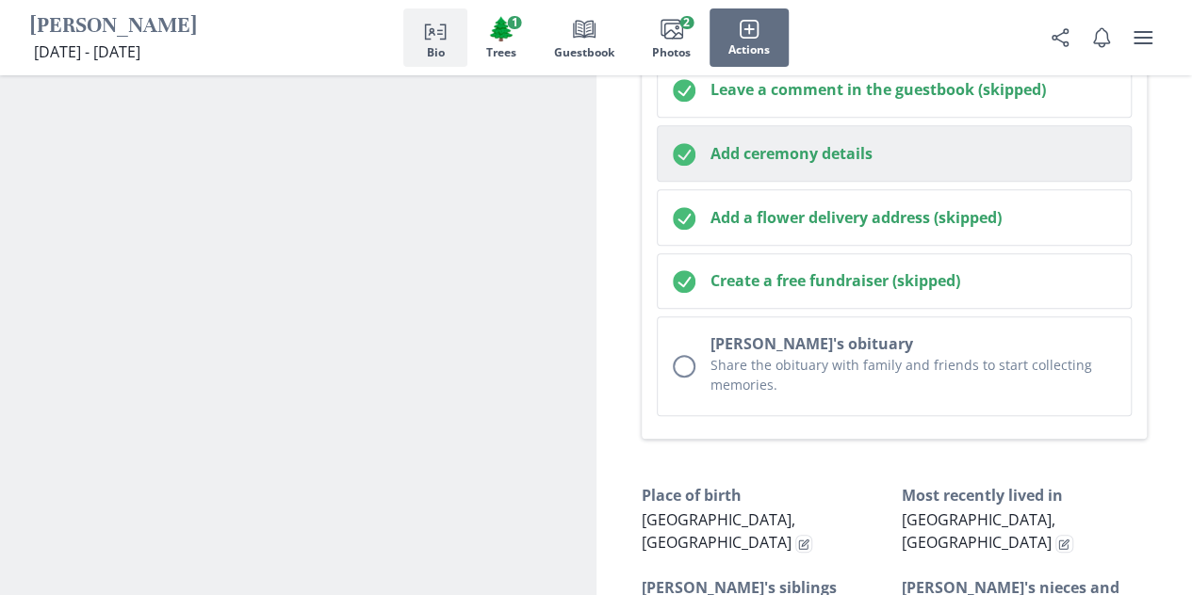
scroll to position [668, 0]
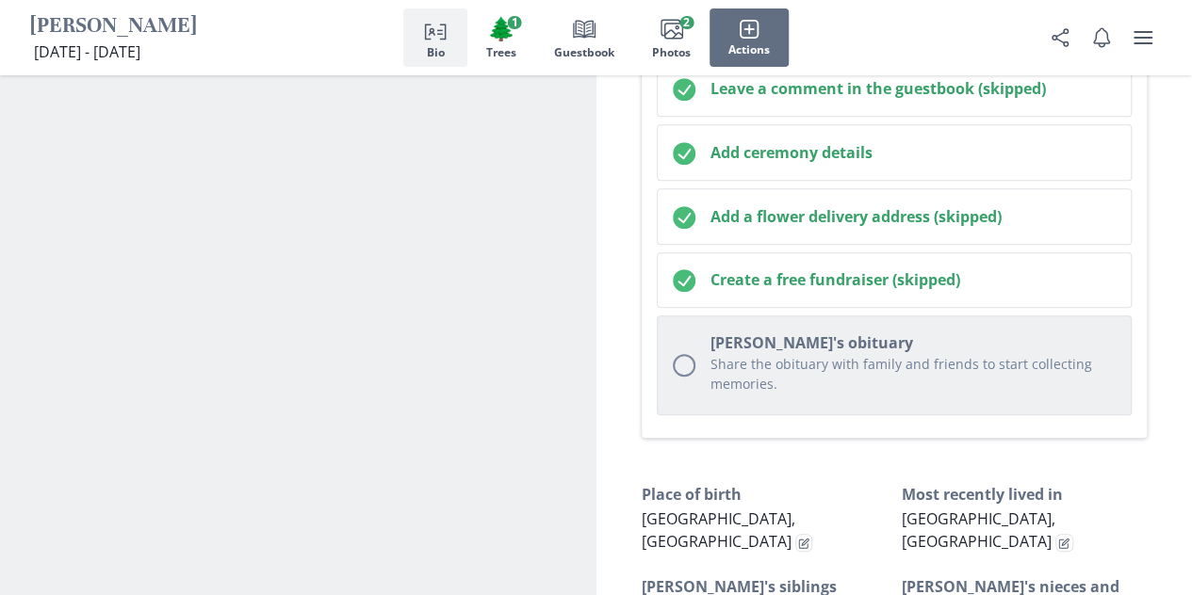
click at [1085, 400] on button "[PERSON_NAME]'s obituary Share the obituary with family and friends to start co…" at bounding box center [895, 366] width 476 height 100
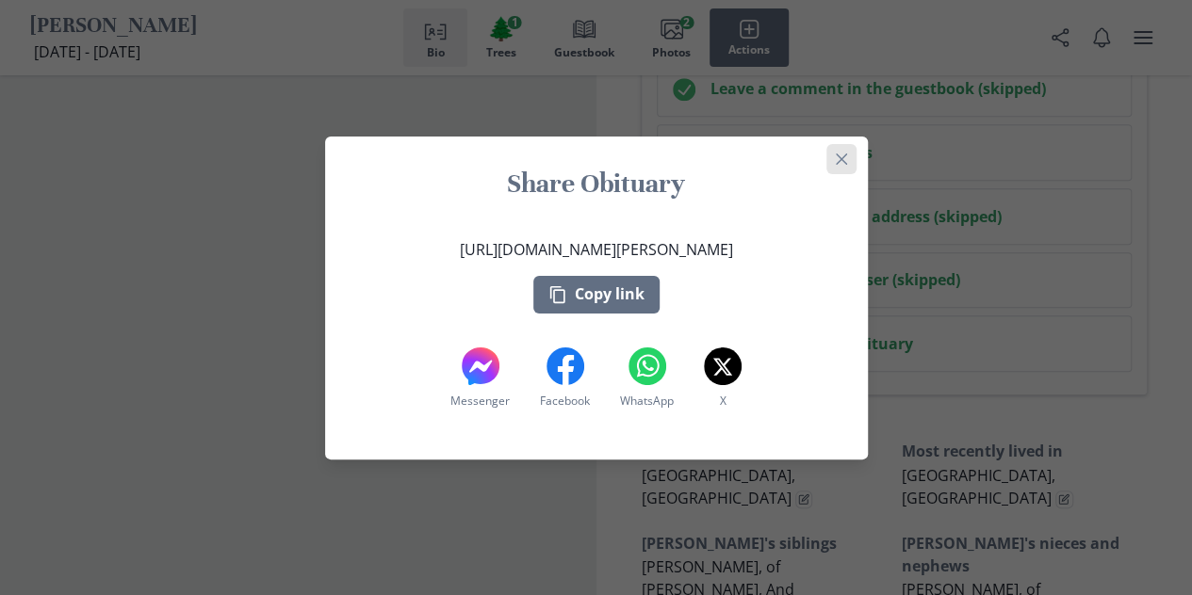
click at [844, 155] on icon "Close" at bounding box center [840, 158] width 11 height 11
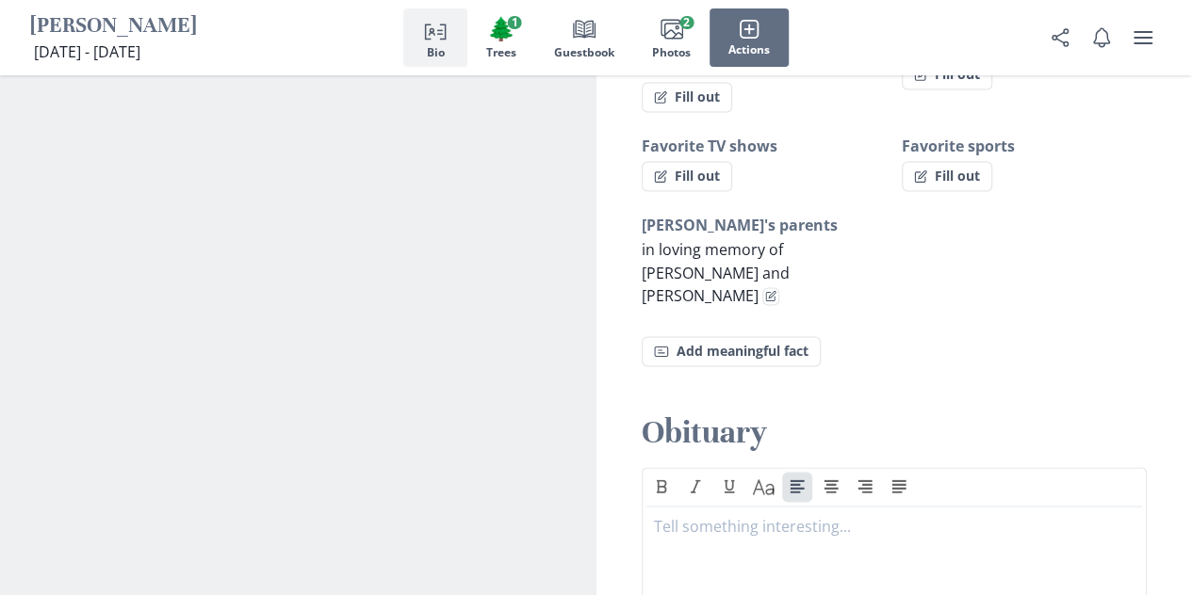
scroll to position [1510, 0]
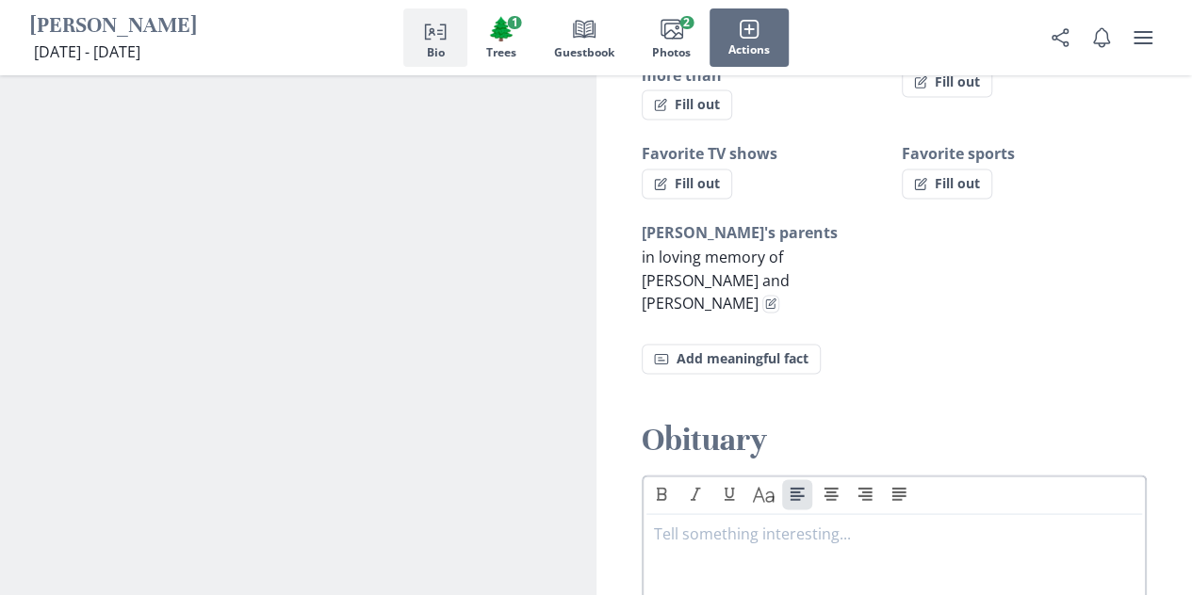
click at [744, 522] on div at bounding box center [894, 559] width 481 height 75
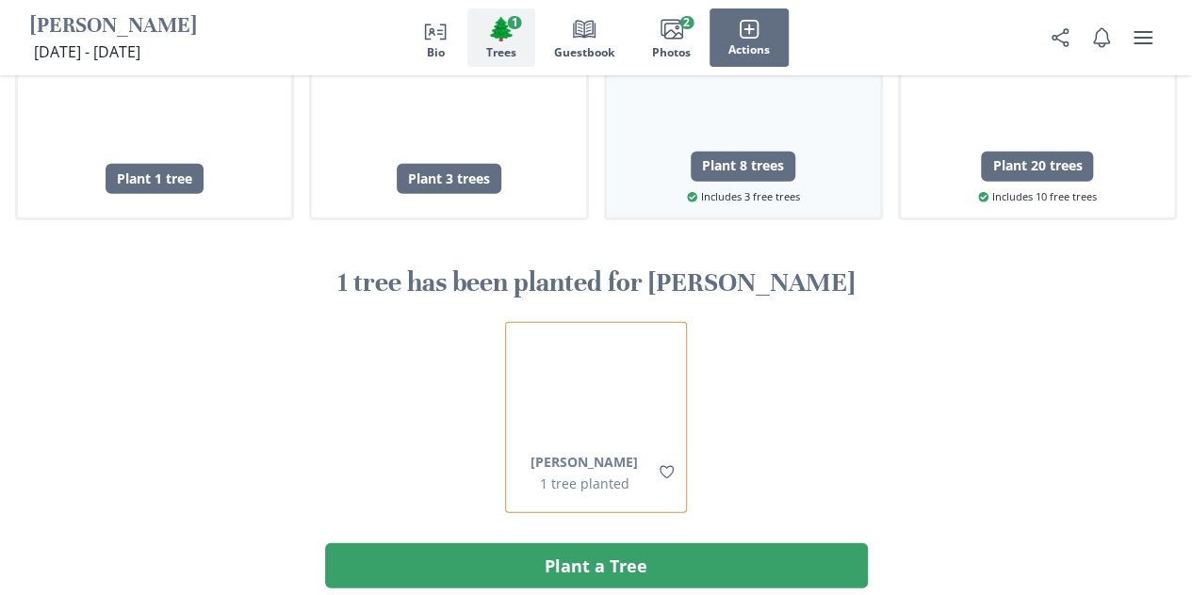
scroll to position [2355, 0]
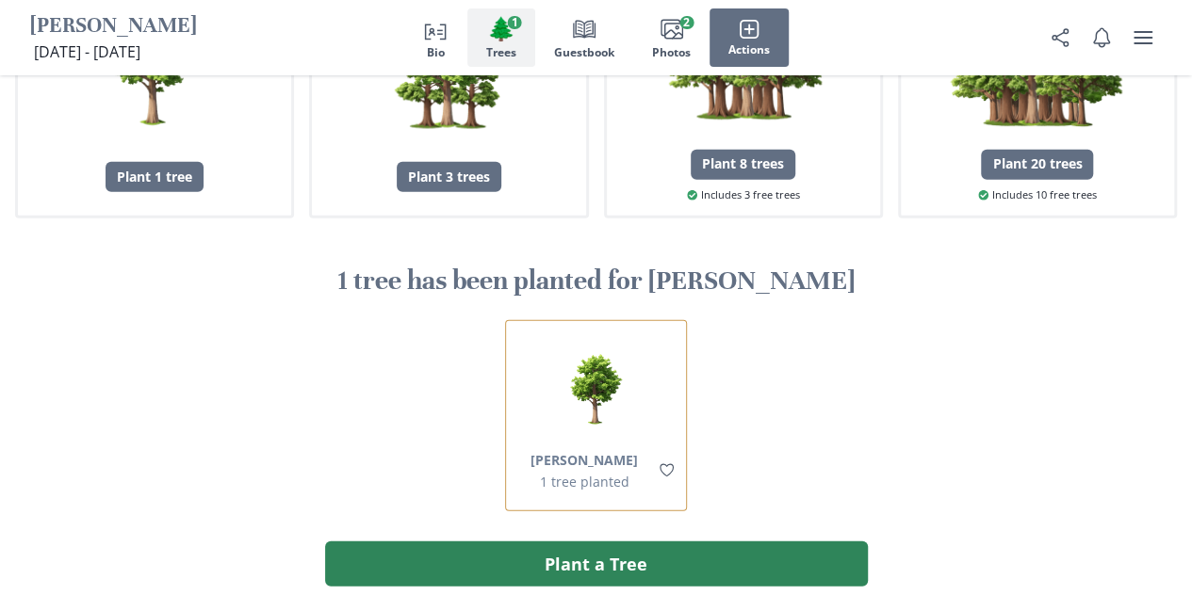
click at [778, 542] on button "Plant a Tree" at bounding box center [596, 564] width 543 height 45
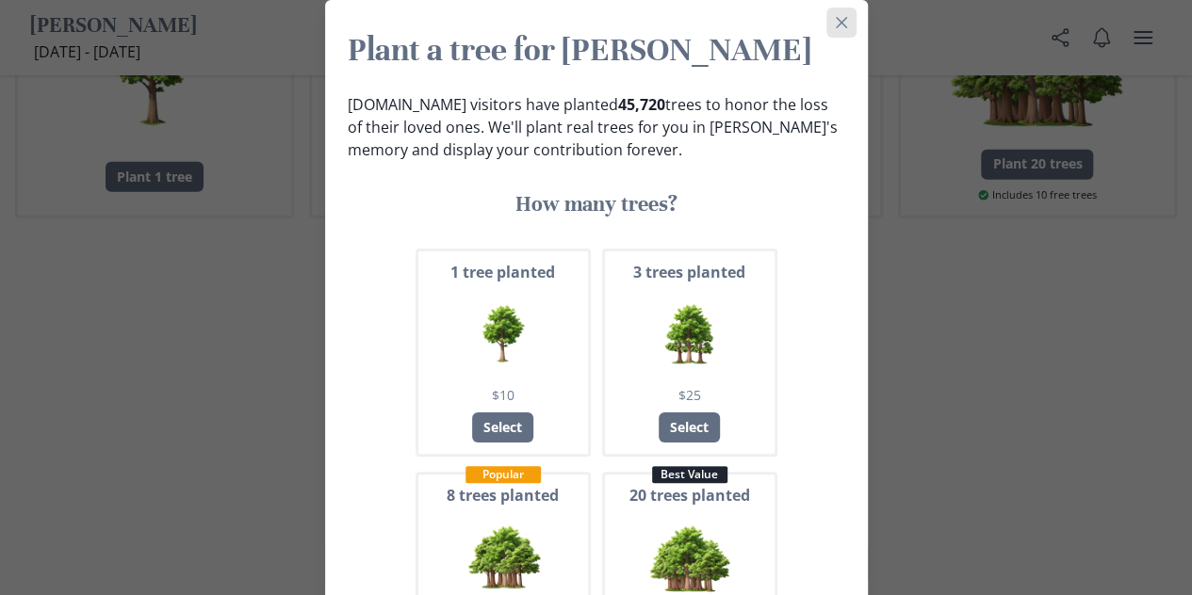
click at [836, 37] on button "Close" at bounding box center [841, 23] width 30 height 30
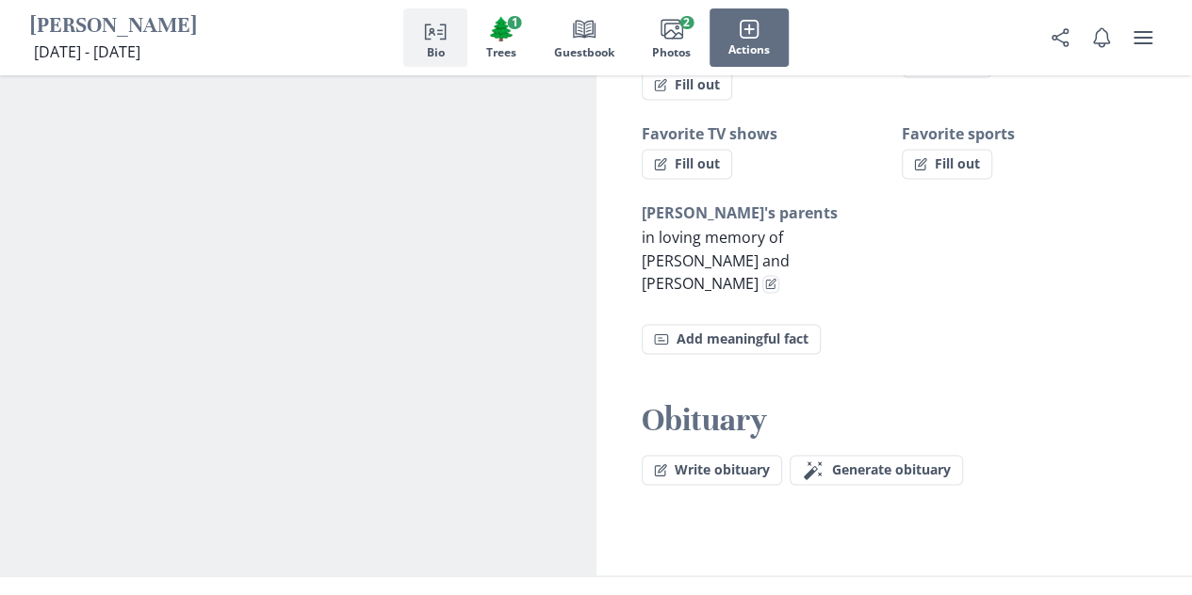
scroll to position [1531, 0]
click at [891, 454] on button "Magic wand Generate obituary Generate" at bounding box center [876, 469] width 173 height 30
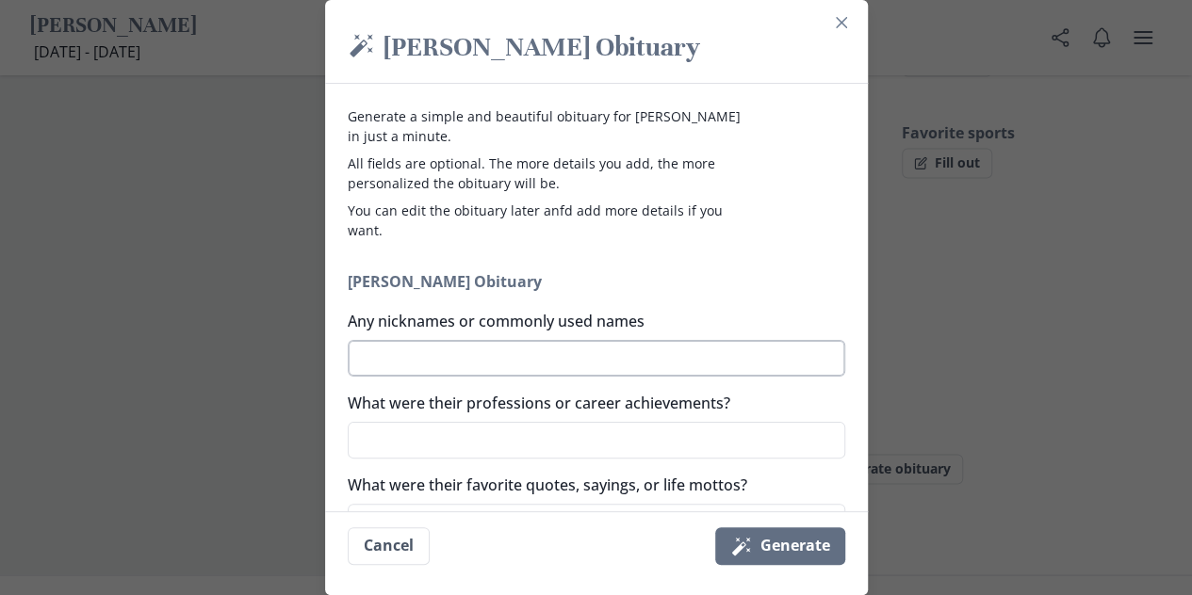
click at [707, 367] on textarea "Any nicknames or commonly used names" at bounding box center [596, 358] width 497 height 37
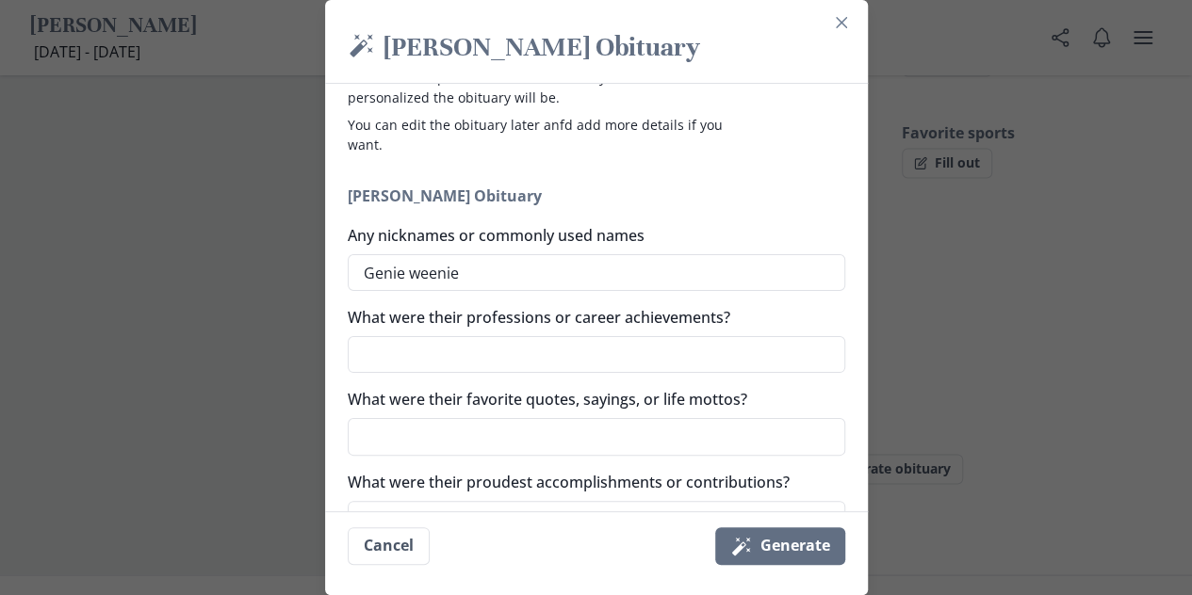
scroll to position [87, 0]
click at [657, 347] on textarea "What were their professions or career achievements?" at bounding box center [596, 353] width 497 height 37
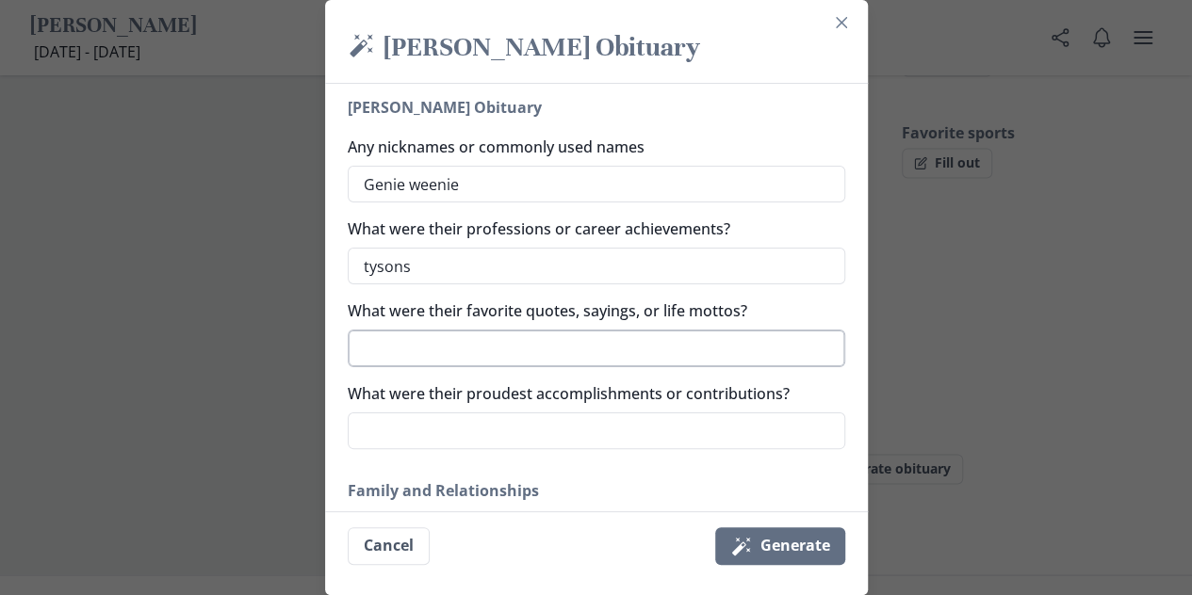
scroll to position [178, 0]
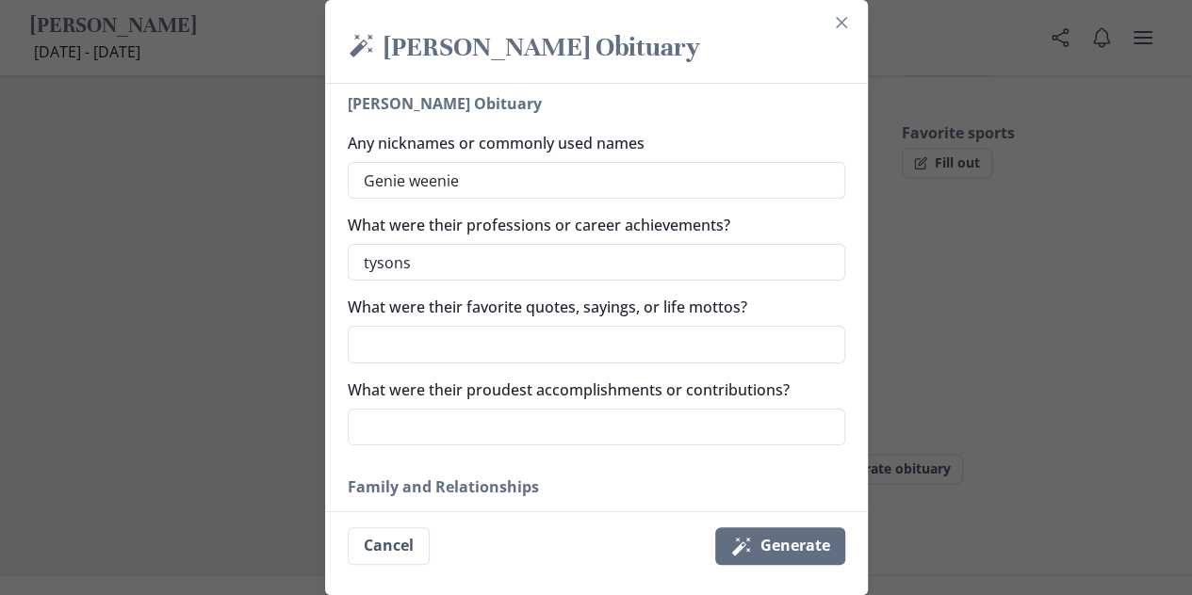
click at [627, 346] on textarea "What were their favorite quotes, sayings, or life mottos?" at bounding box center [596, 344] width 497 height 37
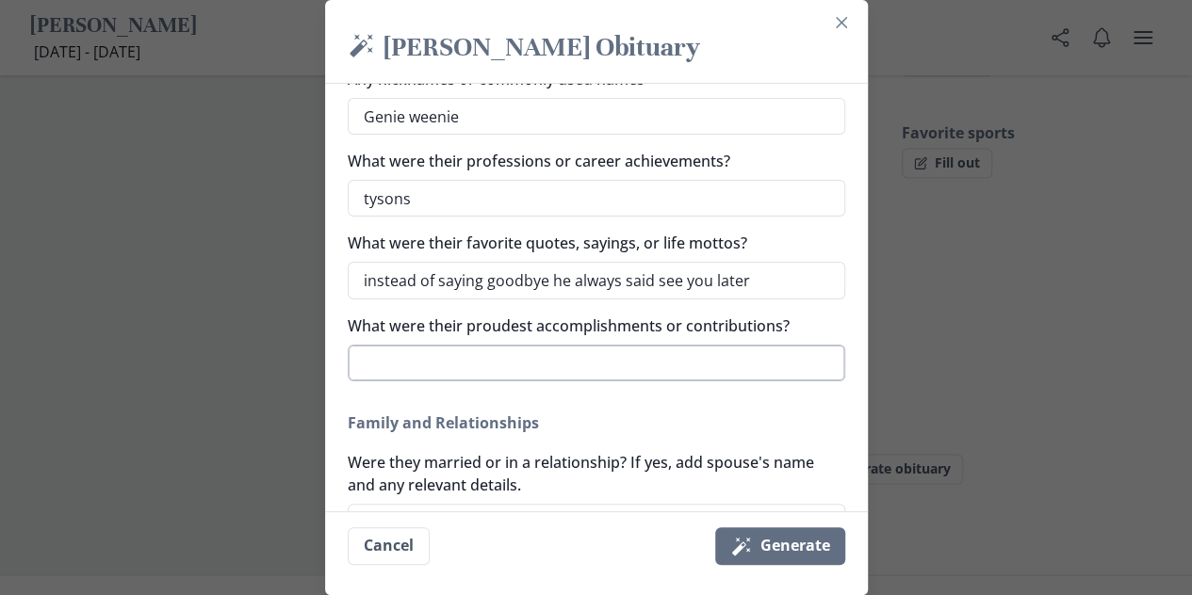
click at [588, 350] on textarea "What were their proudest accomplishments or contributions?" at bounding box center [596, 363] width 497 height 37
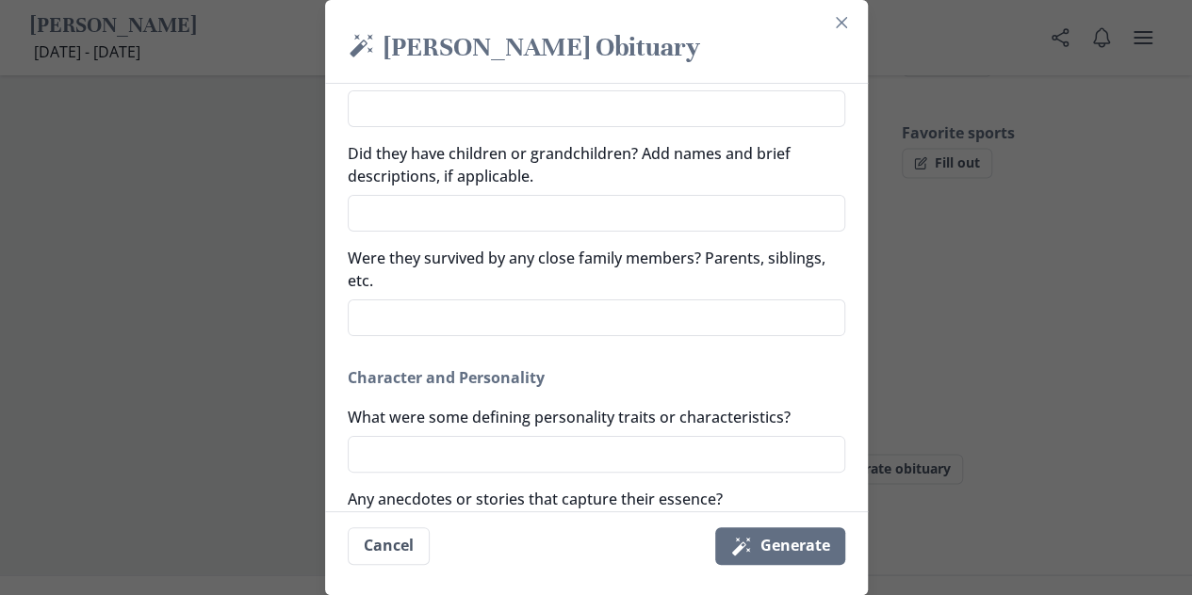
scroll to position [709, 0]
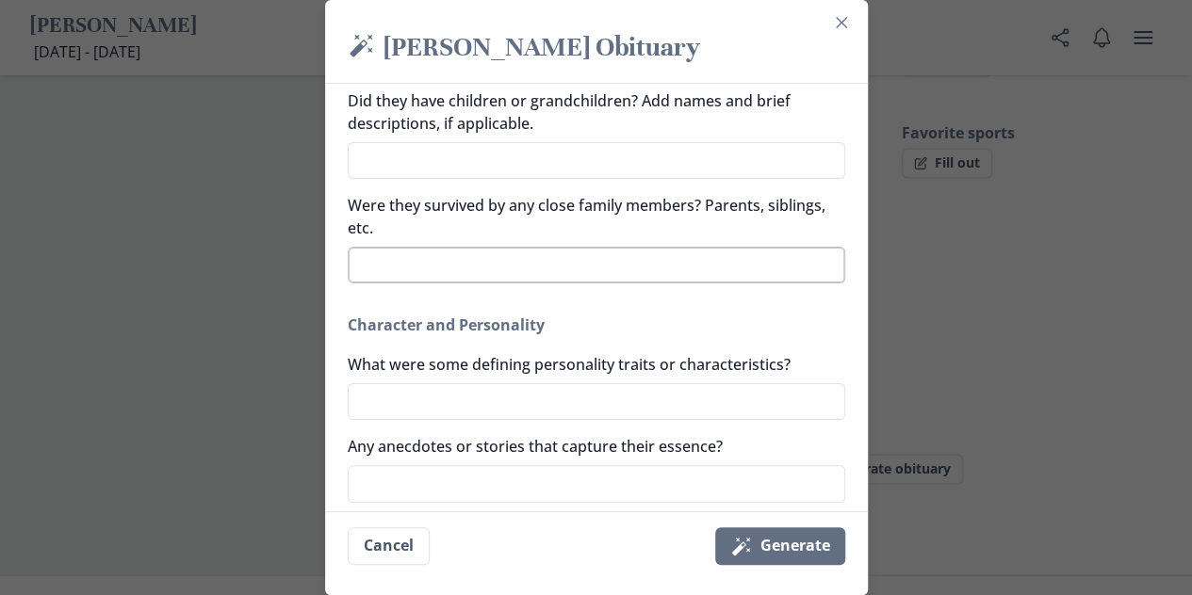
click at [537, 265] on textarea "Were they survived by any close family members? Parents, siblings, etc." at bounding box center [596, 265] width 497 height 37
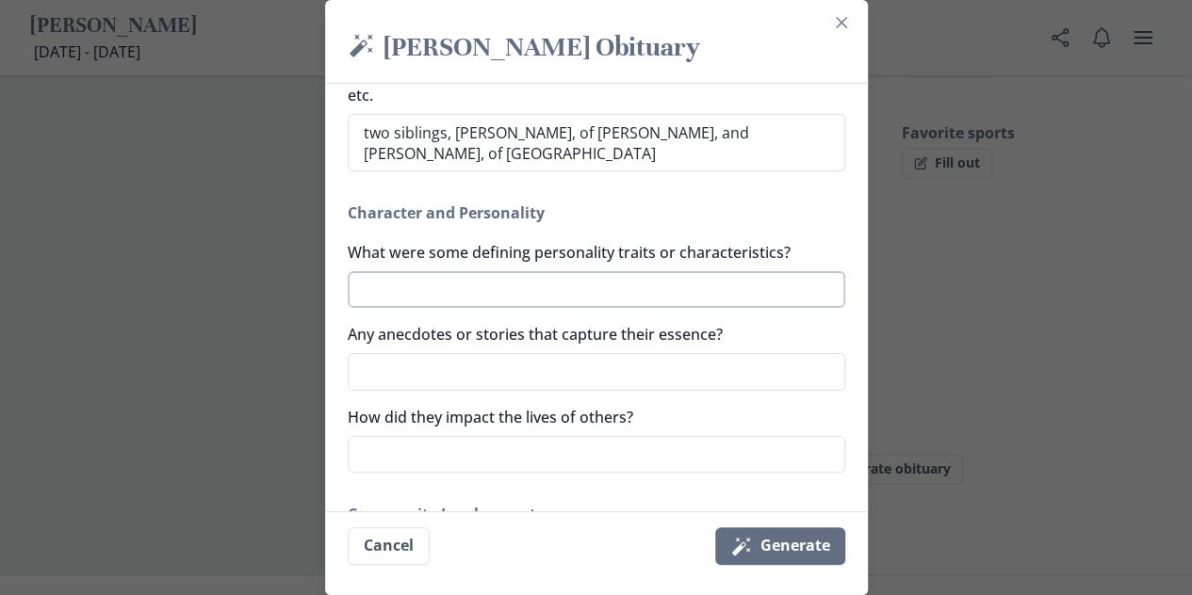
scroll to position [847, 0]
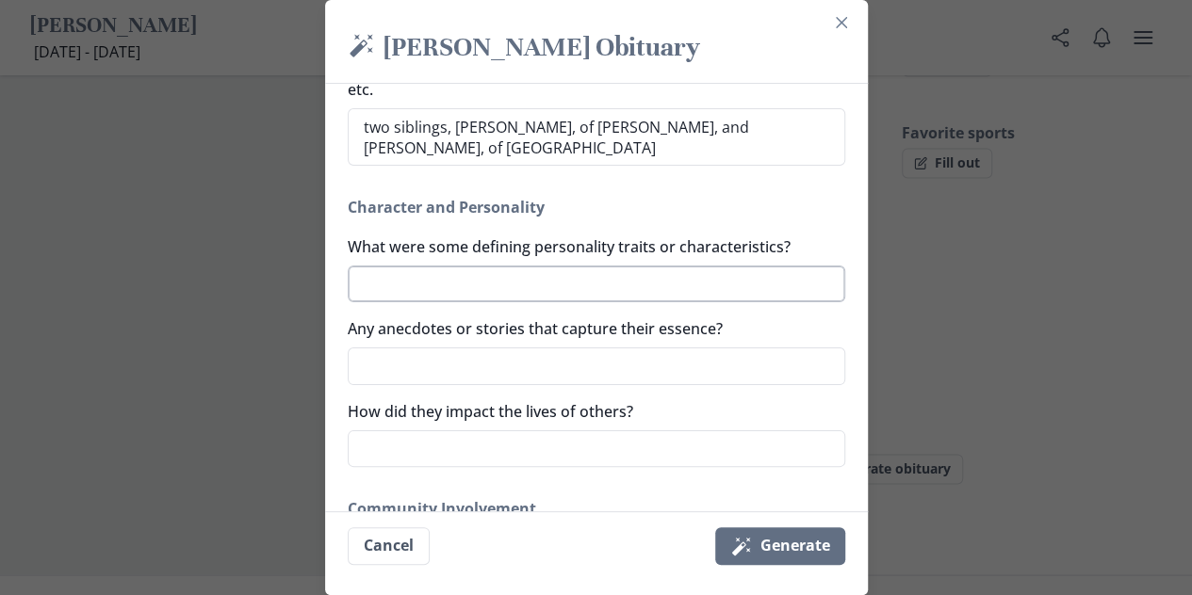
click at [590, 276] on textarea "What were some defining personality traits or characteristics?" at bounding box center [596, 284] width 497 height 37
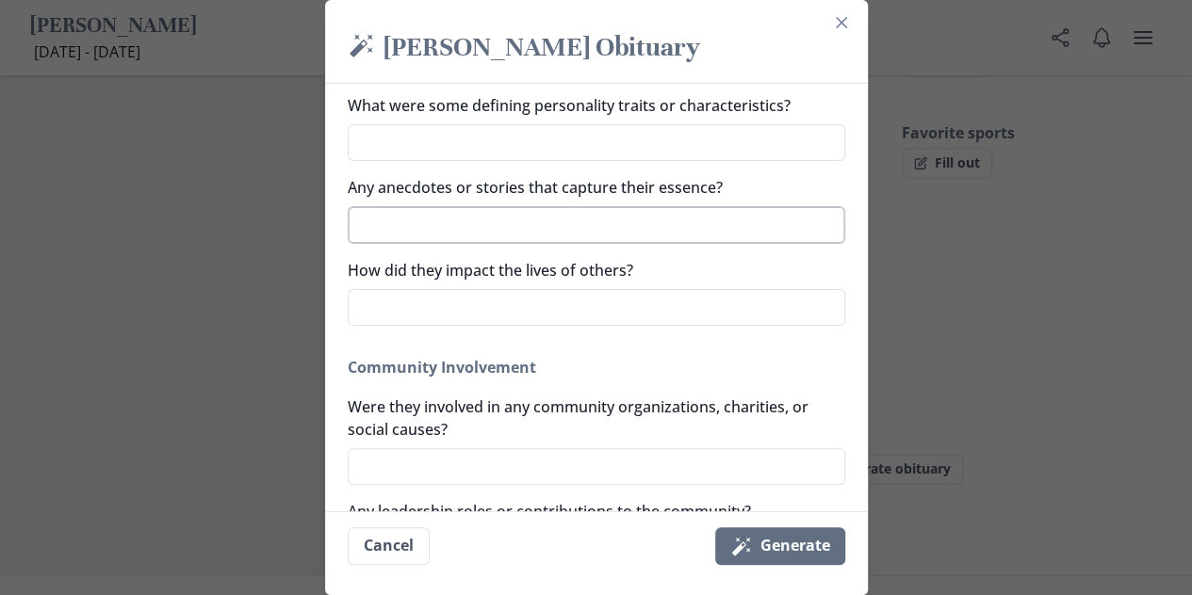
scroll to position [989, 0]
click at [664, 219] on textarea "Any anecdotes or stories that capture their essence?" at bounding box center [596, 223] width 497 height 37
click at [641, 144] on textarea "What were some defining personality traits or characteristics?" at bounding box center [596, 141] width 497 height 37
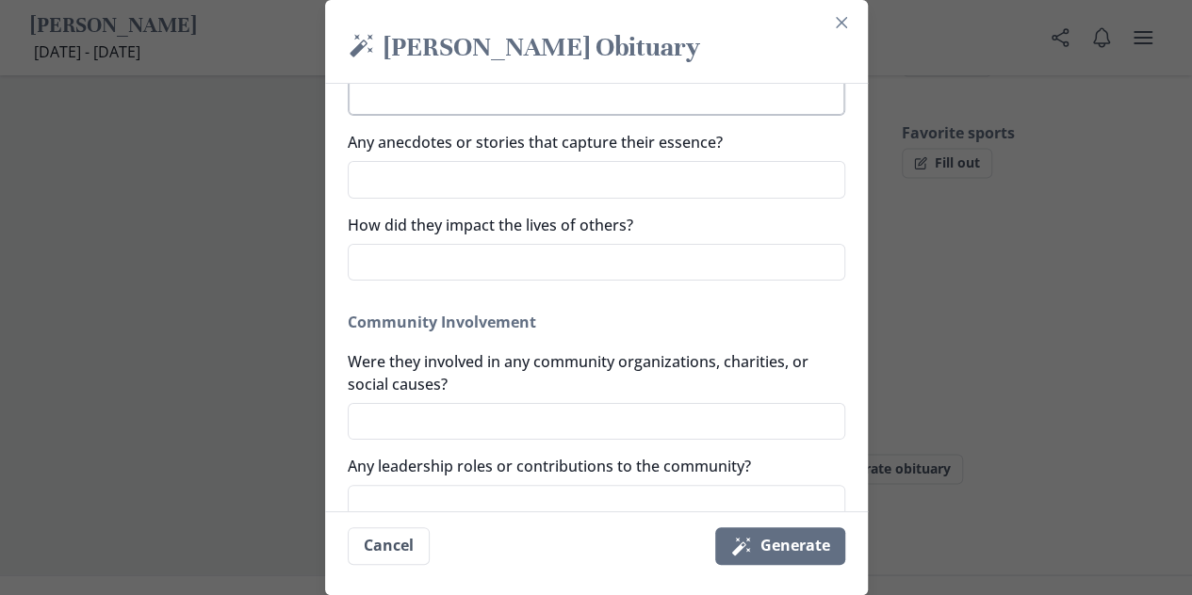
scroll to position [1038, 0]
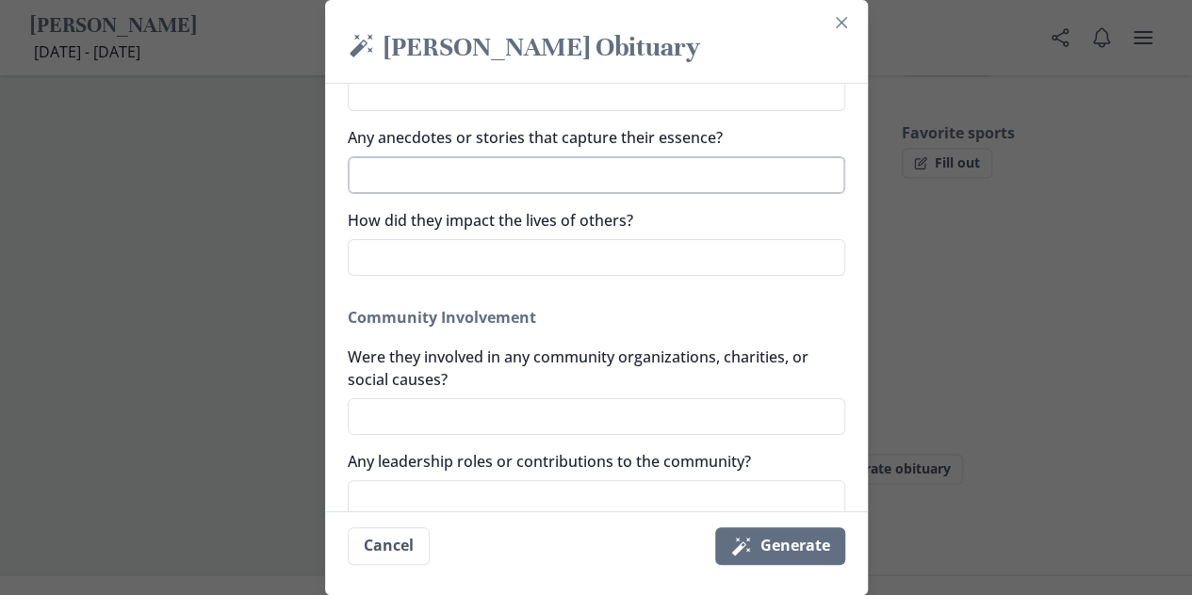
click at [582, 180] on textarea "Any anecdotes or stories that capture their essence?" at bounding box center [596, 174] width 497 height 37
click at [642, 176] on textarea "Any anecdotes or stories that capture their essence?" at bounding box center [596, 174] width 497 height 37
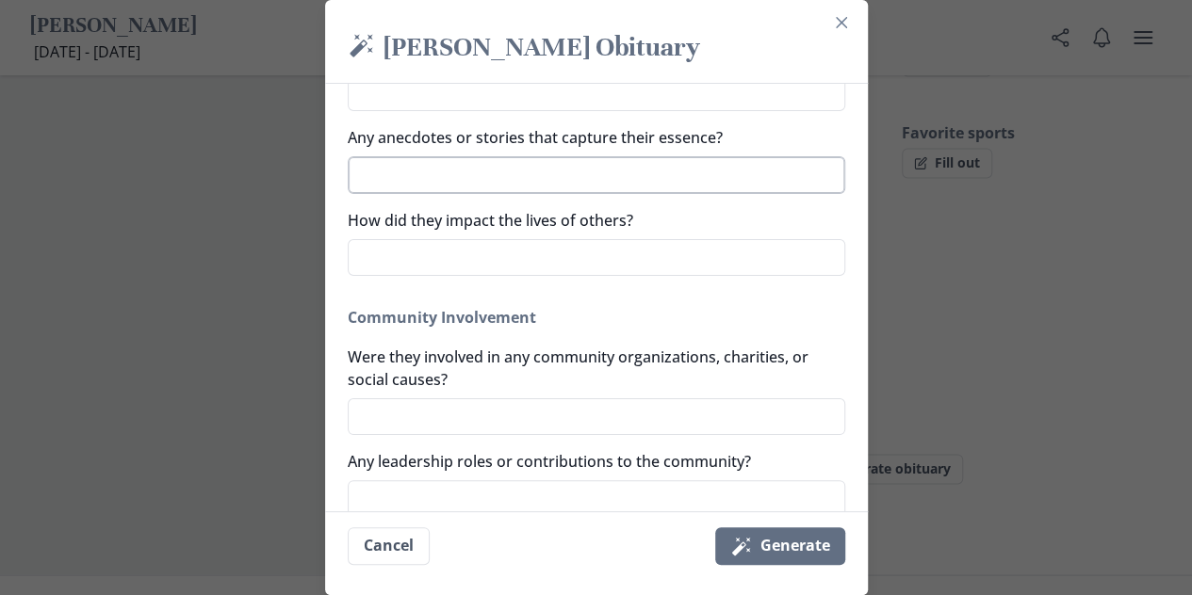
click at [642, 176] on textarea "Any anecdotes or stories that capture their essence?" at bounding box center [596, 174] width 497 height 37
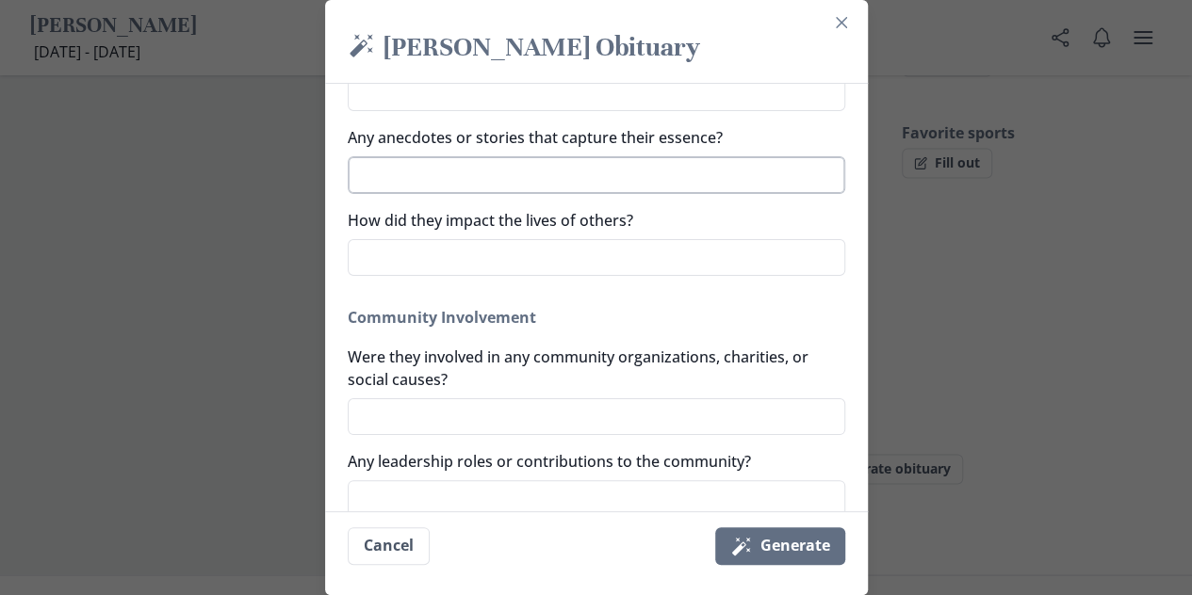
click at [642, 176] on textarea "Any anecdotes or stories that capture their essence?" at bounding box center [596, 174] width 497 height 37
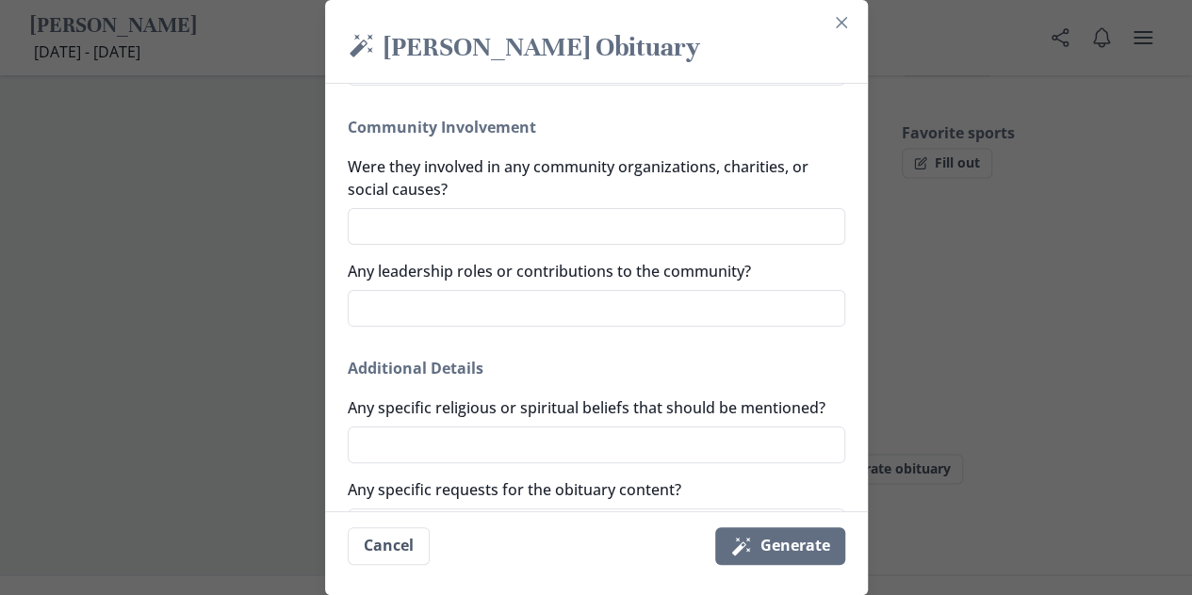
scroll to position [1372, 0]
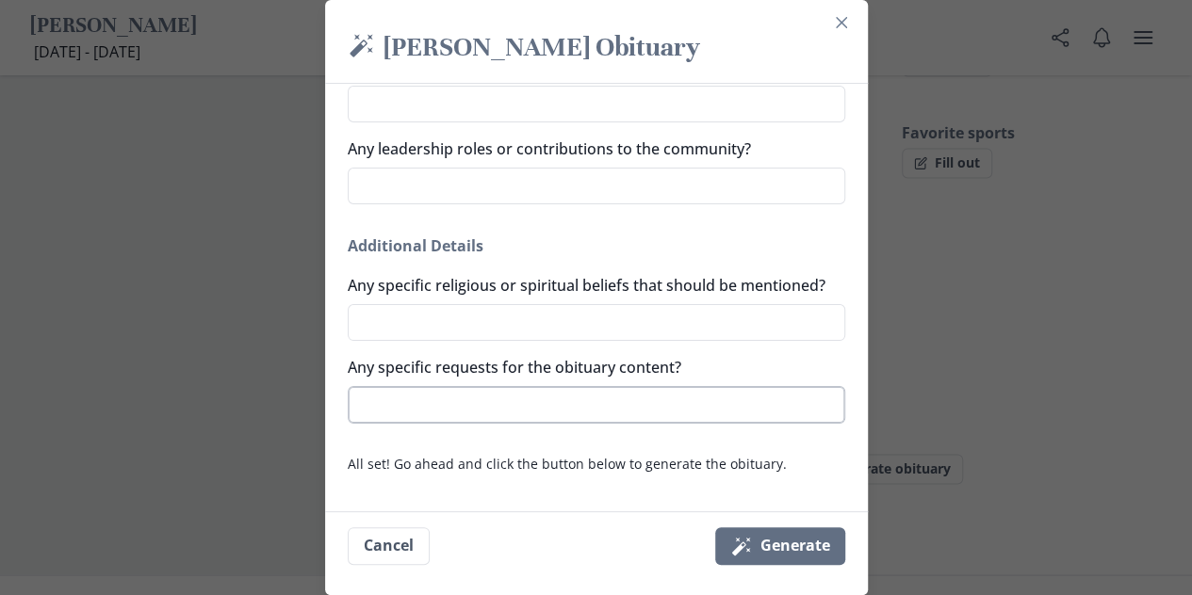
click at [656, 397] on textarea "Any specific requests for the obituary content?" at bounding box center [596, 404] width 497 height 37
click at [676, 321] on textarea "Any specific religious or spiritual beliefs that should be mentioned?" at bounding box center [596, 322] width 497 height 37
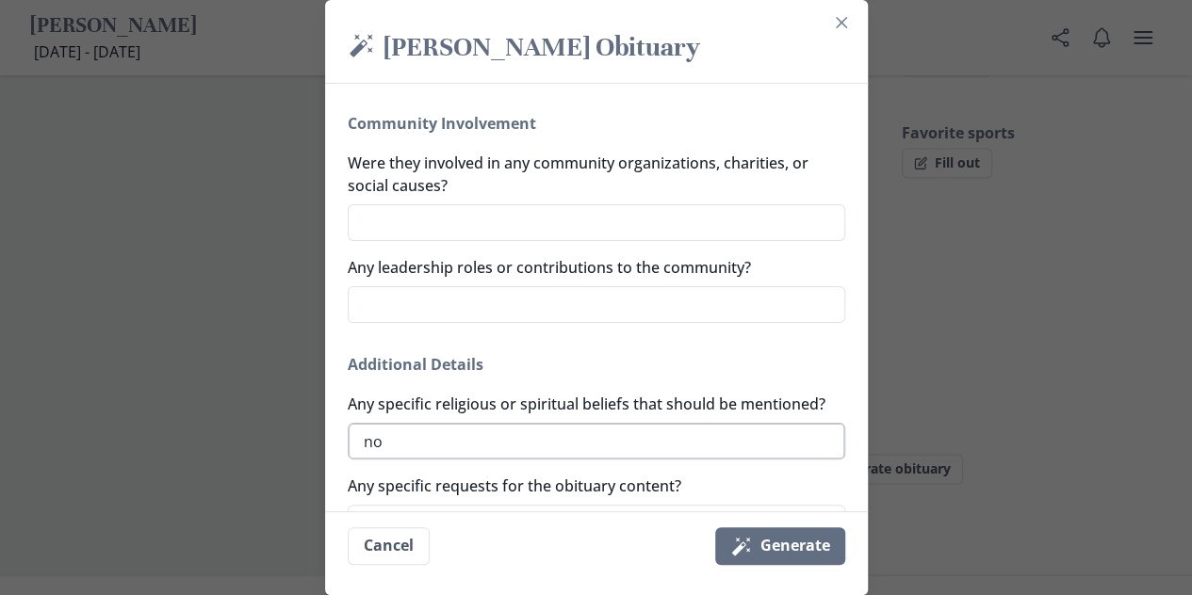
scroll to position [1221, 0]
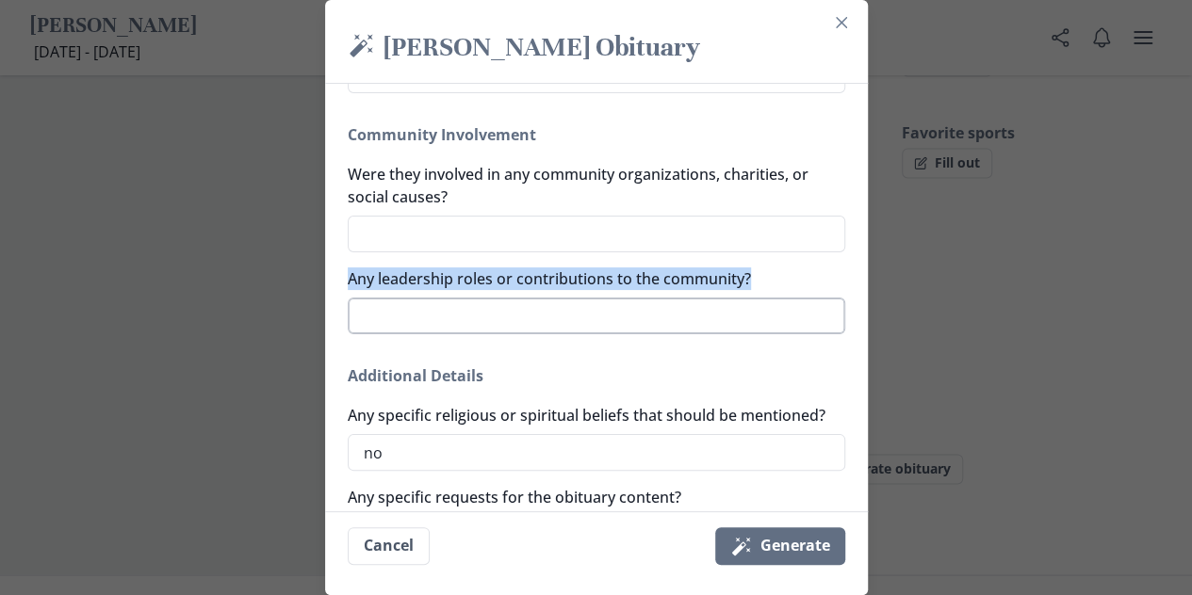
click at [634, 327] on textarea "Any leadership roles or contributions to the community?" at bounding box center [596, 316] width 497 height 37
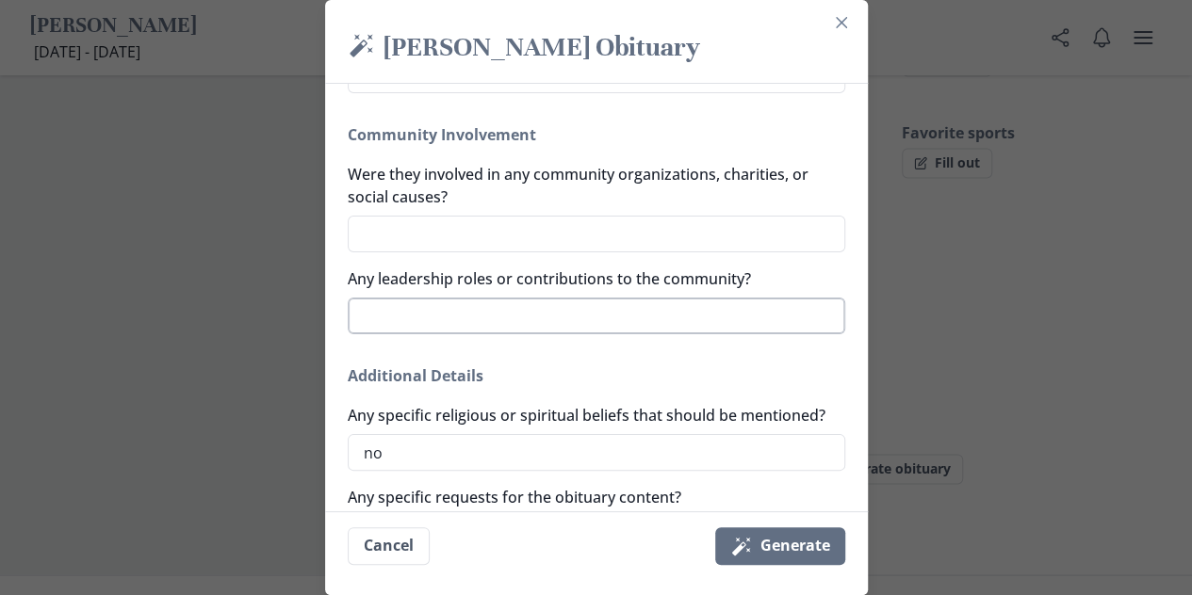
click at [601, 315] on textarea "Any leadership roles or contributions to the community?" at bounding box center [596, 316] width 497 height 37
click at [615, 235] on textarea "Were they involved in any community organizations, charities, or social causes?" at bounding box center [596, 234] width 497 height 37
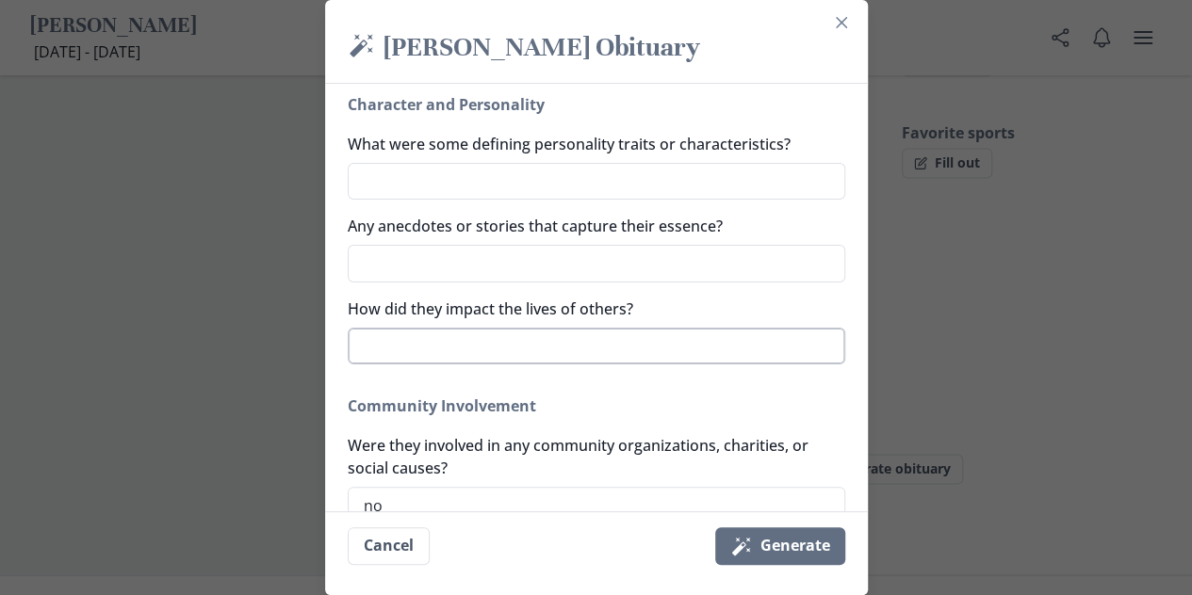
scroll to position [948, 0]
click at [530, 350] on textarea "How did they impact the lives of others?" at bounding box center [596, 348] width 497 height 37
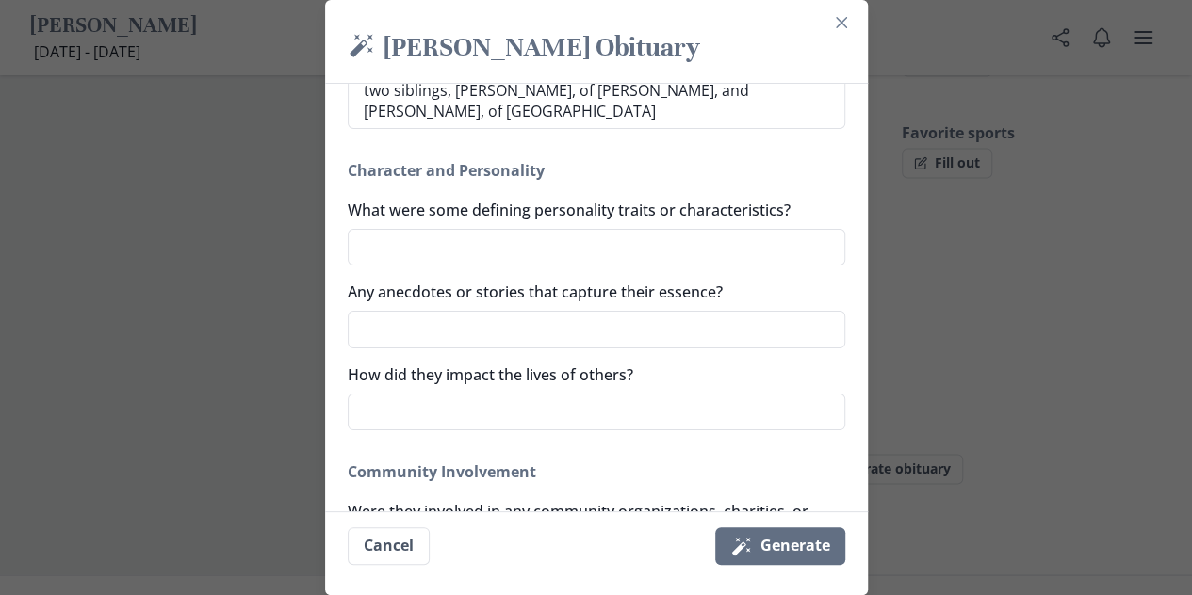
scroll to position [886, 0]
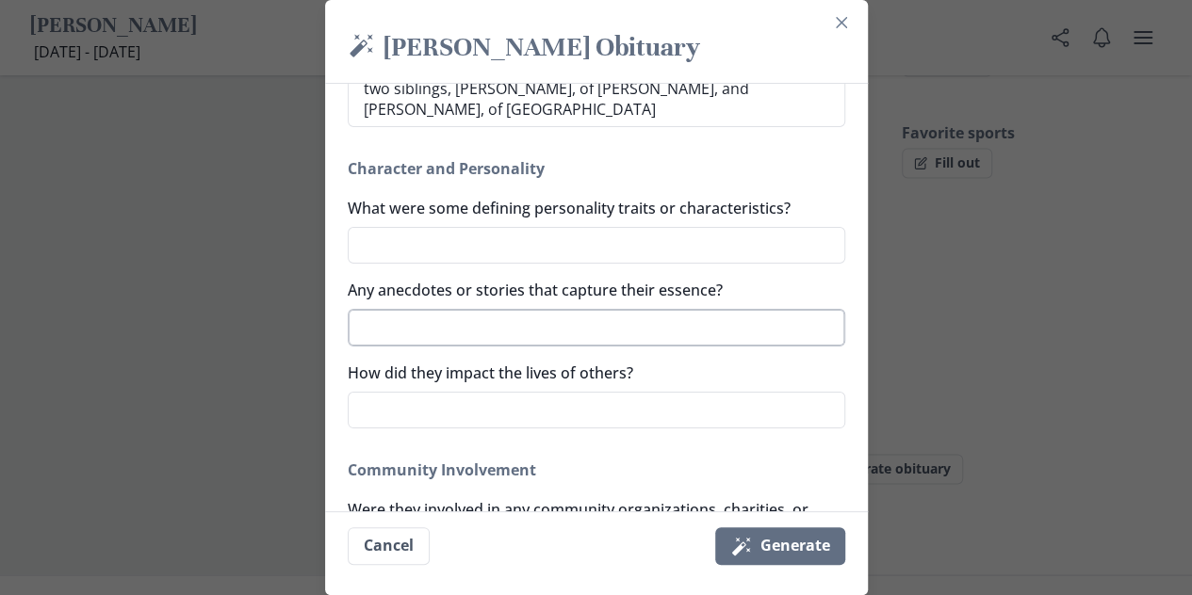
click at [574, 334] on textarea "Any anecdotes or stories that capture their essence?" at bounding box center [596, 327] width 497 height 37
click at [768, 544] on button "Magic wand Generate" at bounding box center [780, 547] width 130 height 38
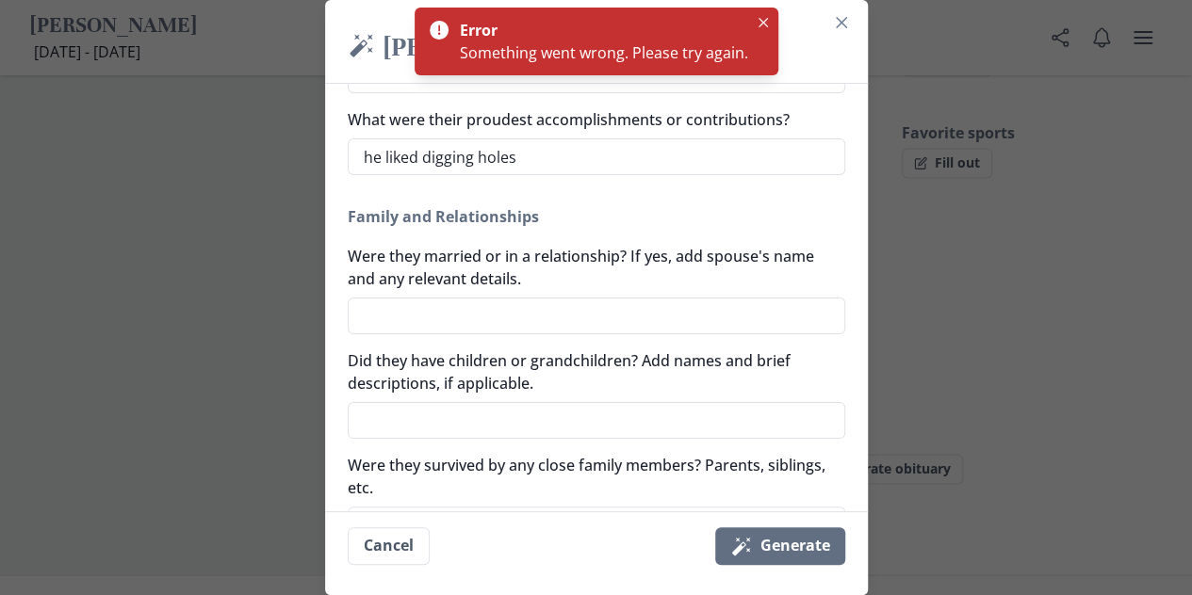
scroll to position [449, 0]
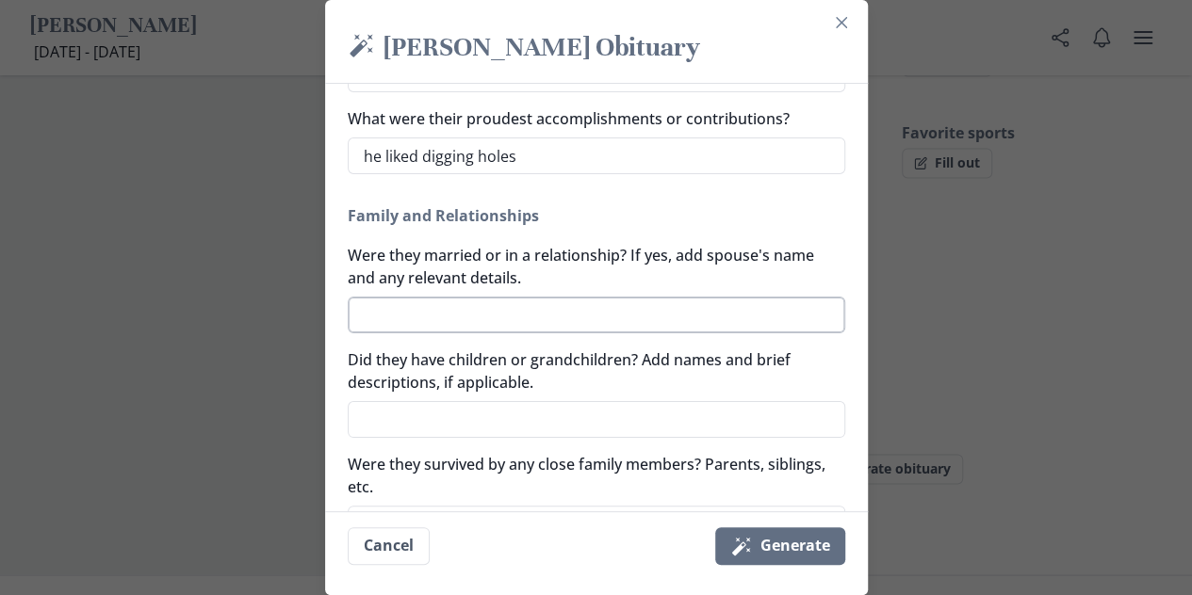
click at [674, 319] on textarea "Were they married or in a relationship? If yes, add spouse's name and any relev…" at bounding box center [596, 315] width 497 height 37
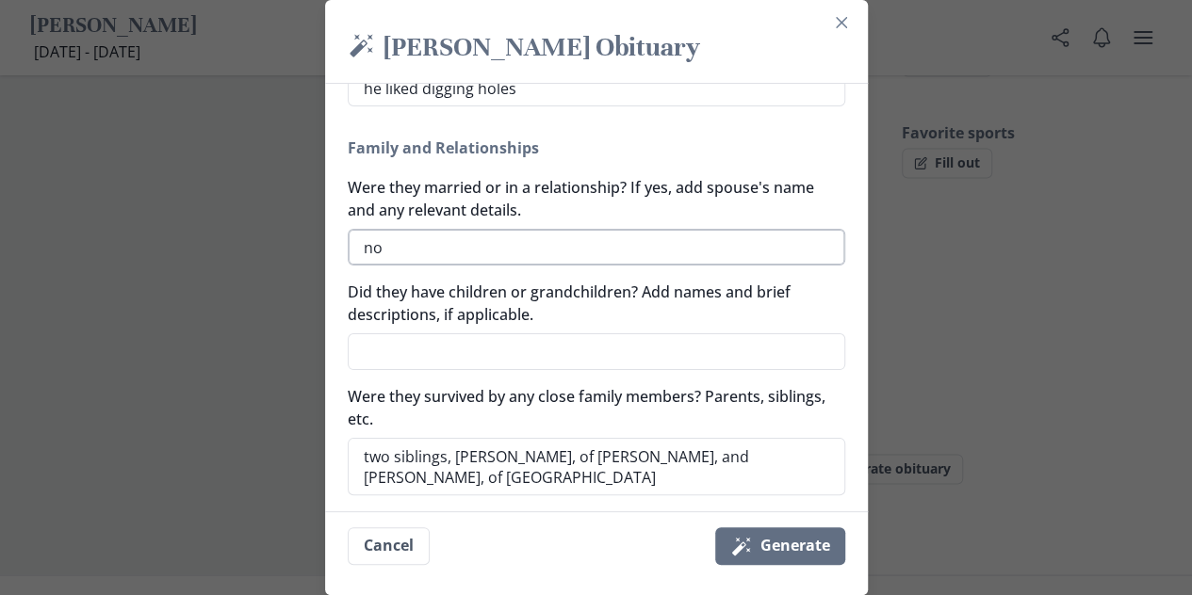
scroll to position [523, 0]
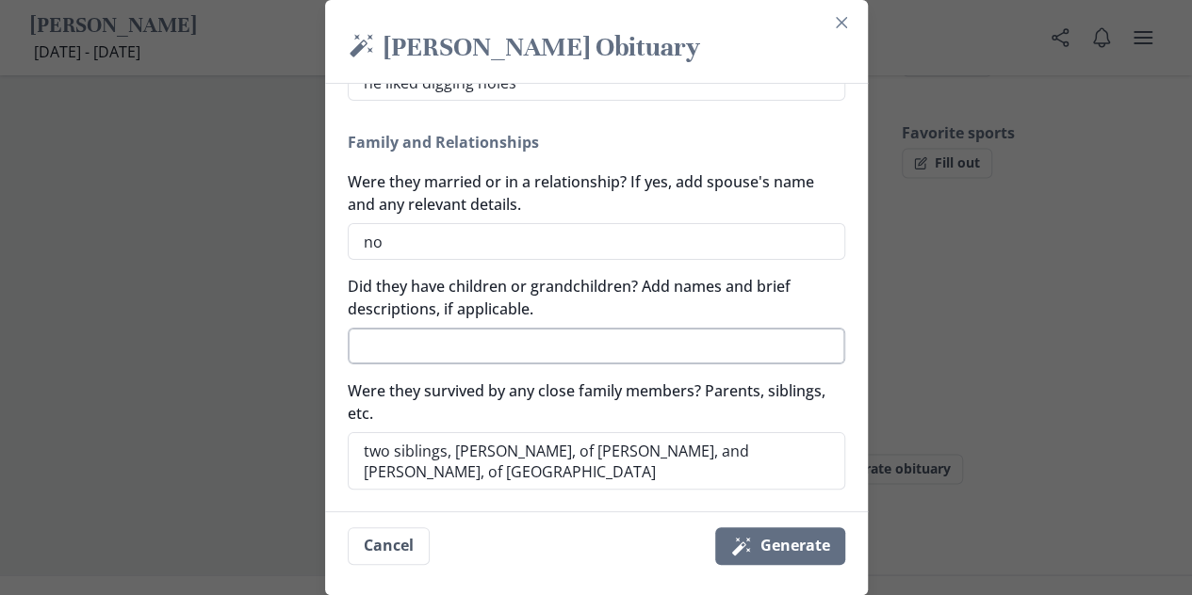
click at [616, 352] on textarea "Did they have children or grandchildren? Add names and brief descriptions, if a…" at bounding box center [596, 346] width 497 height 37
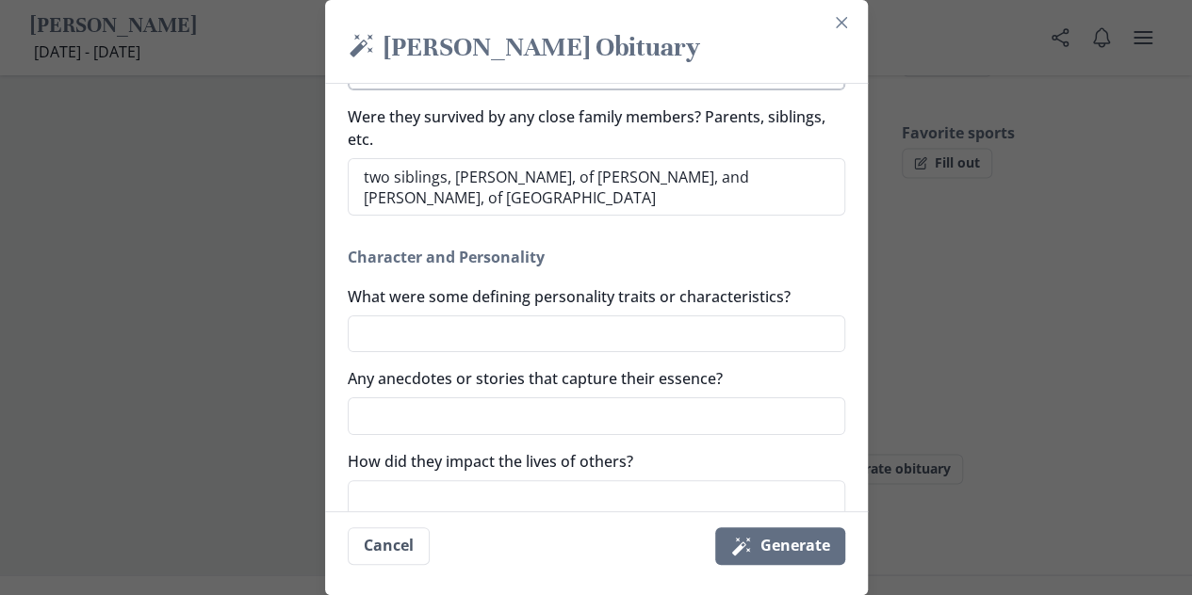
scroll to position [798, 0]
click at [614, 348] on textarea "What were some defining personality traits or characteristics?" at bounding box center [596, 333] width 497 height 37
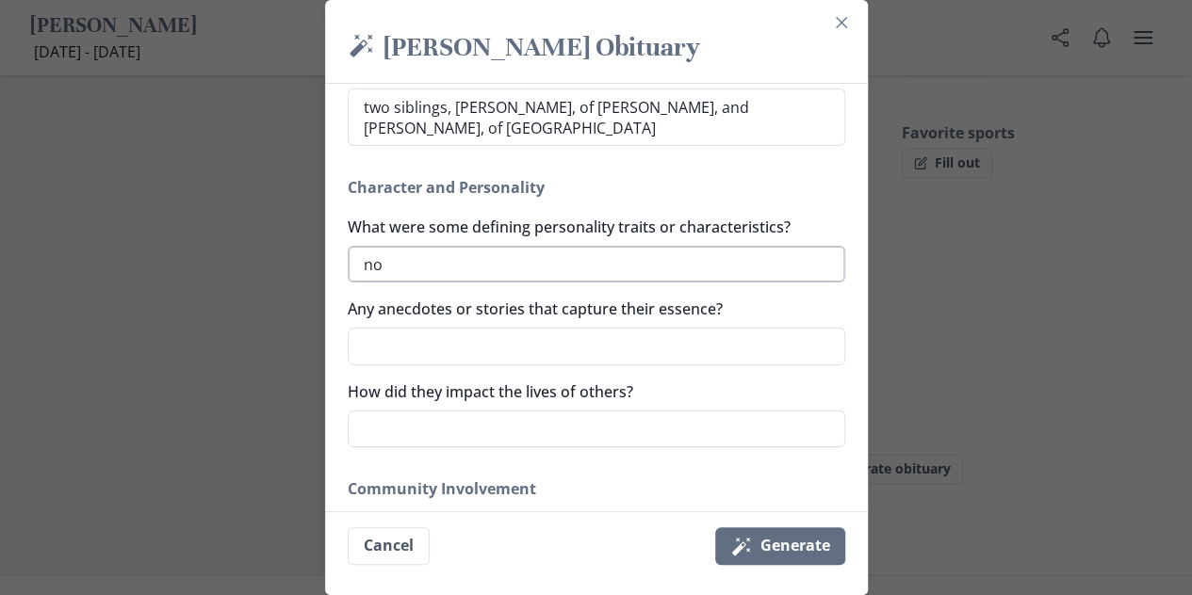
scroll to position [868, 0]
click at [611, 351] on textarea "Any anecdotes or stories that capture their essence?" at bounding box center [596, 345] width 497 height 37
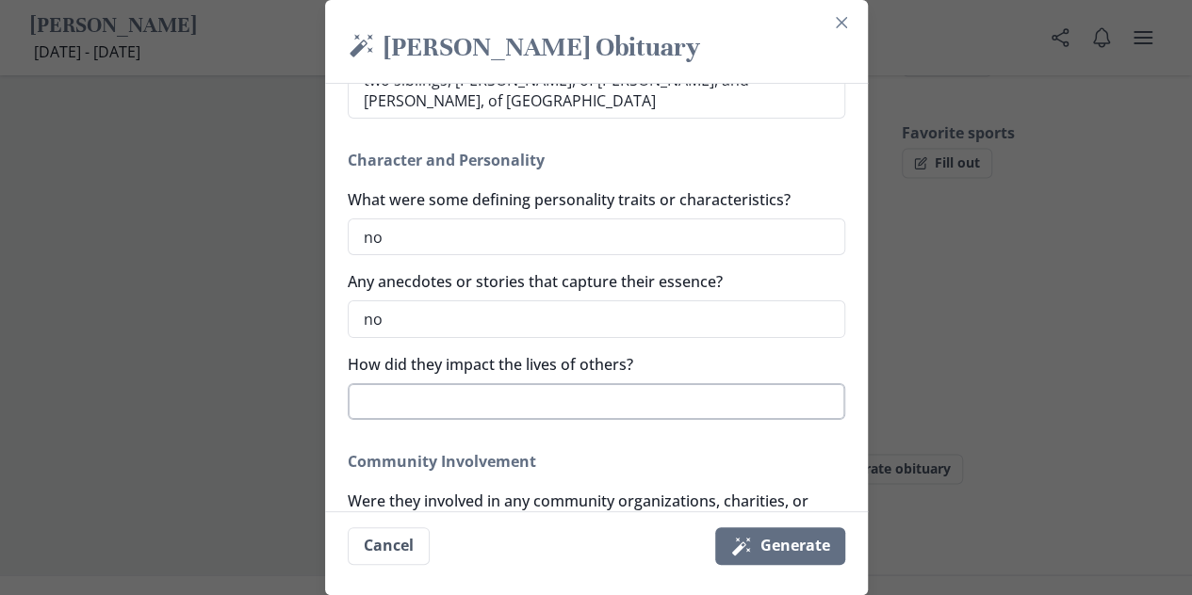
click at [592, 388] on textarea "How did they impact the lives of others?" at bounding box center [596, 401] width 497 height 37
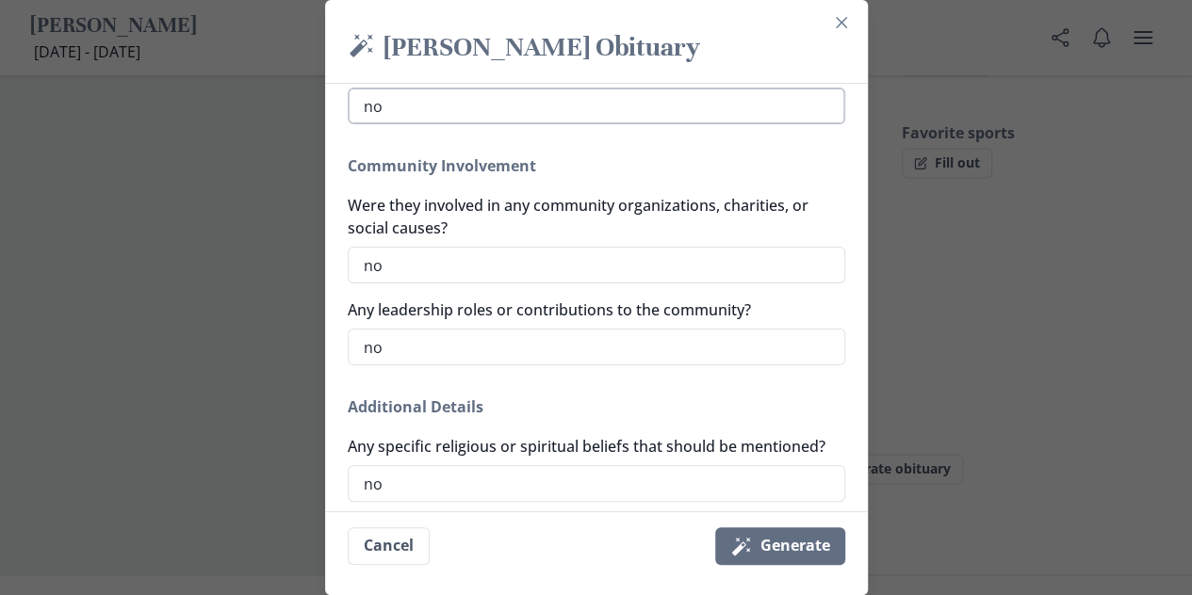
scroll to position [1191, 0]
click at [795, 542] on button "Magic wand Generate" at bounding box center [780, 547] width 130 height 38
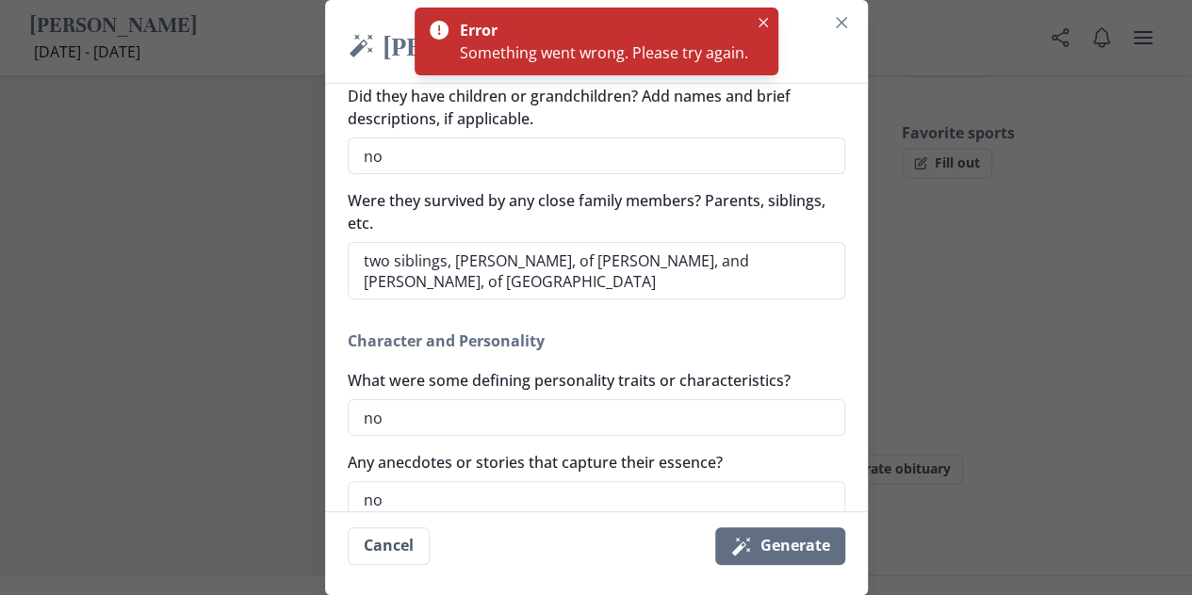
scroll to position [617, 0]
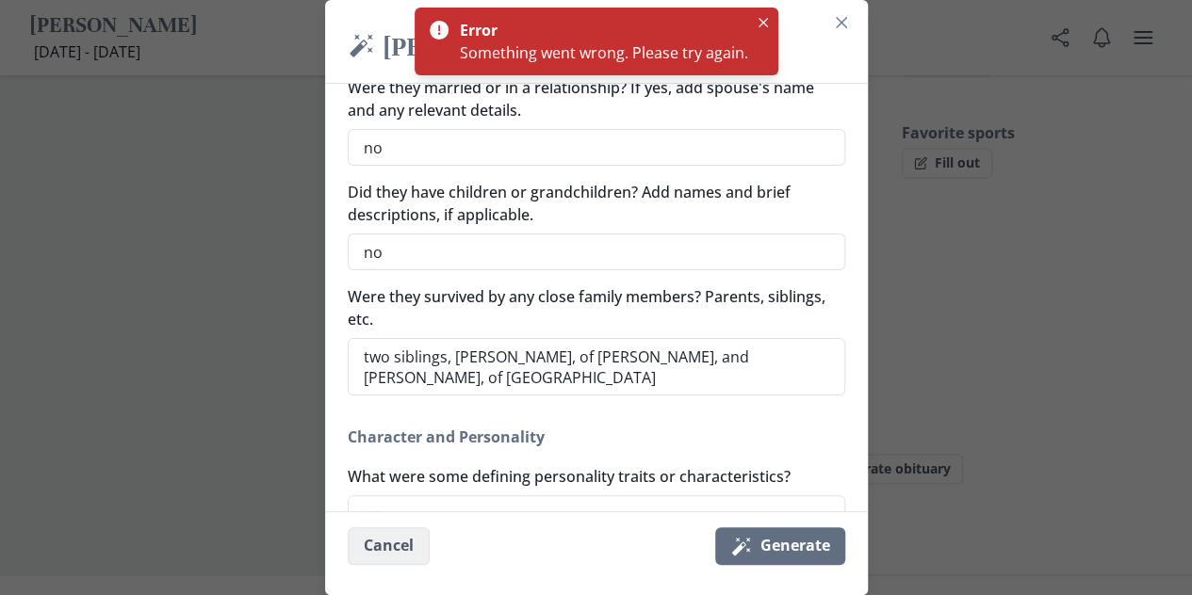
click at [365, 538] on button "Cancel" at bounding box center [389, 547] width 82 height 38
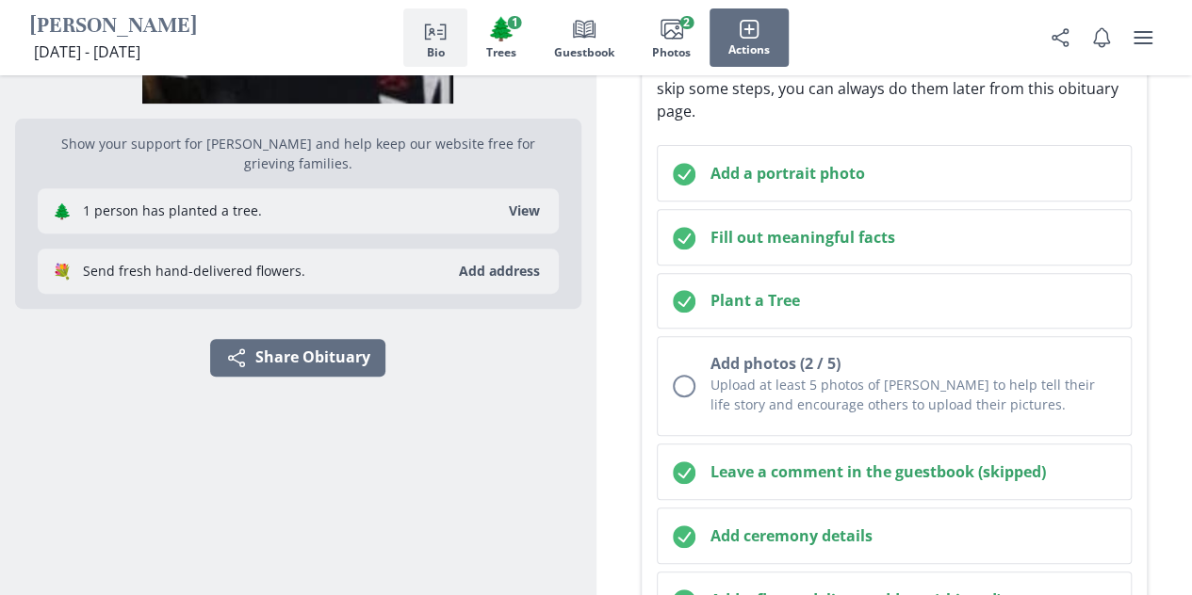
scroll to position [286, 0]
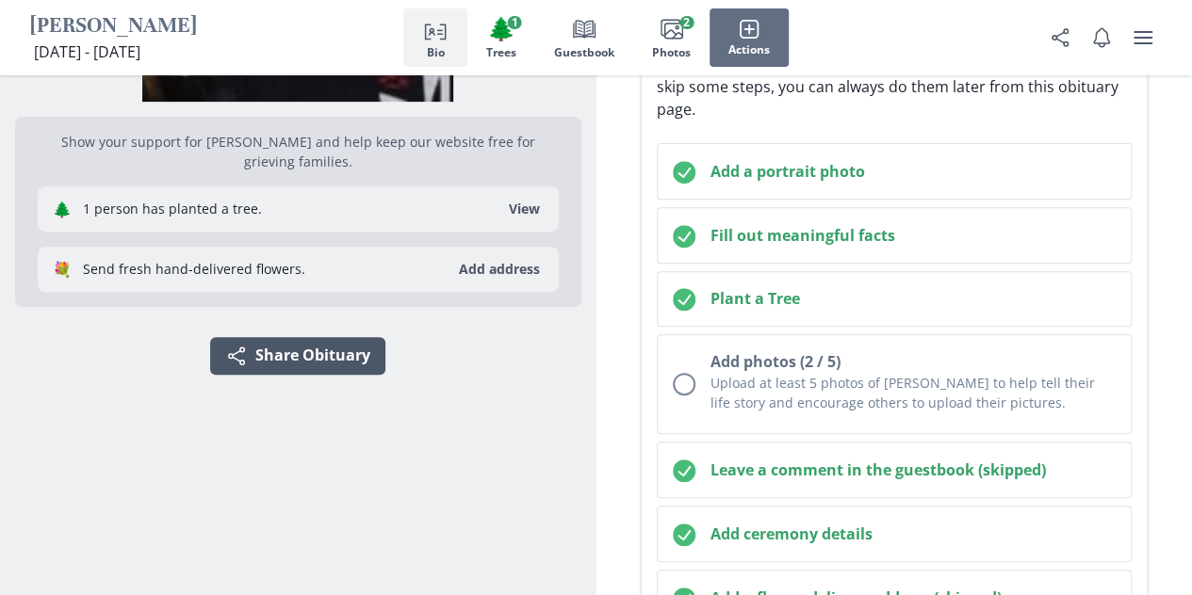
click at [314, 337] on button "Share Share Obituary" at bounding box center [297, 356] width 175 height 38
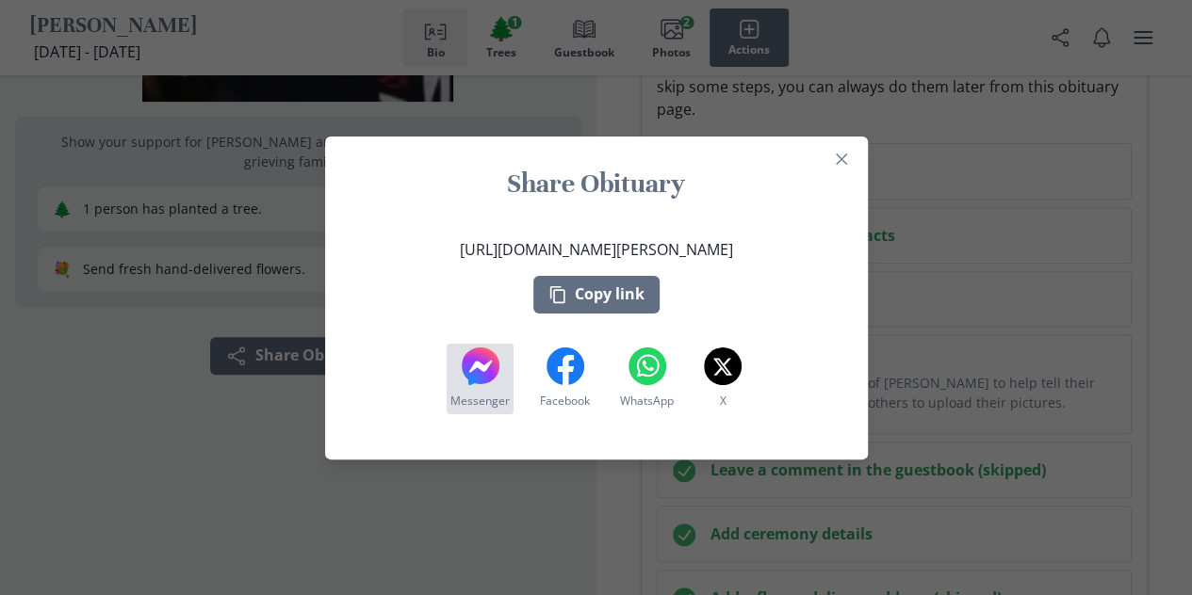
click at [499, 383] on icon "Messenger" at bounding box center [481, 367] width 38 height 38
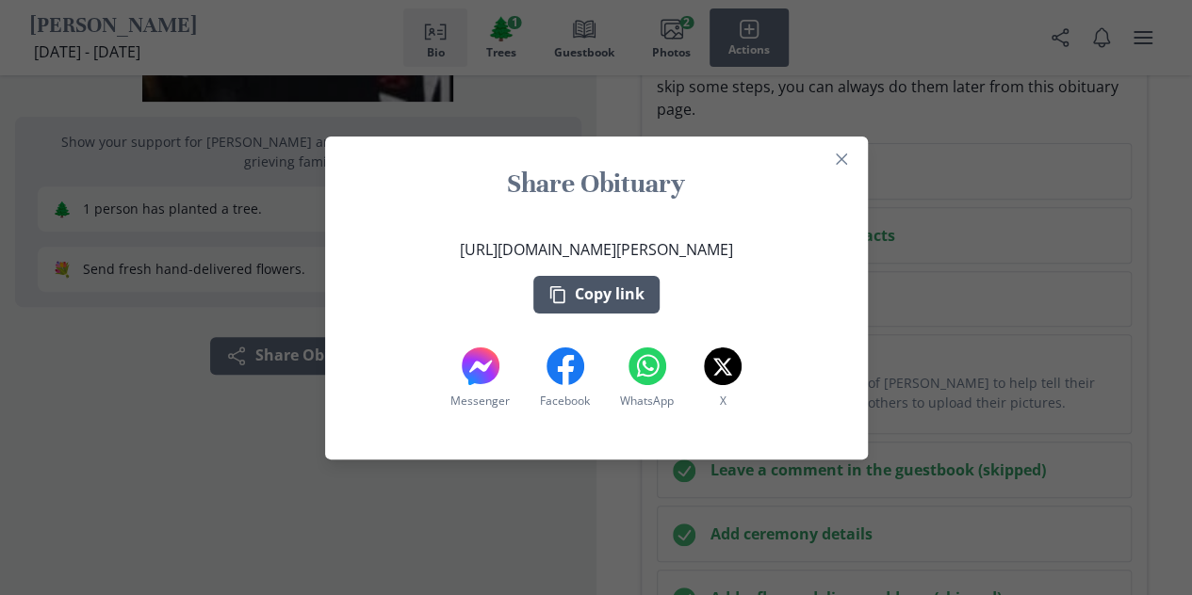
click at [649, 285] on button "Copy link" at bounding box center [596, 295] width 126 height 38
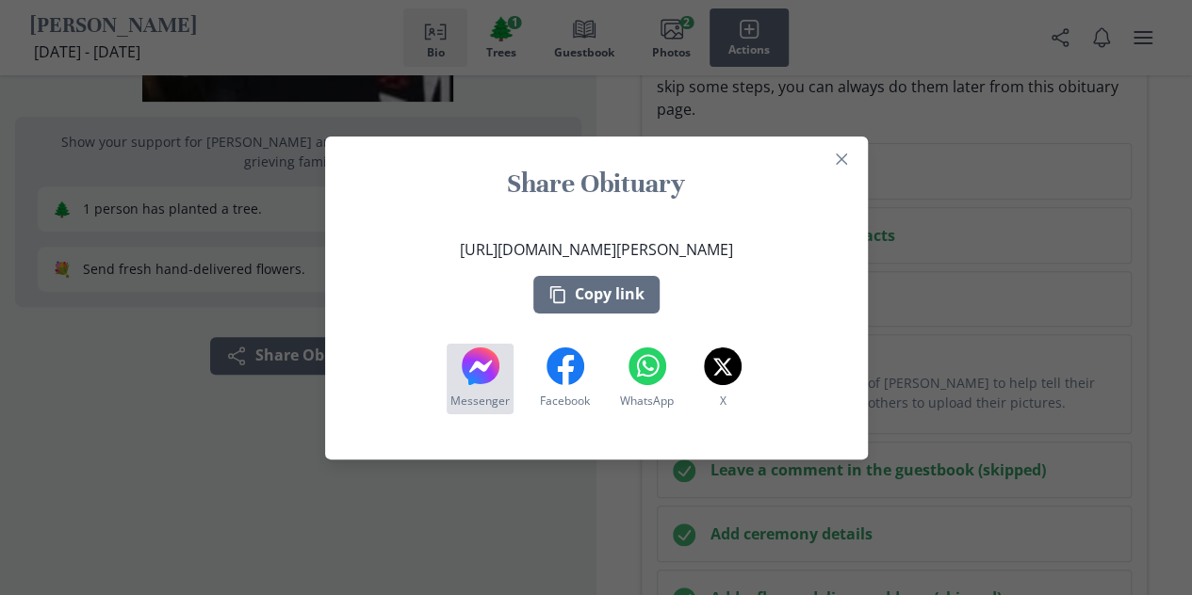
click at [495, 378] on icon at bounding box center [481, 367] width 38 height 38
click at [846, 167] on button "Close" at bounding box center [841, 159] width 30 height 30
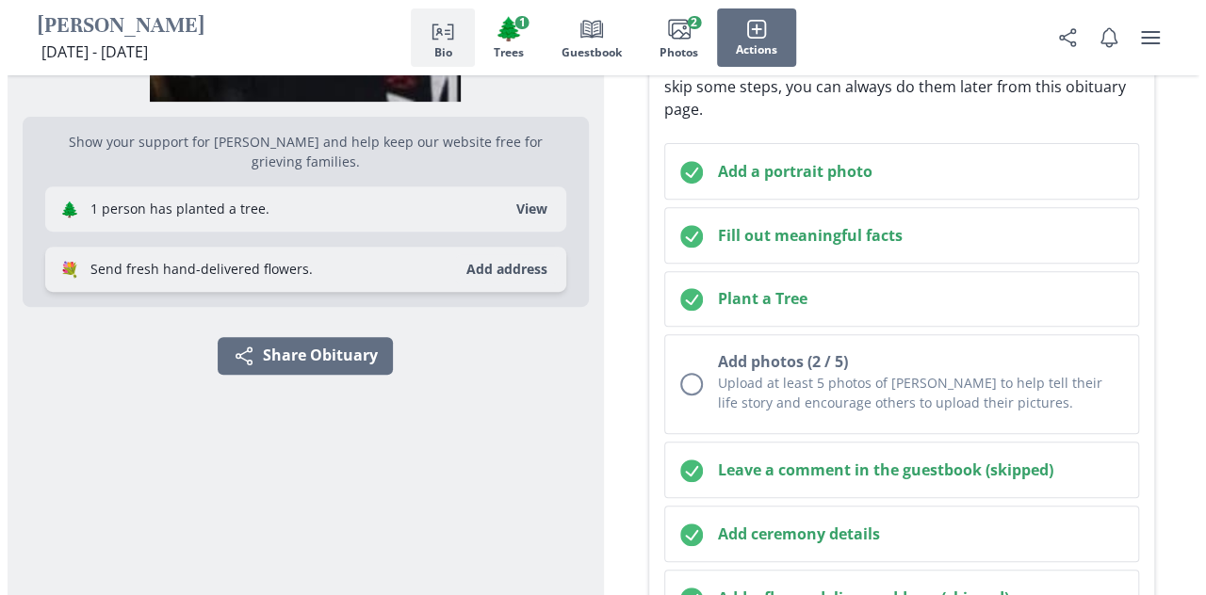
scroll to position [0, 0]
